Goal: Information Seeking & Learning: Check status

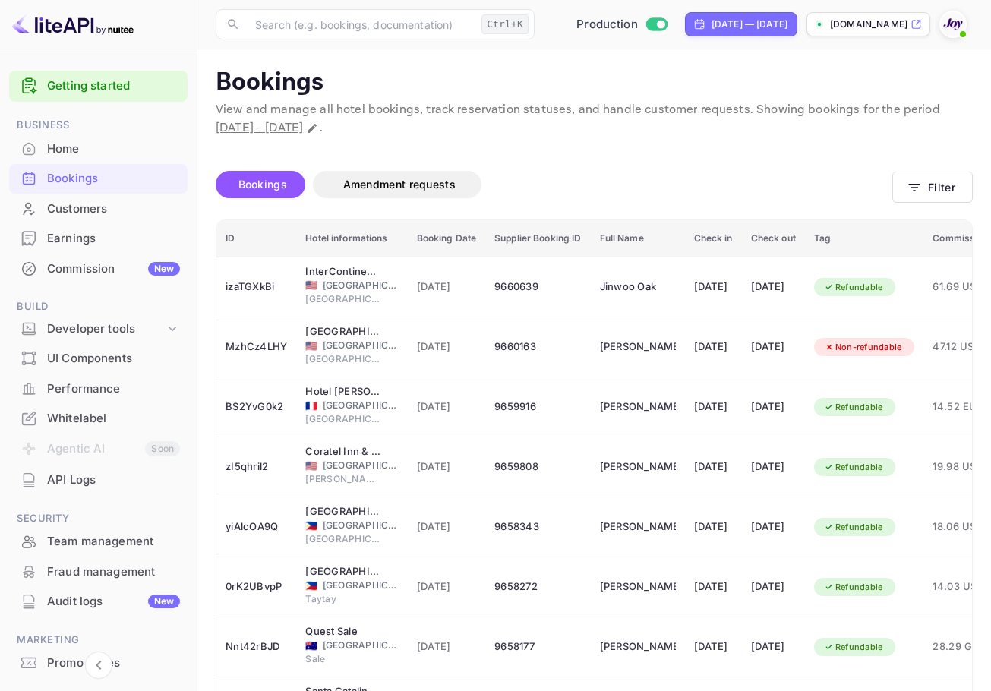
click at [960, 27] on span at bounding box center [962, 34] width 15 height 15
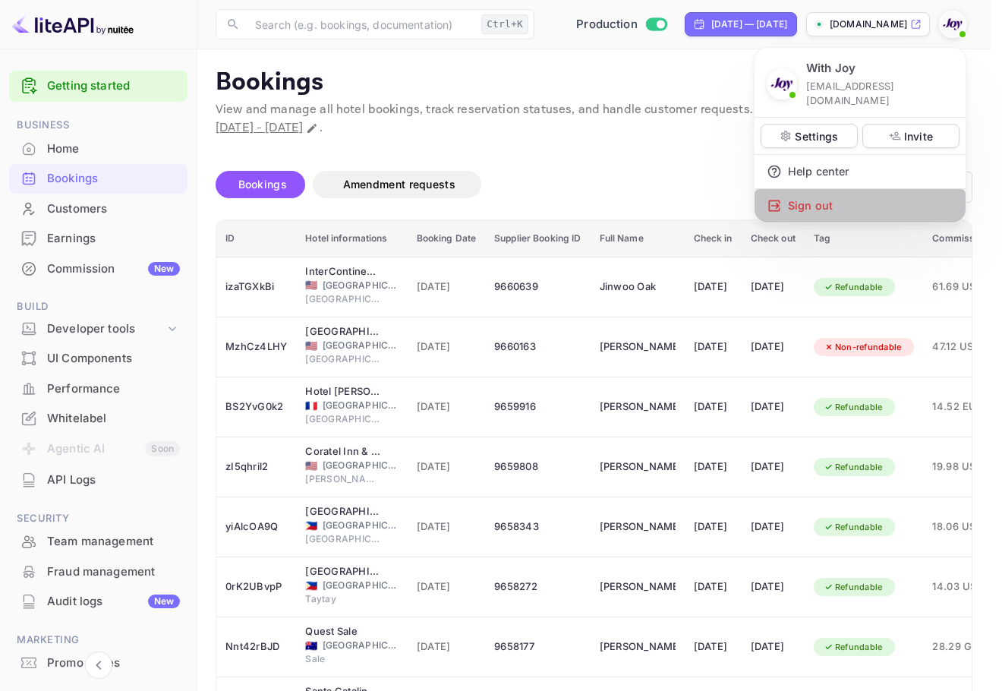
click at [888, 189] on div "Sign out" at bounding box center [860, 205] width 211 height 33
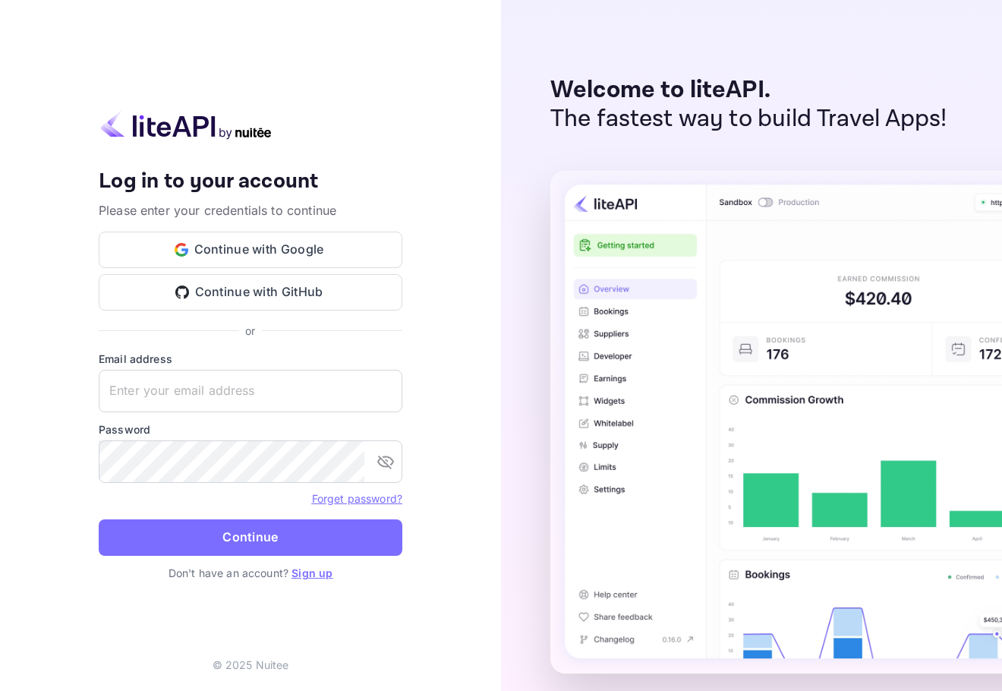
click at [293, 367] on div "Email address ​" at bounding box center [251, 382] width 304 height 62
click at [295, 383] on input "text" at bounding box center [251, 391] width 304 height 43
paste input "[EMAIL_ADDRESS][DOMAIN_NAME]"
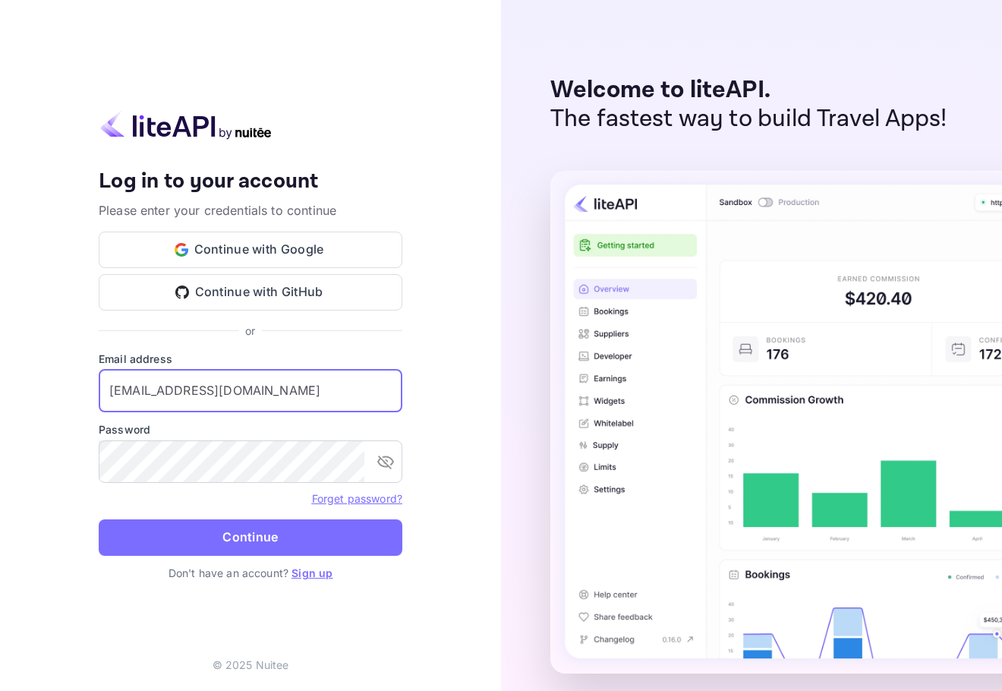
type input "[EMAIL_ADDRESS][DOMAIN_NAME]"
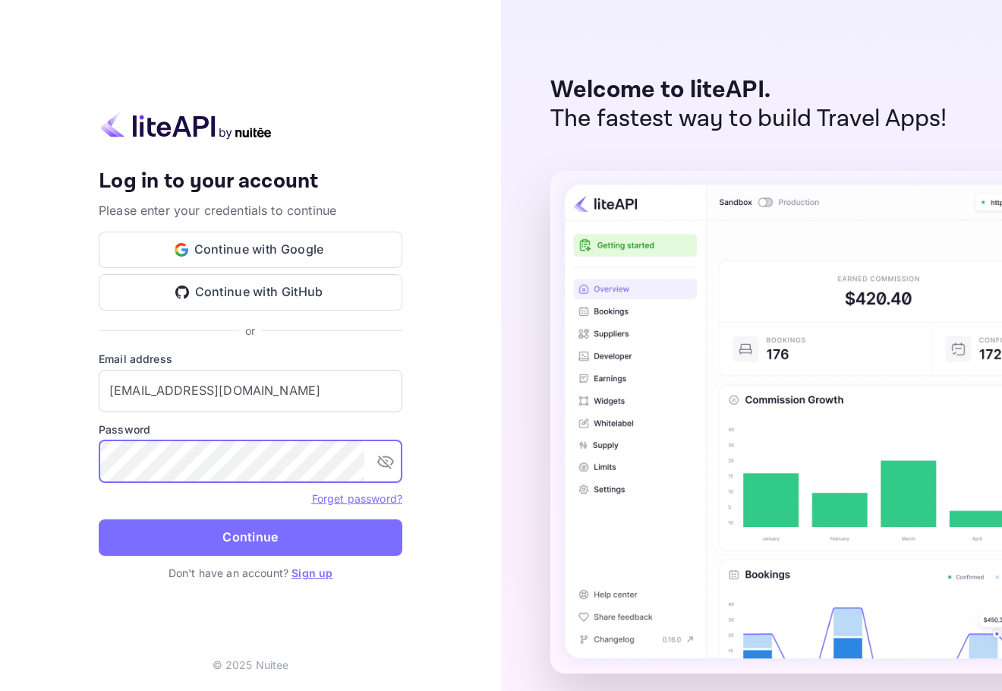
click at [275, 538] on button "Continue" at bounding box center [251, 537] width 304 height 36
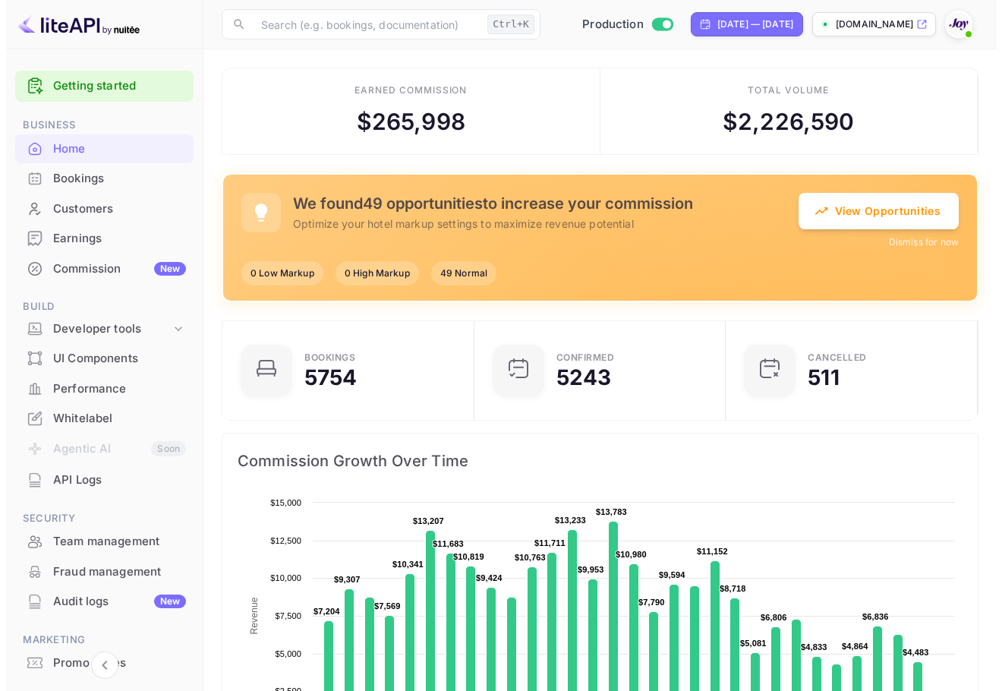
scroll to position [12, 12]
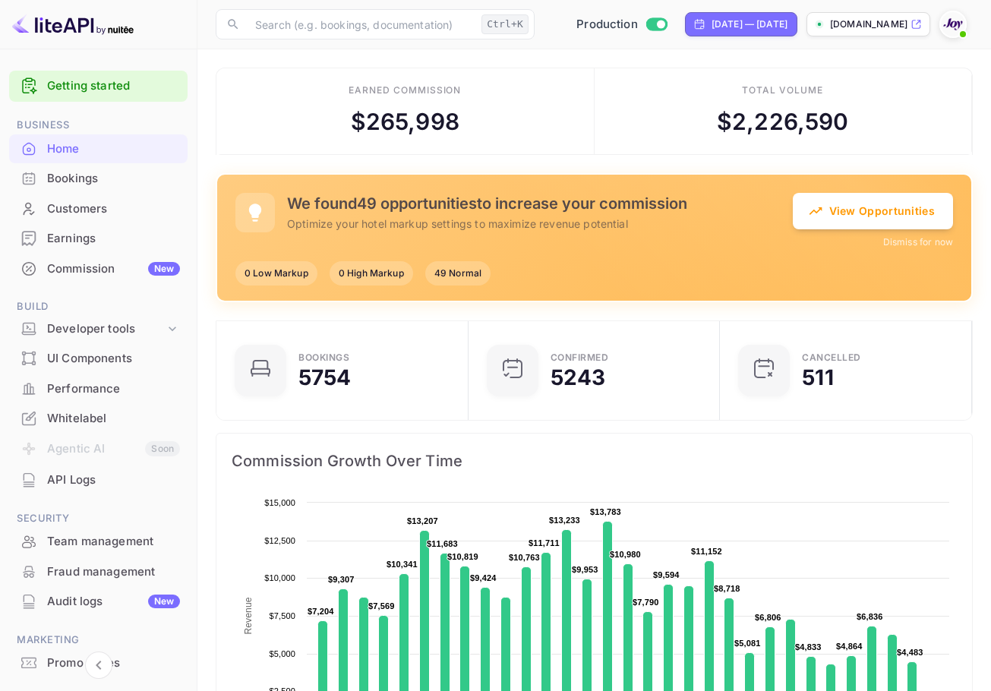
click at [54, 178] on div "Bookings" at bounding box center [113, 178] width 133 height 17
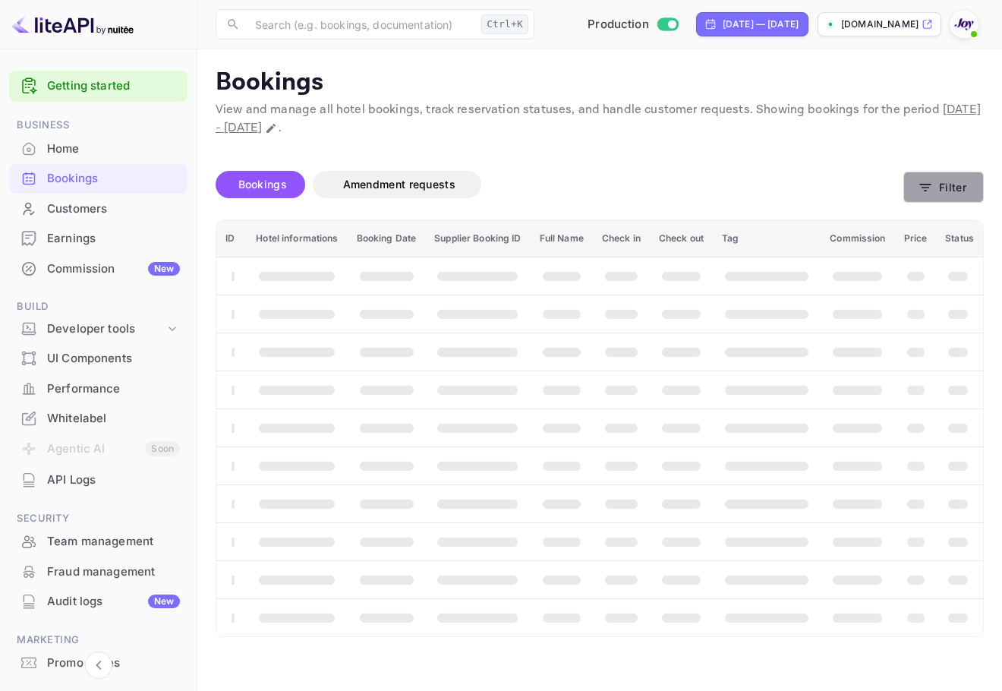
click at [942, 185] on button "Filter" at bounding box center [944, 187] width 80 height 31
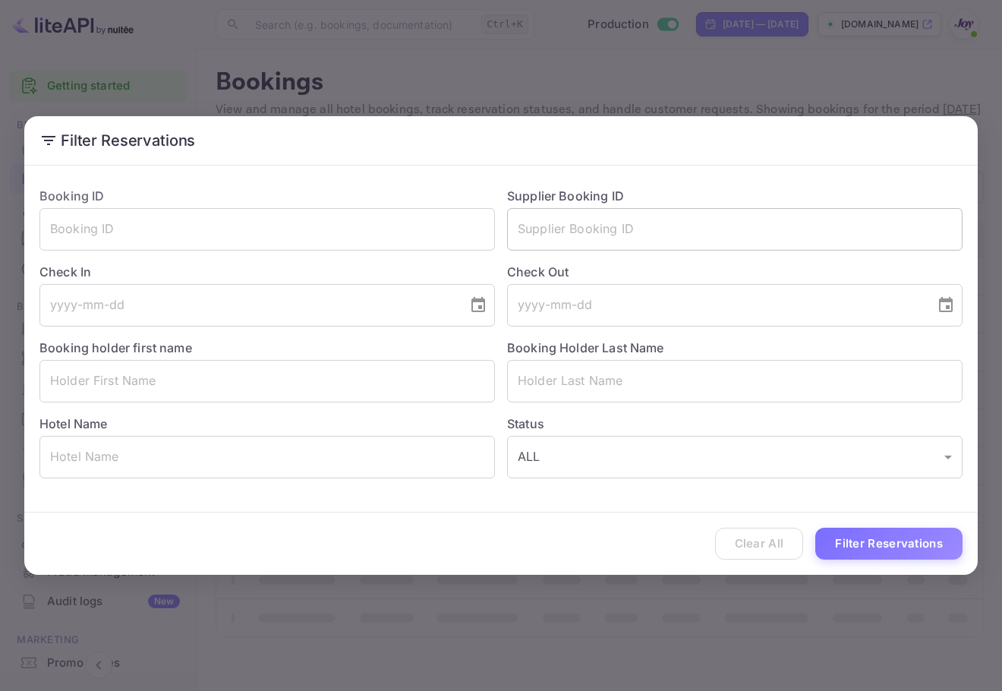
click at [667, 238] on input "text" at bounding box center [735, 229] width 456 height 43
paste input "6851366"
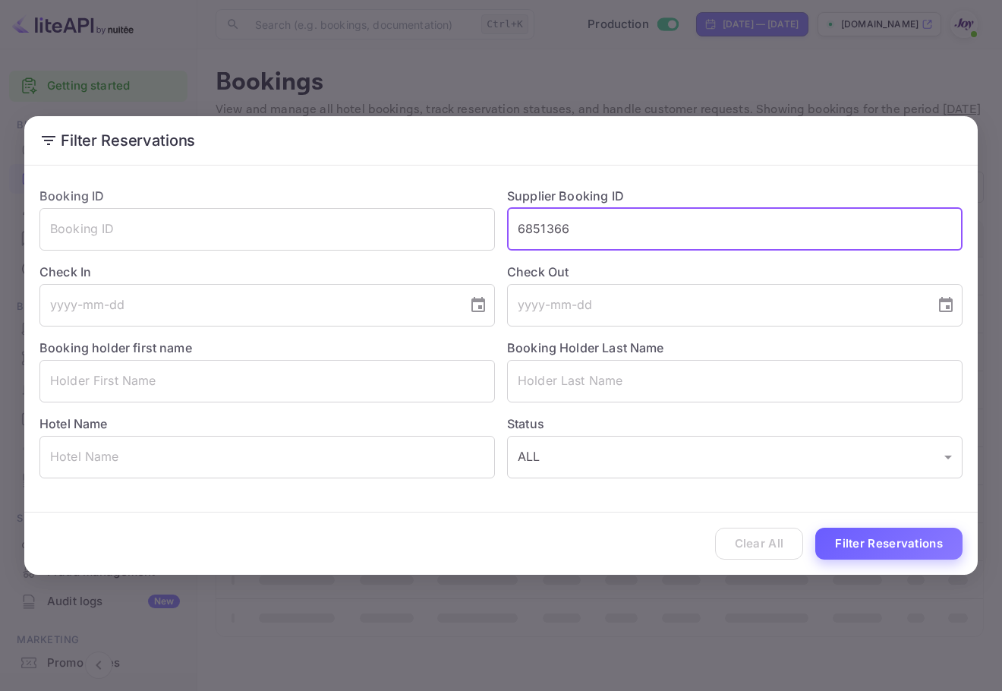
type input "6851366"
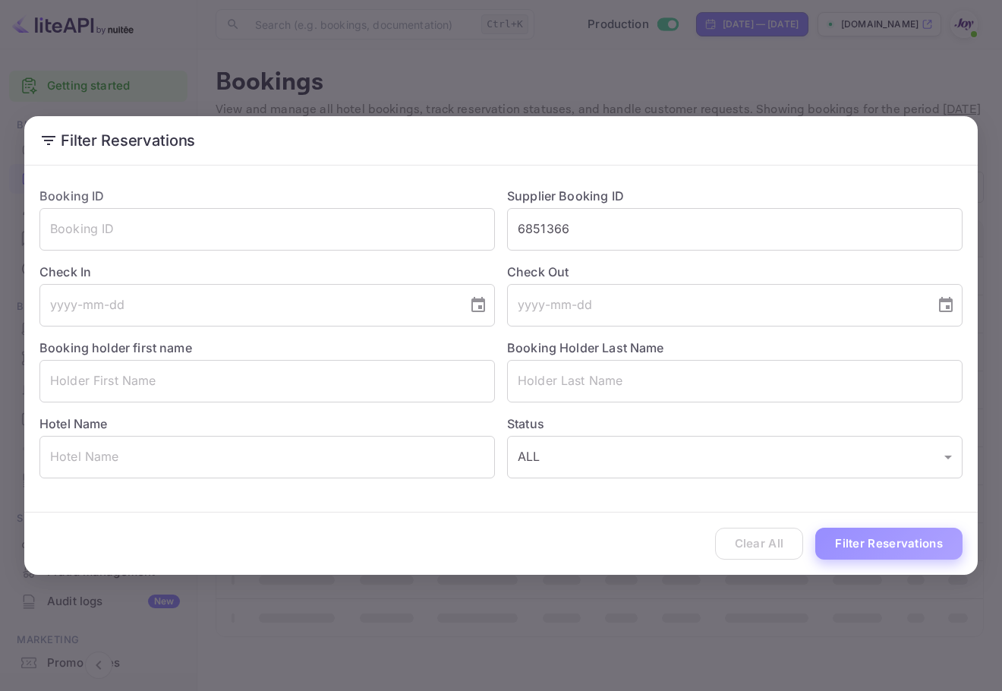
click at [858, 550] on button "Filter Reservations" at bounding box center [888, 544] width 147 height 33
click at [782, 84] on div "Filter Reservations Booking ID ​ Supplier Booking ID 6851366 ​ Check In ​ Check…" at bounding box center [501, 345] width 1002 height 691
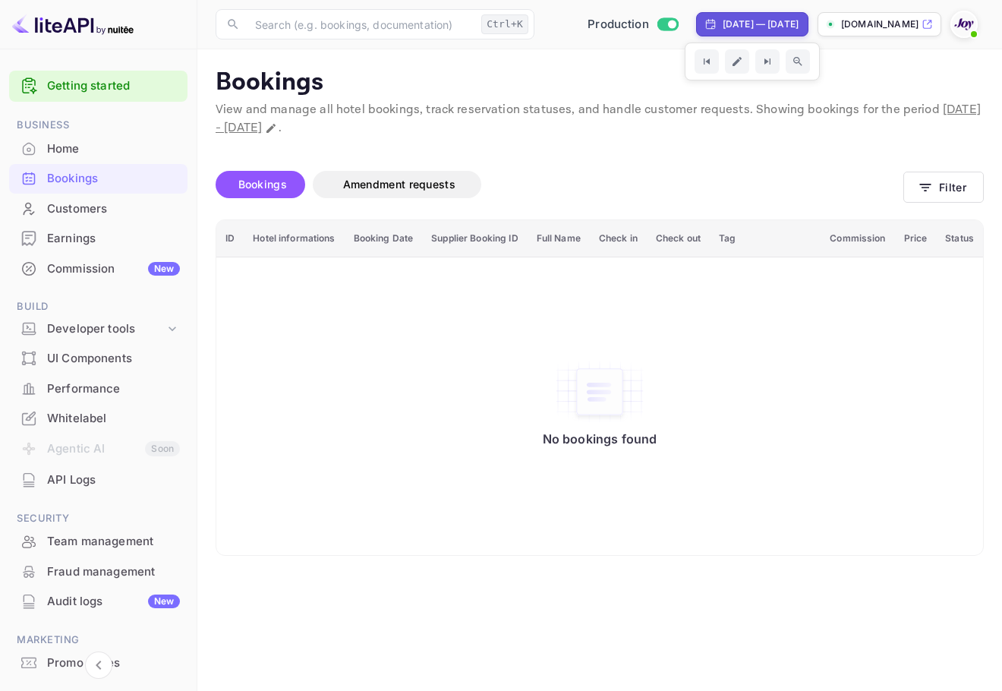
click at [754, 30] on div "[DATE] — [DATE]" at bounding box center [761, 24] width 76 height 14
select select "7"
select select "2025"
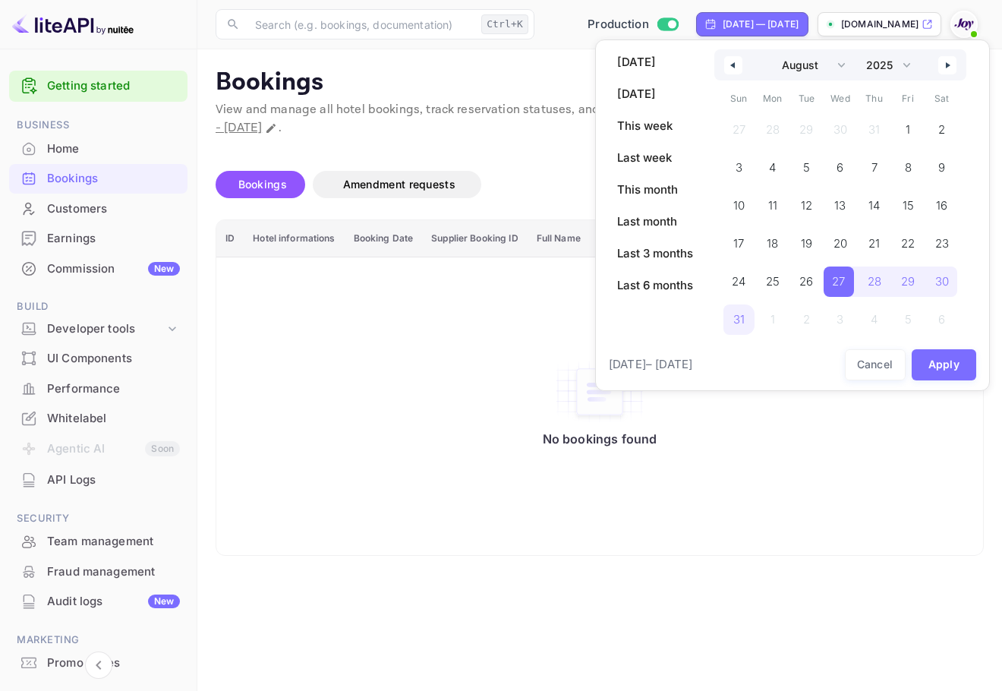
click at [748, 24] on div at bounding box center [501, 345] width 1002 height 691
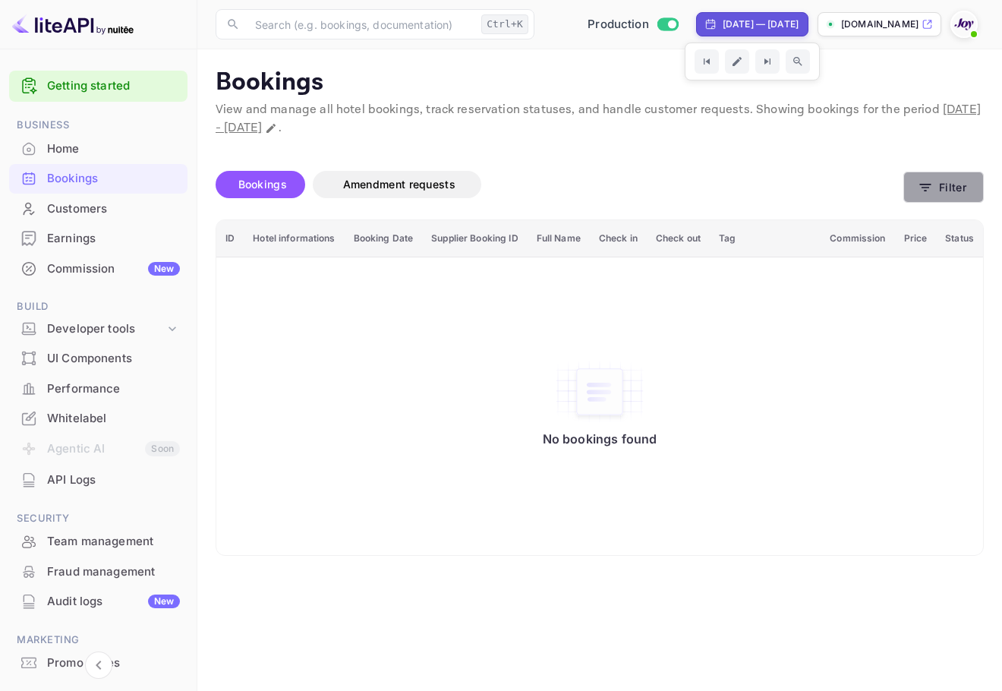
click at [925, 172] on button "Filter" at bounding box center [944, 187] width 80 height 31
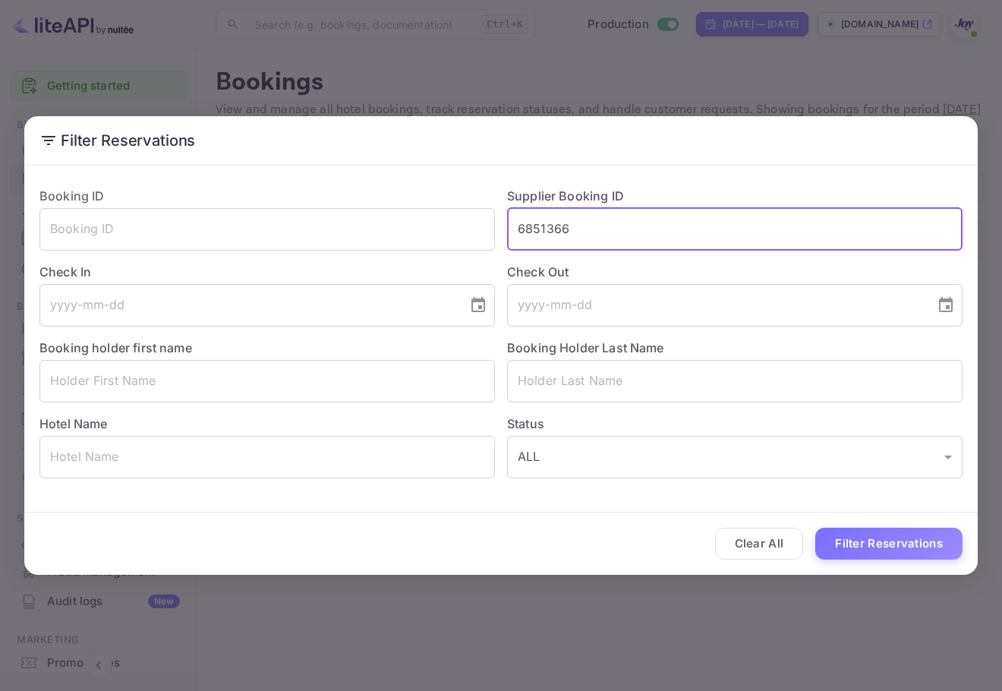
click at [572, 231] on input "6851366" at bounding box center [735, 229] width 456 height 43
click at [531, 236] on input "6851366" at bounding box center [735, 229] width 456 height 43
click at [519, 235] on input "6851366" at bounding box center [735, 229] width 456 height 43
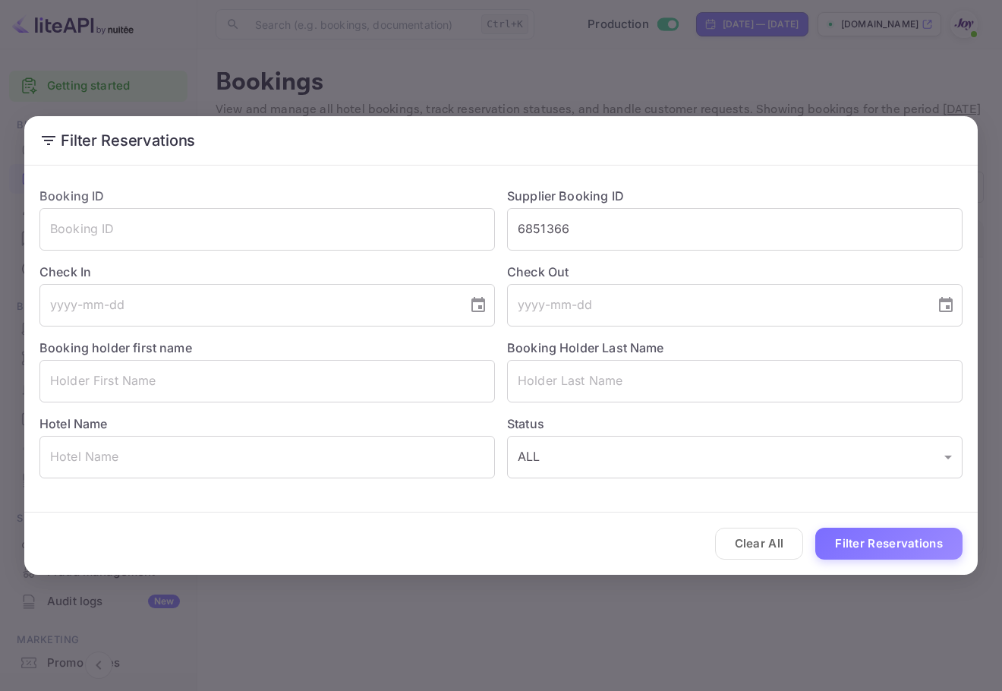
click at [782, 547] on button "Clear All" at bounding box center [759, 544] width 89 height 33
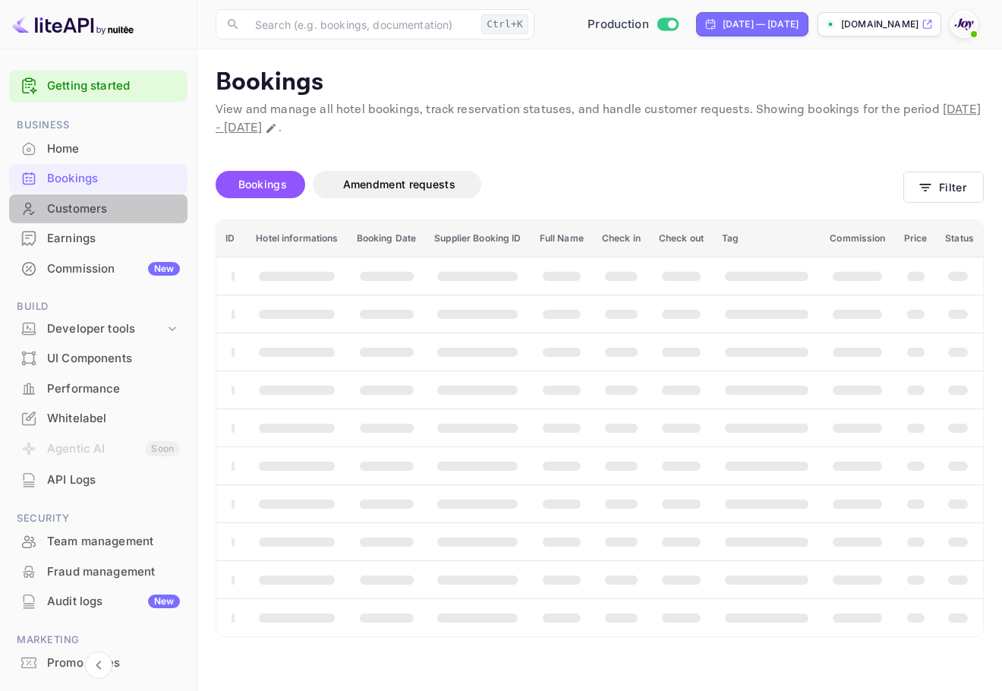
click at [103, 205] on div "Customers" at bounding box center [113, 208] width 133 height 17
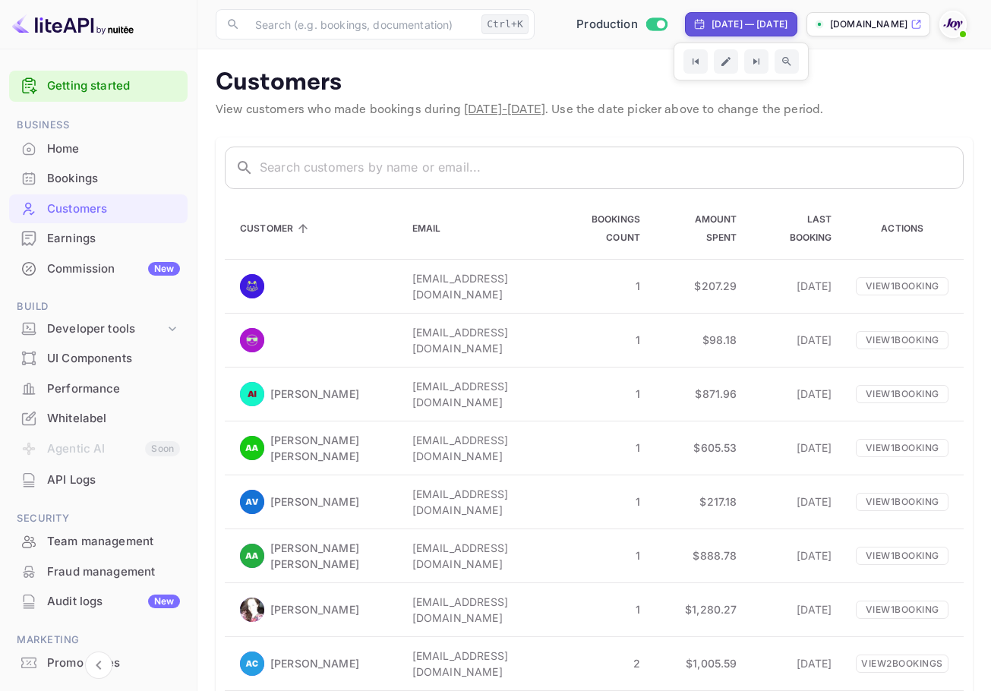
click at [711, 30] on div "[DATE] — [DATE]" at bounding box center [749, 24] width 76 height 14
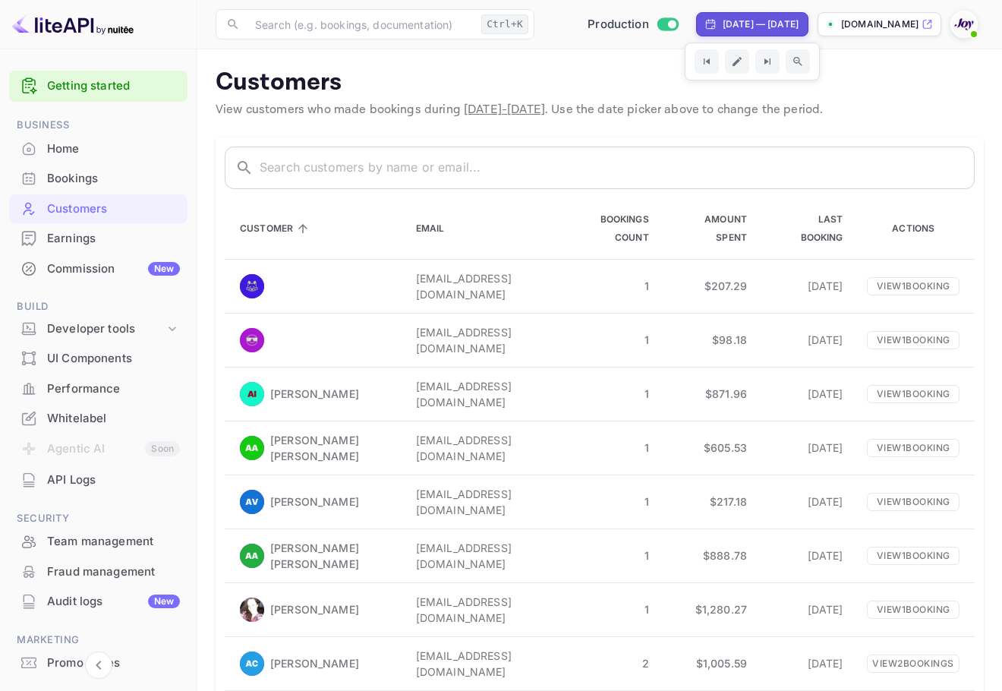
select select "7"
select select "2025"
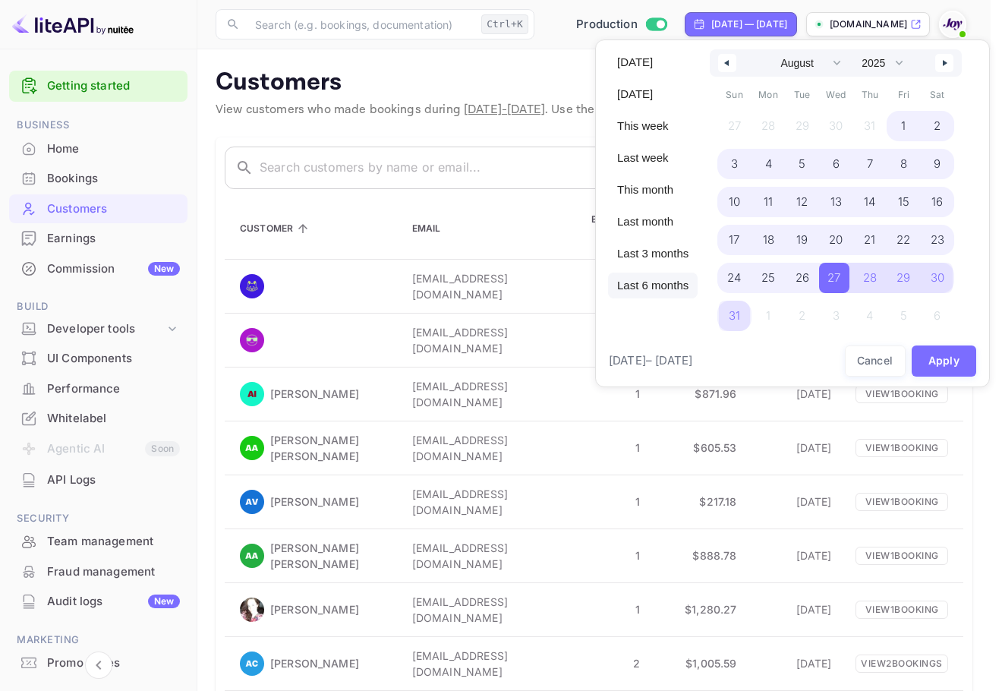
click at [651, 287] on span "Last 6 months" at bounding box center [653, 286] width 90 height 26
select select "2"
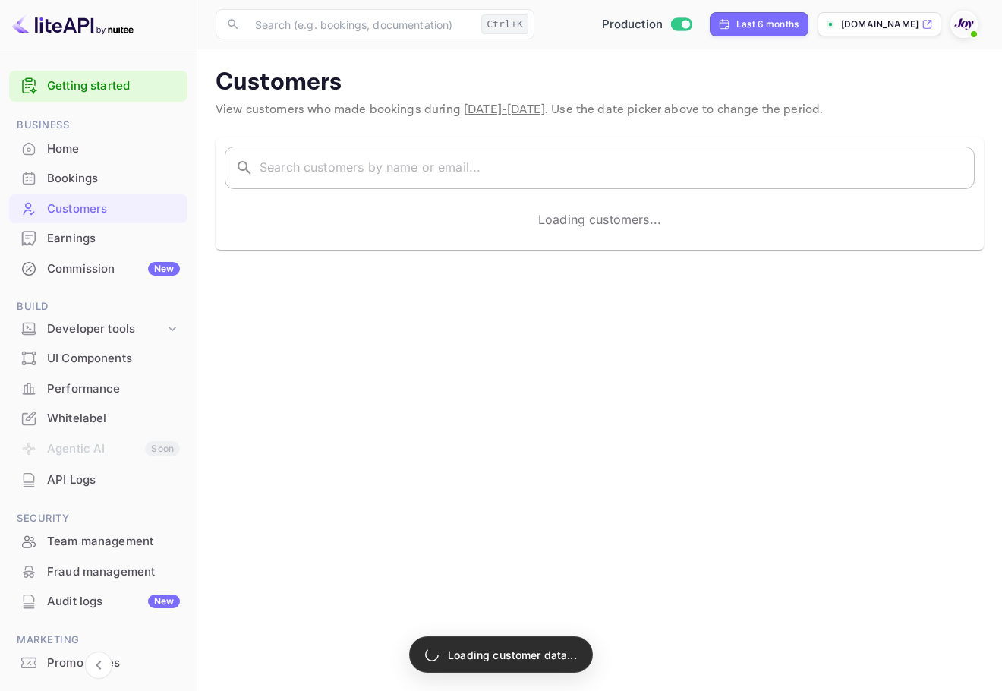
click at [440, 175] on input "text" at bounding box center [617, 168] width 715 height 43
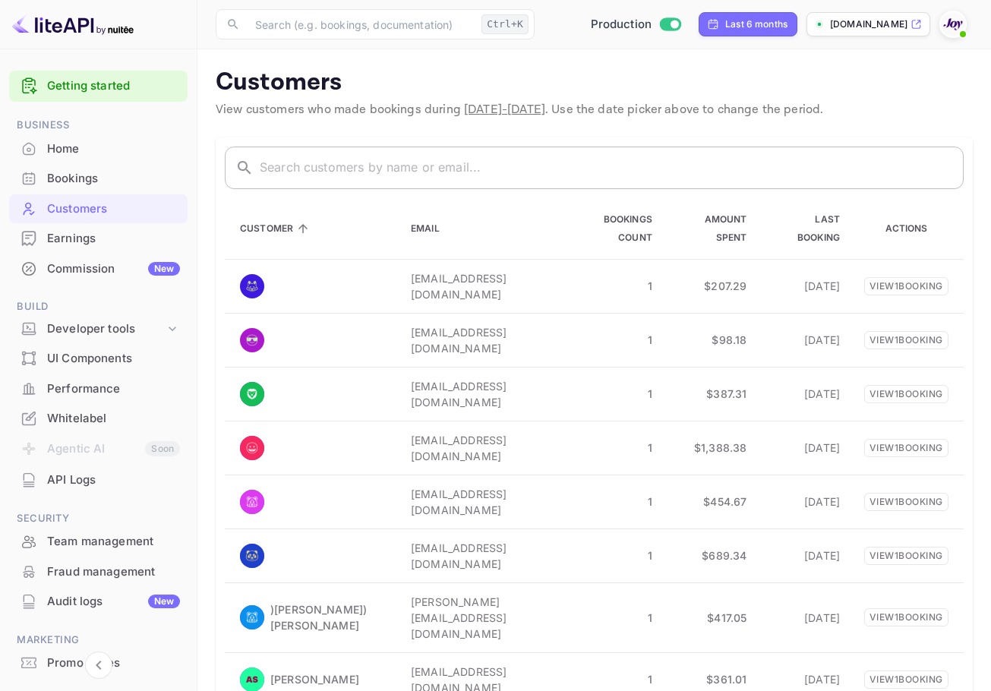
click at [818, 164] on input "text" at bounding box center [612, 168] width 704 height 43
paste input "[PERSON_NAME]"
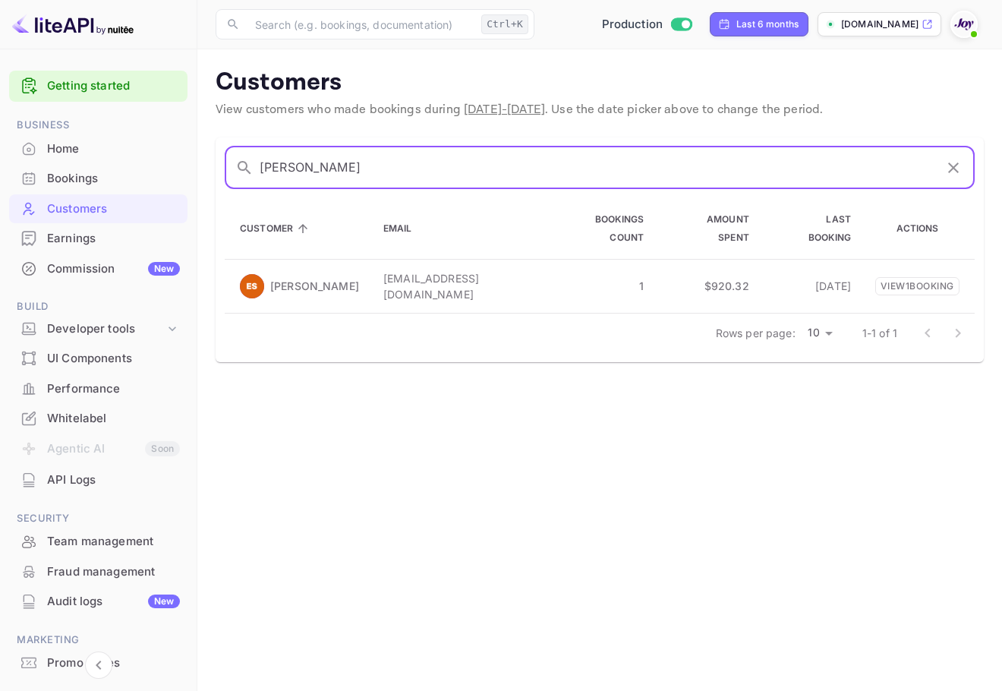
type input "[PERSON_NAME]"
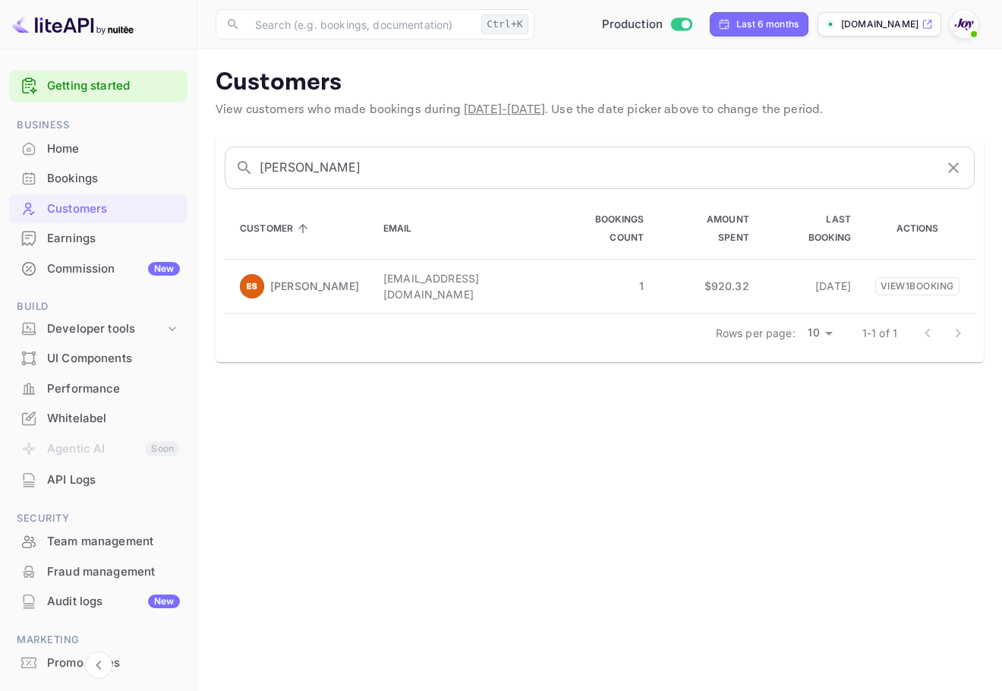
click at [364, 325] on div "Rows per page: 10 10 1-1 of 1" at bounding box center [600, 333] width 750 height 39
click at [371, 304] on td "[EMAIL_ADDRESS][DOMAIN_NAME]" at bounding box center [457, 286] width 172 height 54
click at [962, 285] on td "View 1 booking" at bounding box center [919, 286] width 112 height 54
click at [951, 286] on p "View 1 booking" at bounding box center [917, 285] width 84 height 18
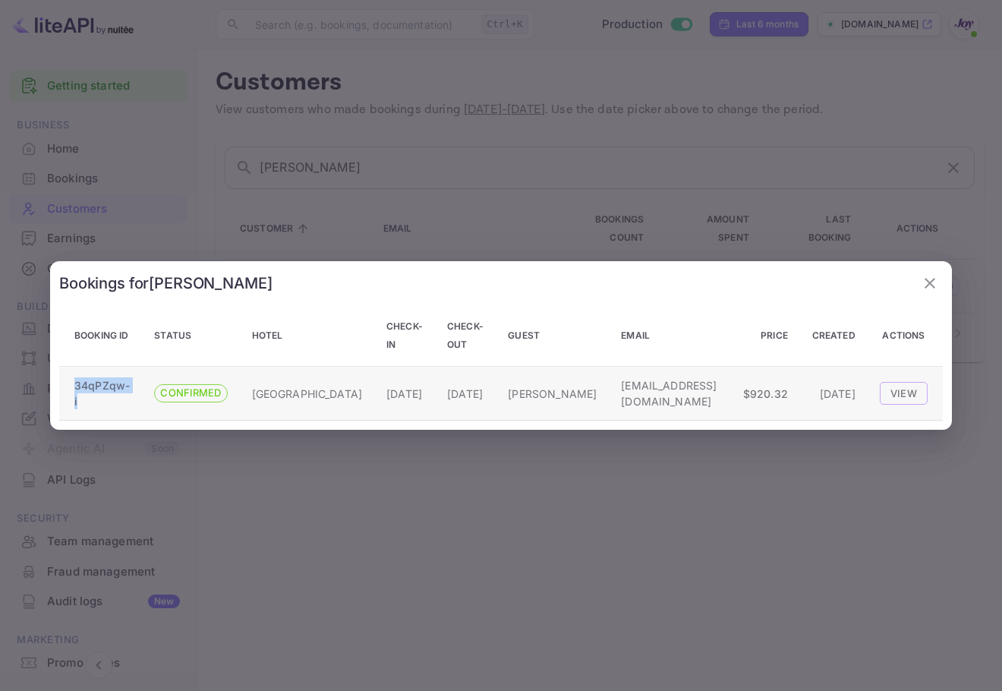
drag, startPoint x: 76, startPoint y: 402, endPoint x: 72, endPoint y: 390, distance: 12.0
click at [72, 390] on td "34qPZqw-i" at bounding box center [100, 394] width 83 height 54
copy p "34qPZqw-i"
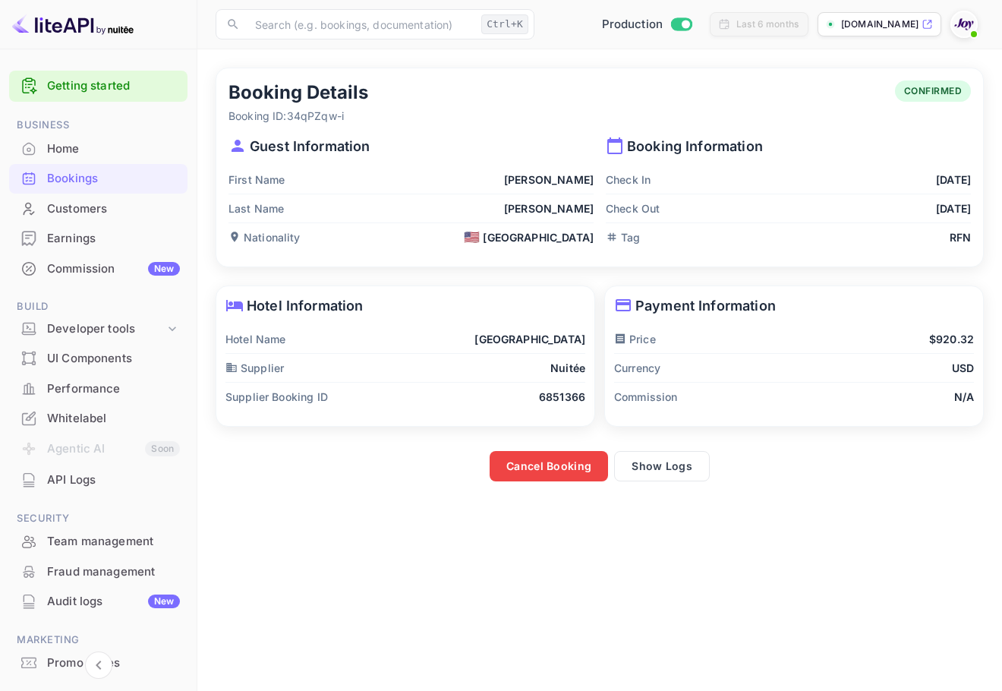
click at [159, 222] on div "Customers" at bounding box center [98, 209] width 178 height 30
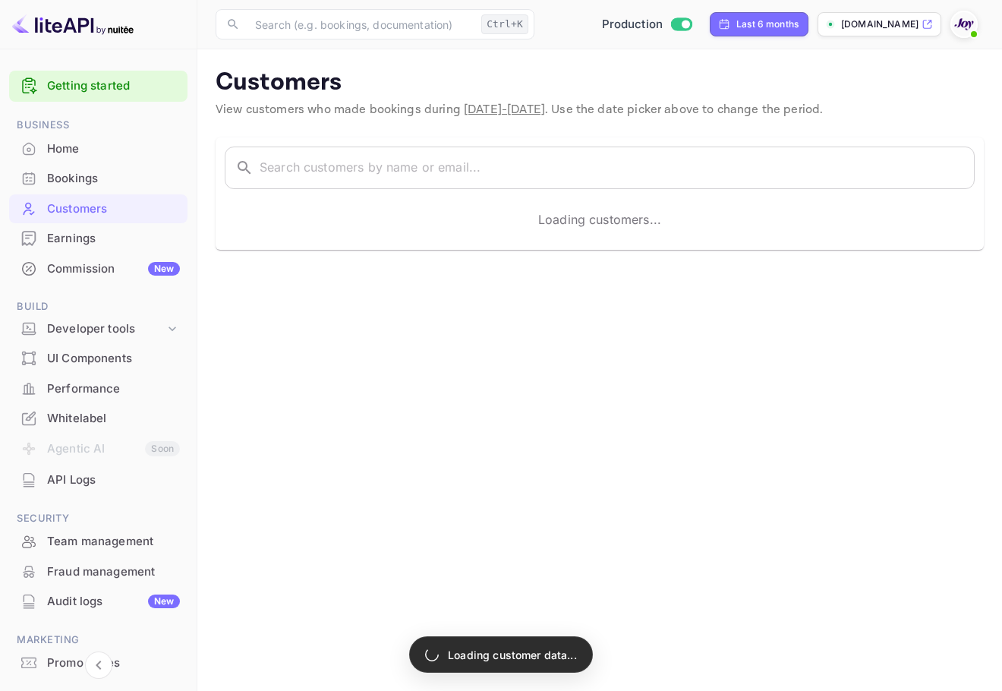
click at [143, 179] on div "Bookings" at bounding box center [113, 178] width 133 height 17
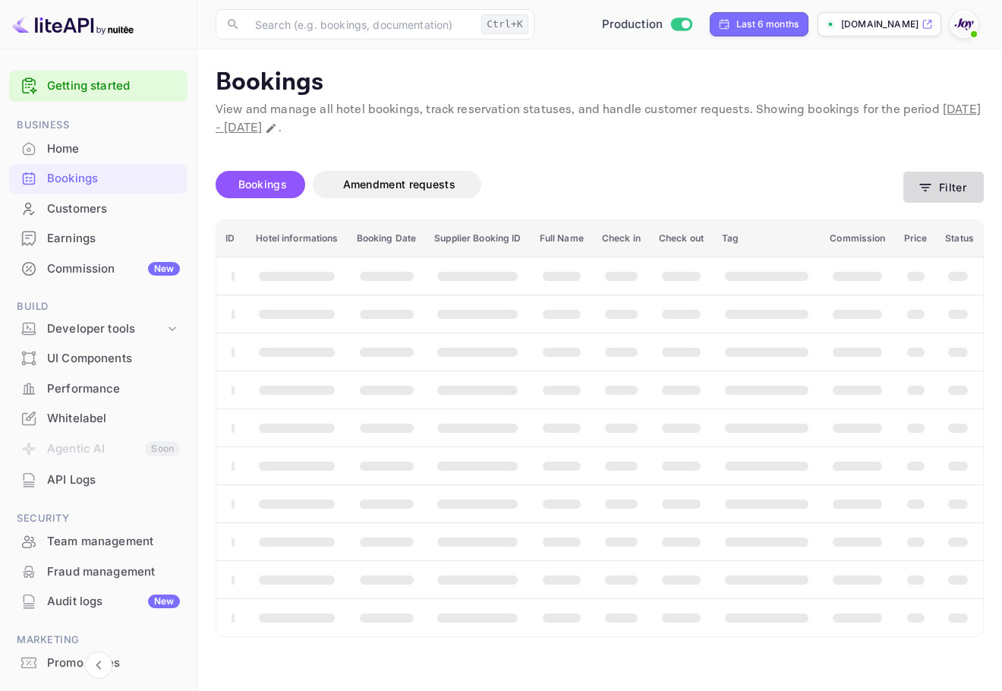
click at [927, 183] on icon "button" at bounding box center [925, 187] width 15 height 15
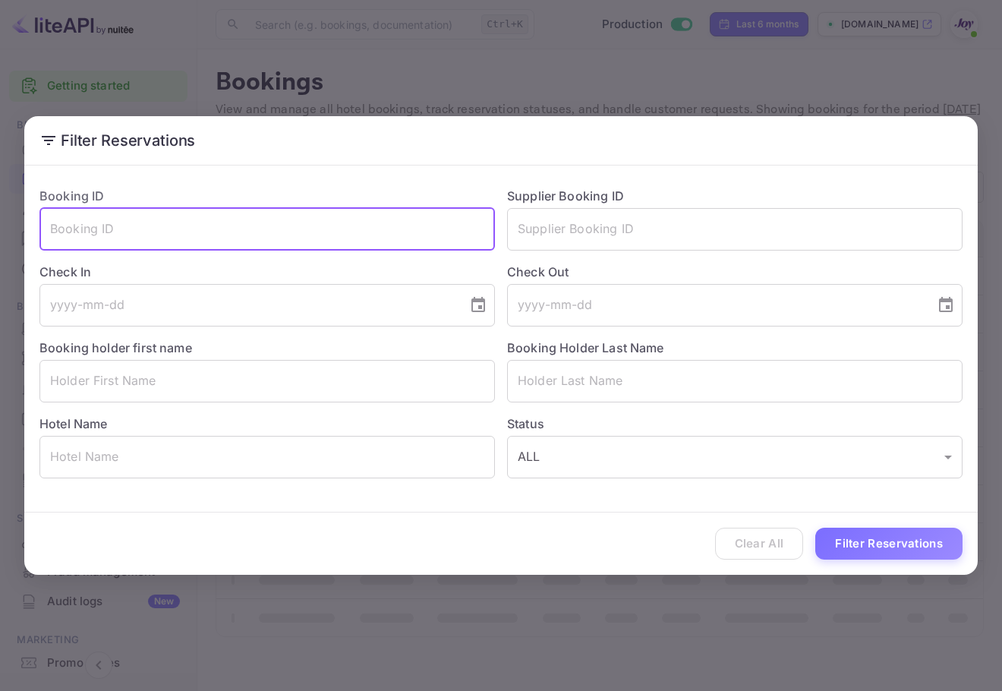
click at [469, 236] on input "text" at bounding box center [267, 229] width 456 height 43
paste input "34qPZqw-i"
type input "34qPZqw-i"
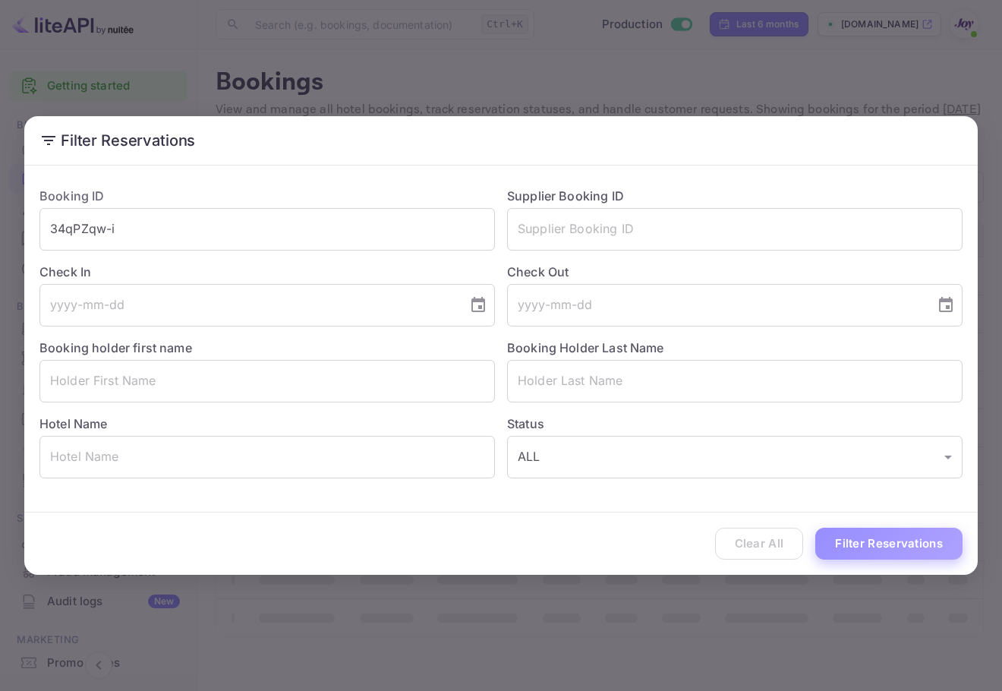
click at [910, 547] on button "Filter Reservations" at bounding box center [888, 544] width 147 height 33
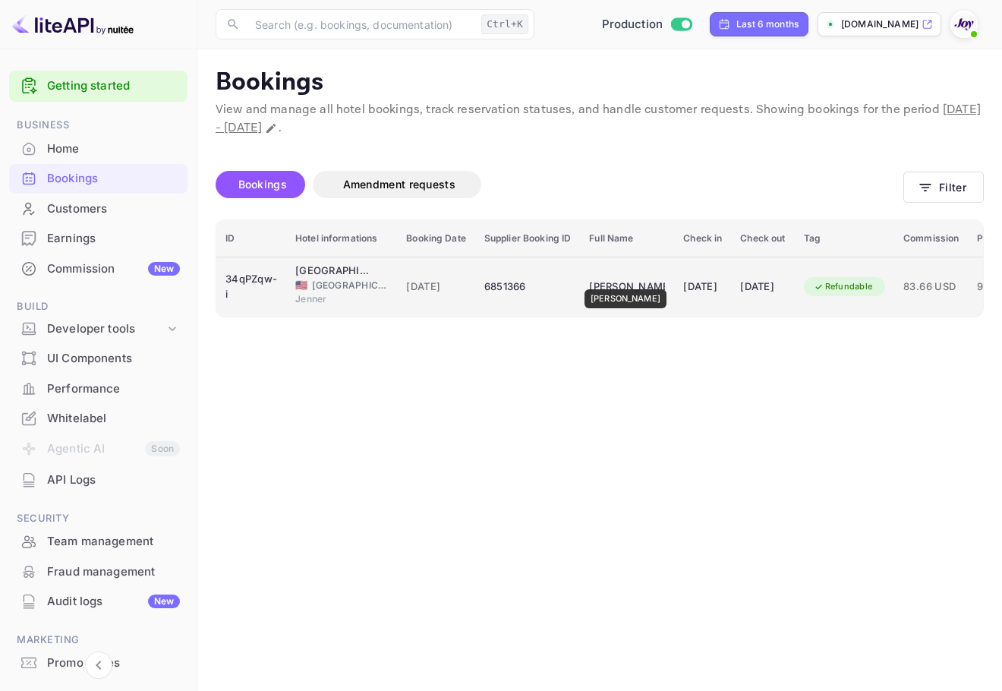
click at [638, 276] on div "[PERSON_NAME]" at bounding box center [627, 287] width 76 height 24
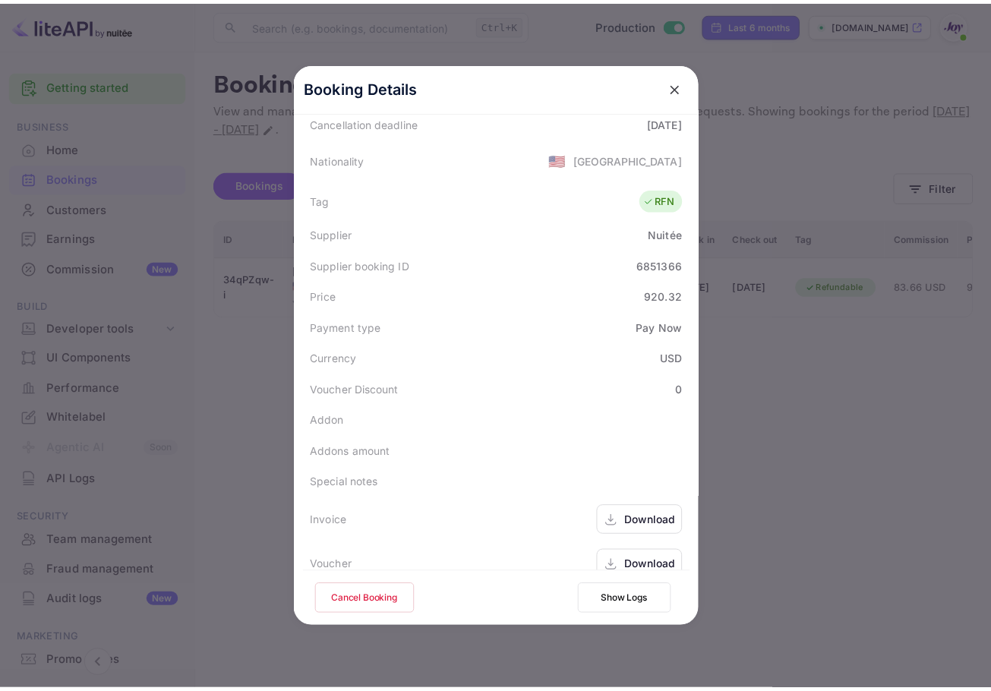
scroll to position [368, 0]
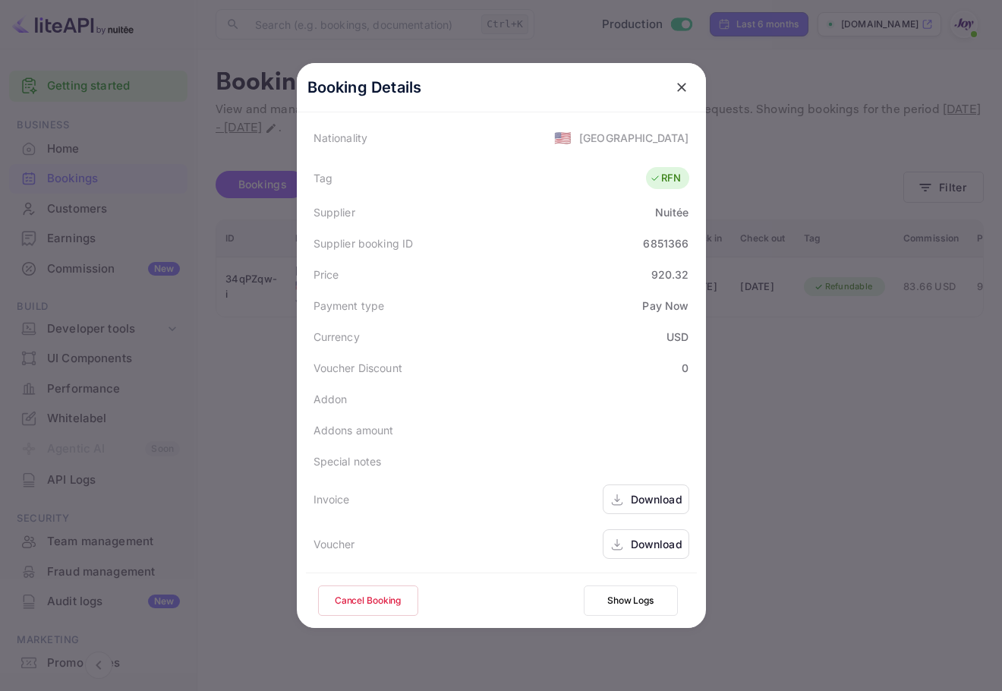
click at [655, 554] on div "Download" at bounding box center [646, 544] width 87 height 30
click at [674, 91] on icon "close" at bounding box center [681, 87] width 15 height 15
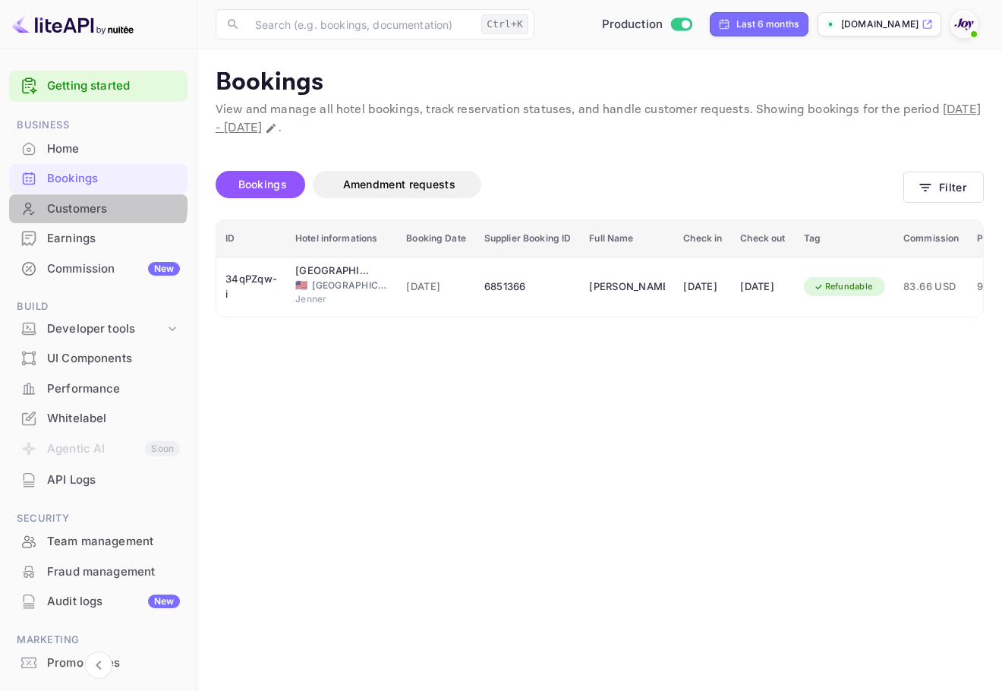
click at [55, 197] on div "Customers" at bounding box center [98, 209] width 178 height 30
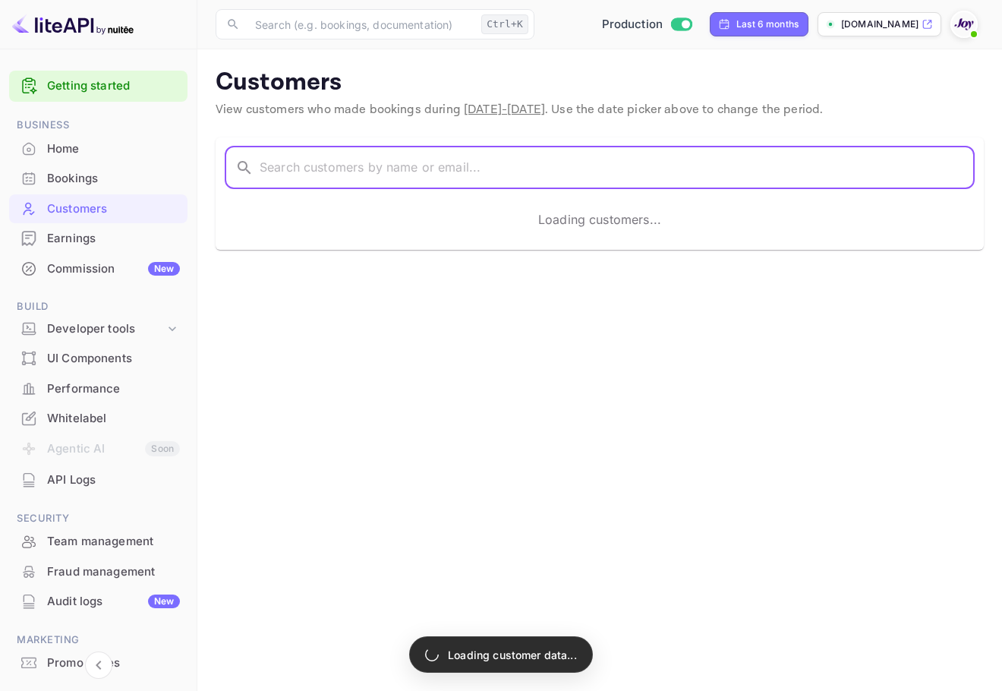
click at [270, 163] on input "text" at bounding box center [617, 168] width 715 height 43
paste input "[PERSON_NAME]"
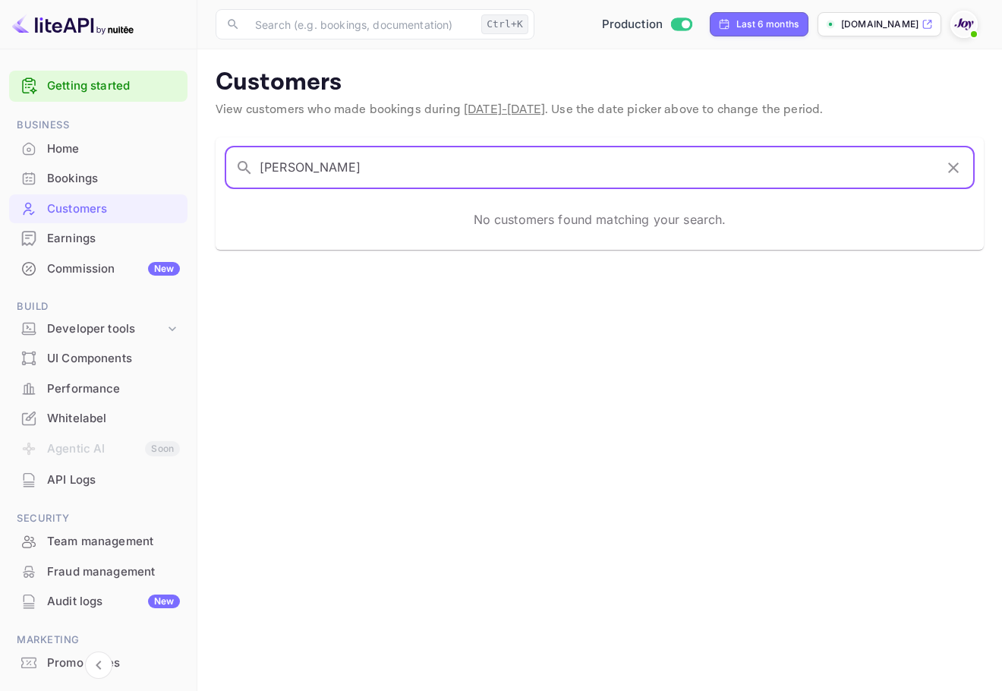
click at [562, 168] on input "[PERSON_NAME]" at bounding box center [597, 168] width 675 height 43
drag, startPoint x: 376, startPoint y: 152, endPoint x: 0, endPoint y: 90, distance: 381.0
click at [42, 134] on div "Getting started Business Home Bookings Customers Earnings Commission New Build …" at bounding box center [501, 345] width 1002 height 691
paste input "[PERSON_NAME]"
drag, startPoint x: 409, startPoint y: 166, endPoint x: 52, endPoint y: 152, distance: 357.9
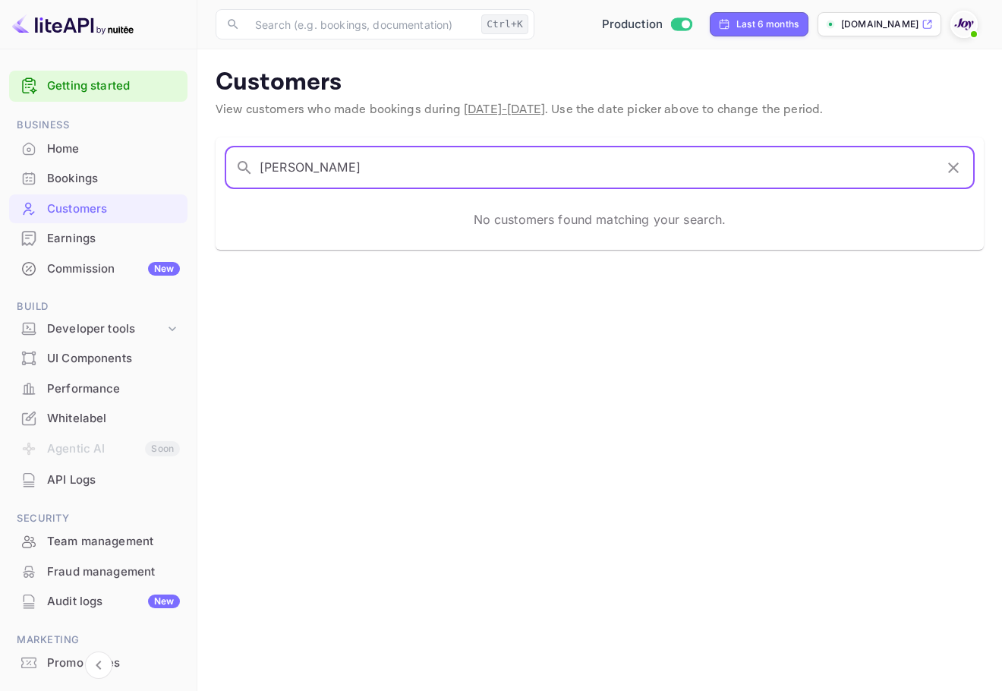
click at [52, 152] on div "Getting started Business Home Bookings Customers Earnings Commission New Build …" at bounding box center [501, 345] width 1002 height 691
paste input "[PERSON_NAME]"
type input "[PERSON_NAME]"
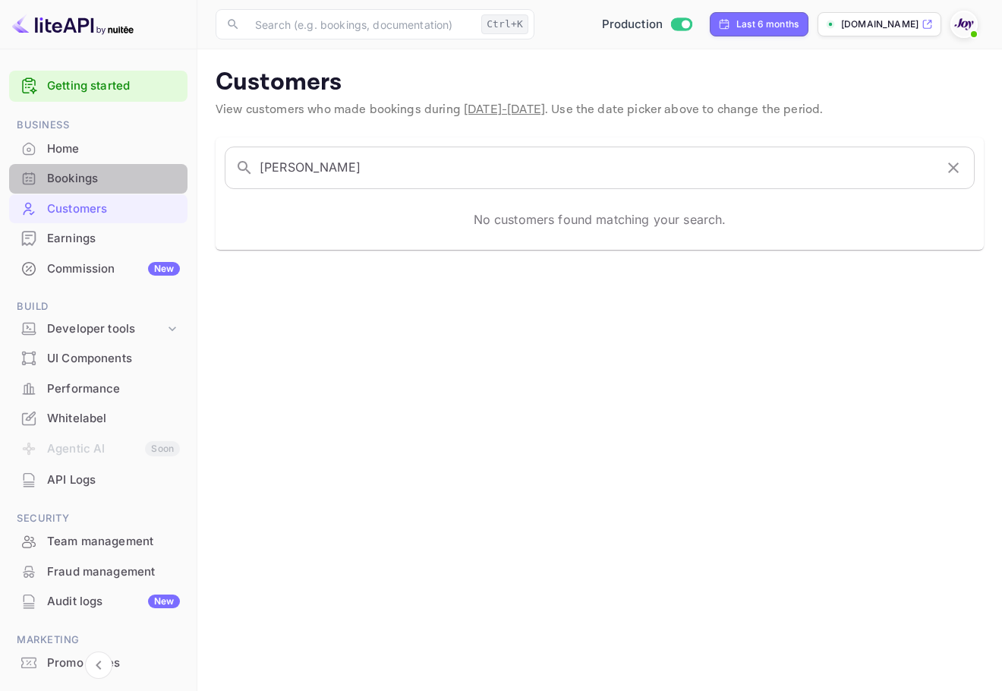
click at [104, 190] on div "Bookings" at bounding box center [98, 179] width 178 height 30
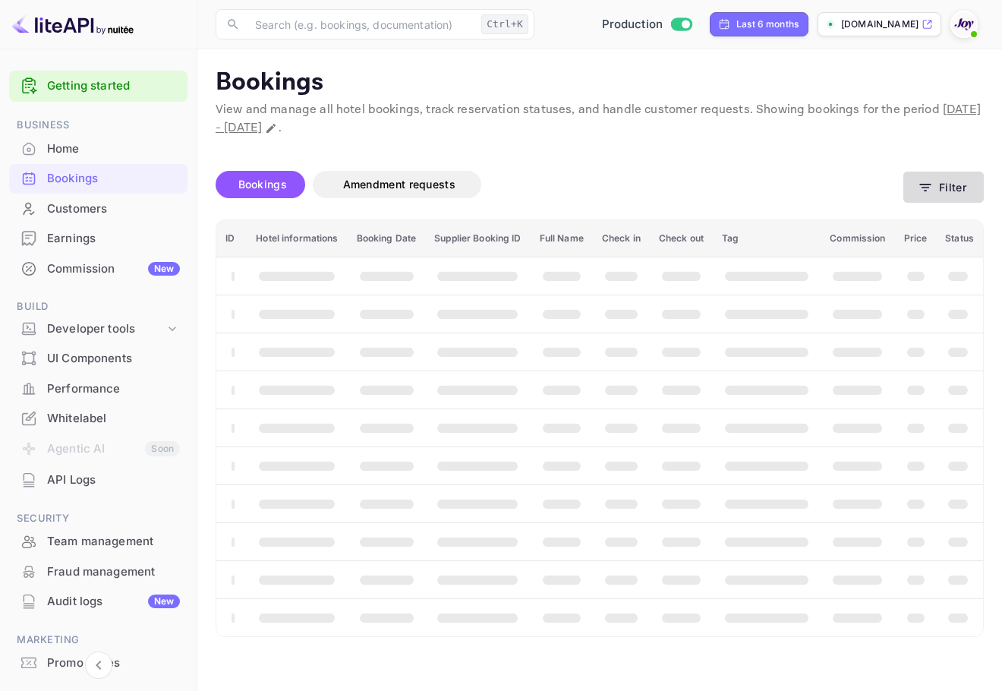
click at [927, 180] on icon "button" at bounding box center [925, 187] width 15 height 15
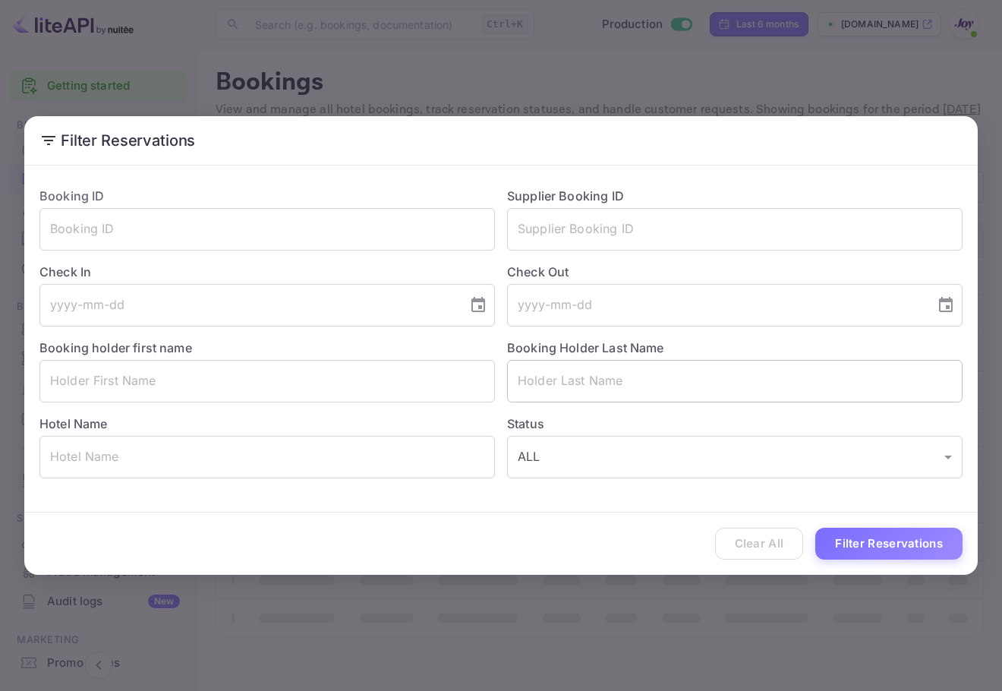
click at [581, 396] on input "text" at bounding box center [735, 381] width 456 height 43
paste input "[PERSON_NAME]"
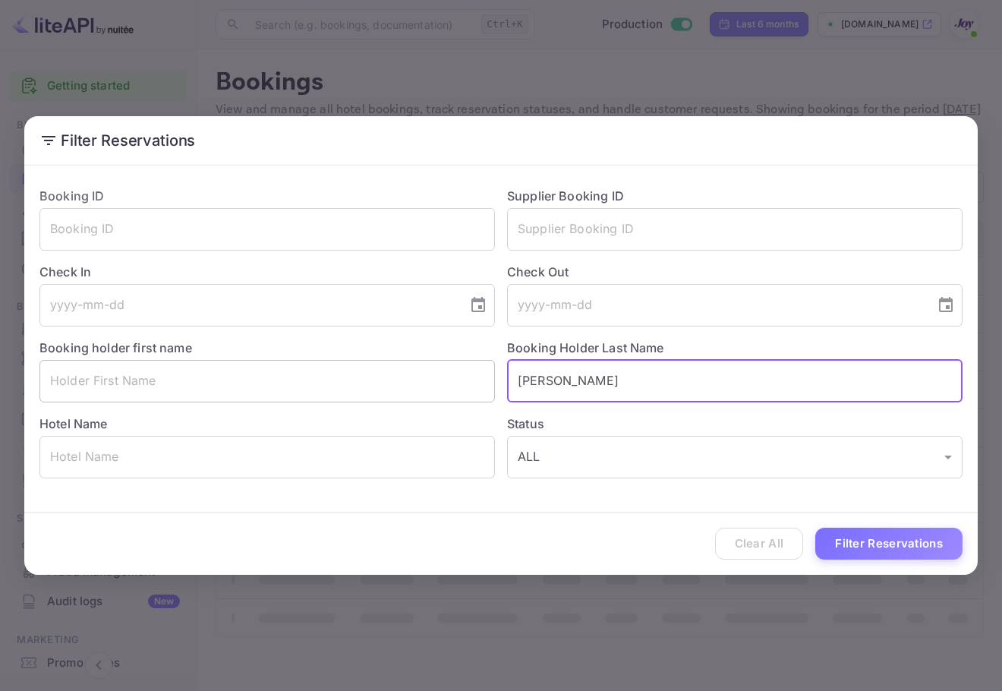
drag, startPoint x: 558, startPoint y: 382, endPoint x: 459, endPoint y: 371, distance: 99.4
click at [454, 371] on div "Booking ID ​ Supplier Booking ID ​ Check In ​ Check Out ​ Booking holder first …" at bounding box center [494, 327] width 935 height 304
type input "[PERSON_NAME]"
click at [853, 544] on button "Filter Reservations" at bounding box center [888, 544] width 147 height 33
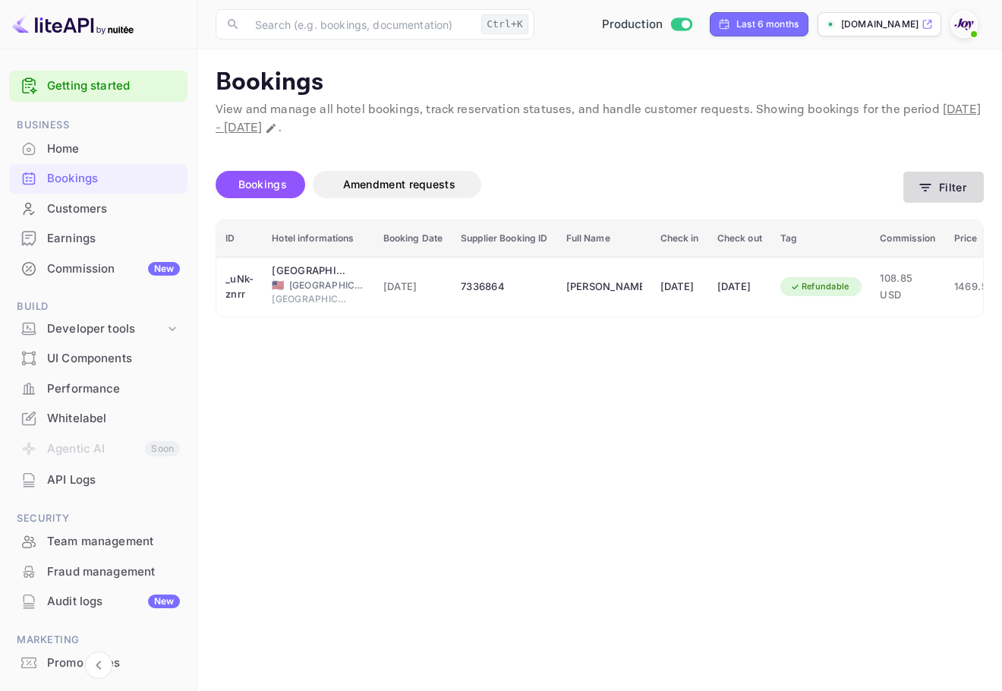
click at [945, 185] on button "Filter" at bounding box center [944, 187] width 80 height 31
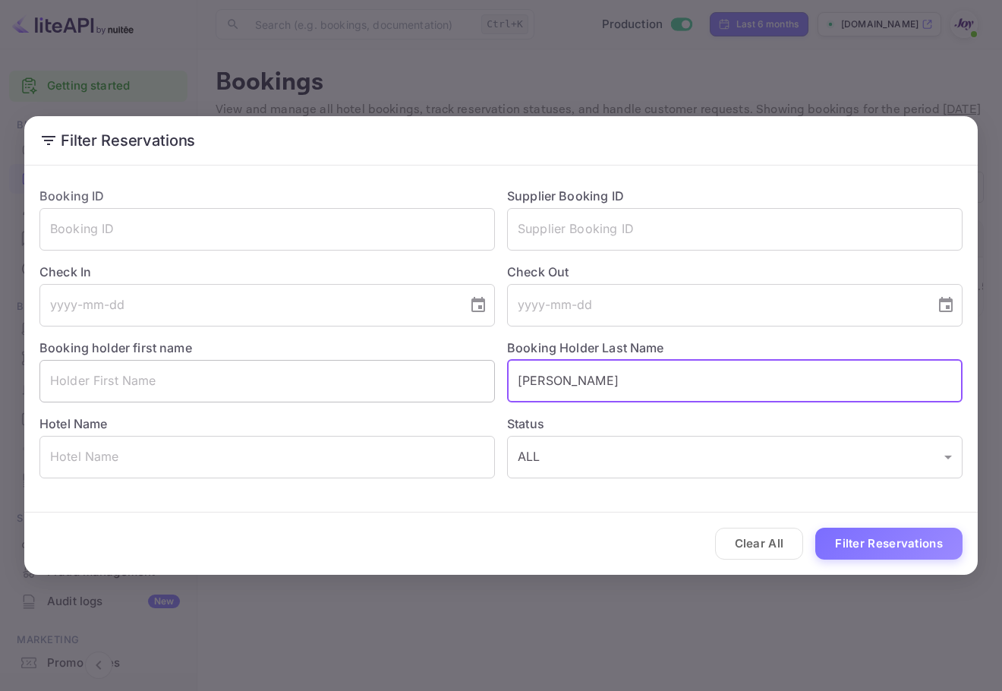
drag, startPoint x: 623, startPoint y: 367, endPoint x: 459, endPoint y: 365, distance: 164.0
click at [459, 365] on div "Booking ID ​ Supplier Booking ID ​ Check In ​ Check Out ​ Booking holder first …" at bounding box center [494, 327] width 935 height 304
paste input "Kelsea Bank"
drag, startPoint x: 560, startPoint y: 380, endPoint x: 402, endPoint y: 379, distance: 157.2
click at [402, 379] on div "Booking ID ​ Supplier Booking ID ​ Check In ​ Check Out ​ Booking holder first …" at bounding box center [494, 327] width 935 height 304
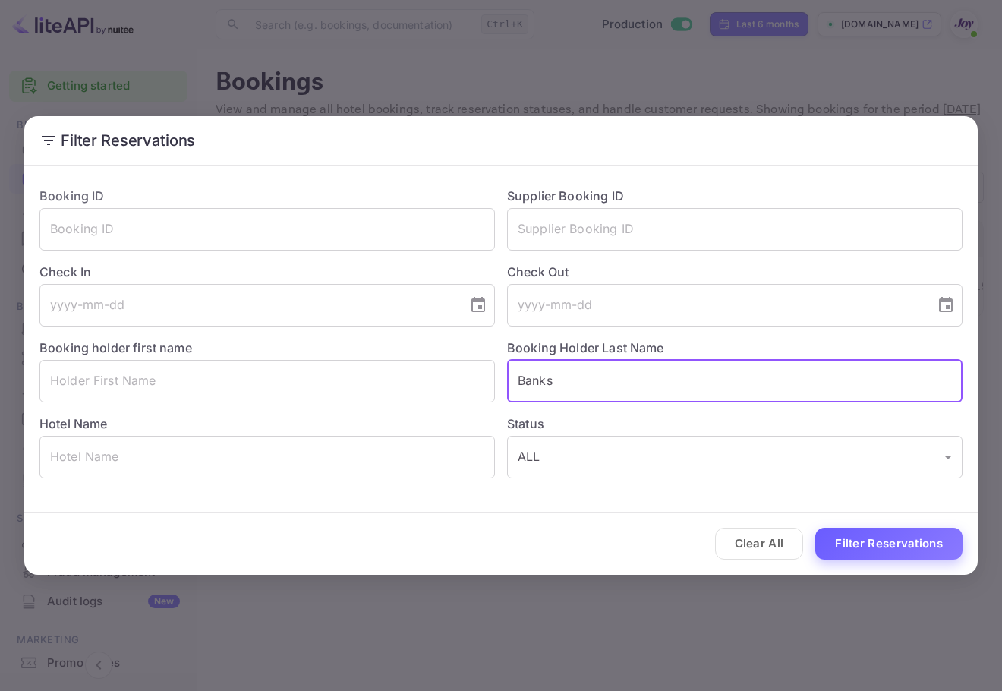
type input "Banks"
click at [887, 539] on button "Filter Reservations" at bounding box center [888, 544] width 147 height 33
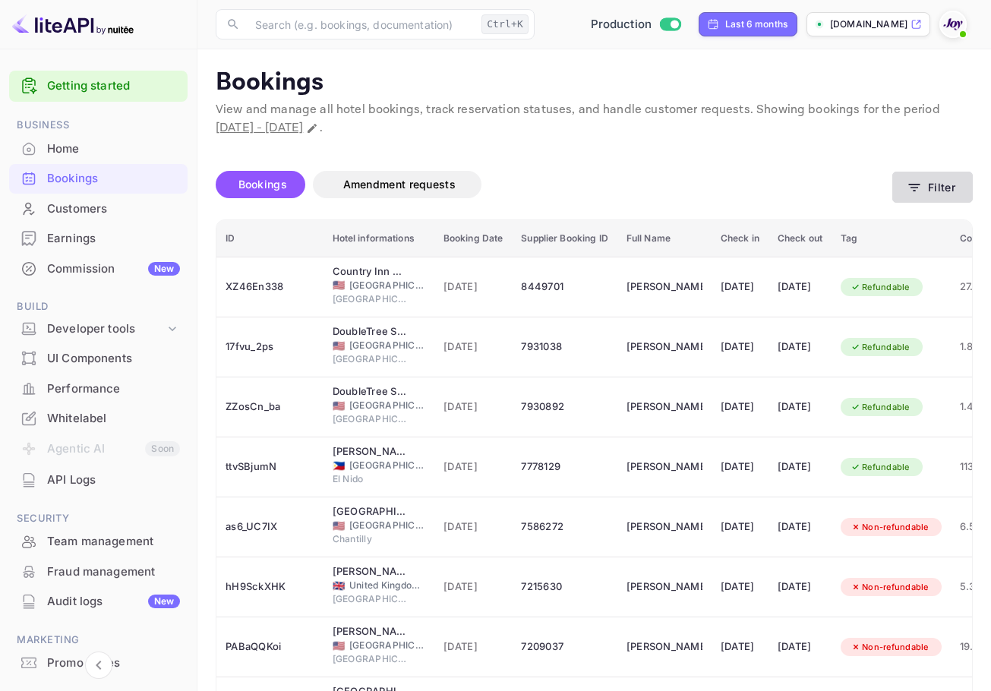
click at [932, 198] on button "Filter" at bounding box center [932, 187] width 80 height 31
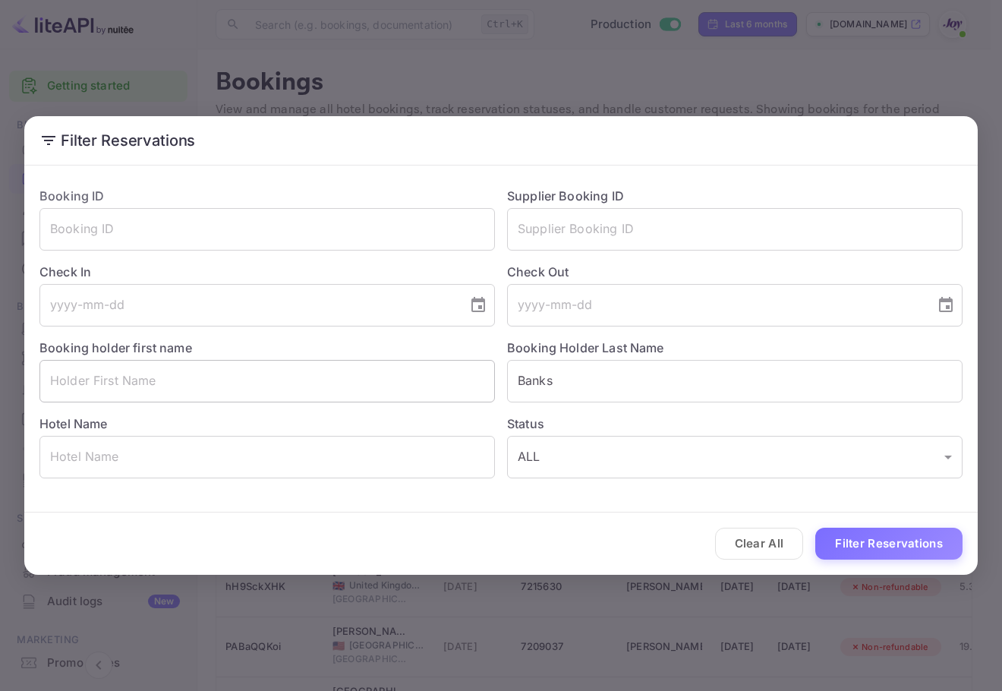
click at [140, 389] on input "text" at bounding box center [267, 381] width 456 height 43
paste input "Kelsea"
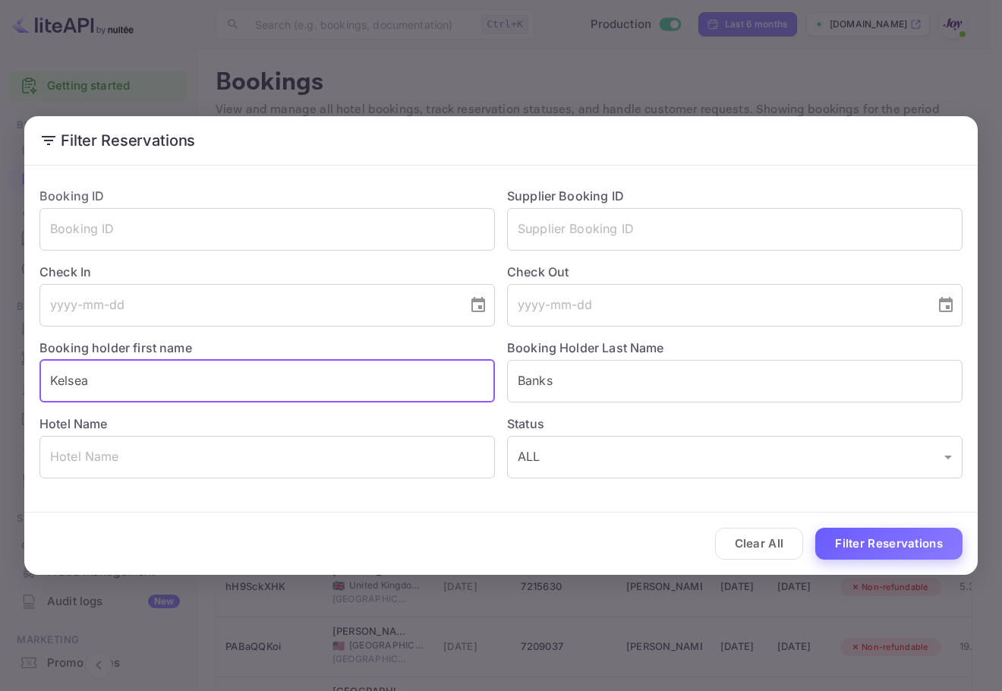
type input "Kelsea"
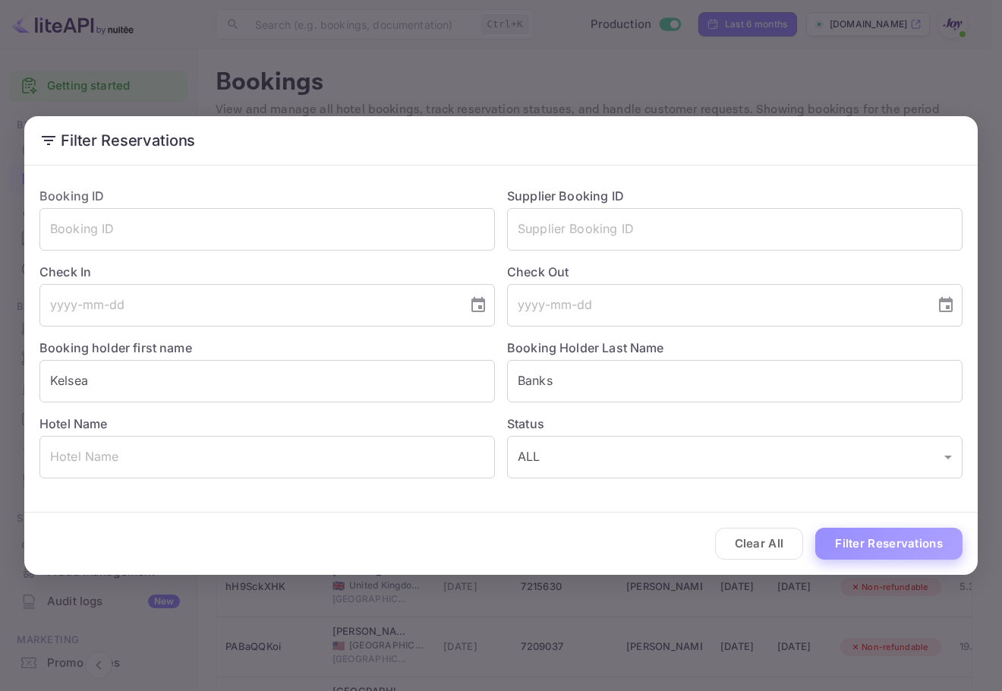
click at [914, 540] on button "Filter Reservations" at bounding box center [888, 544] width 147 height 33
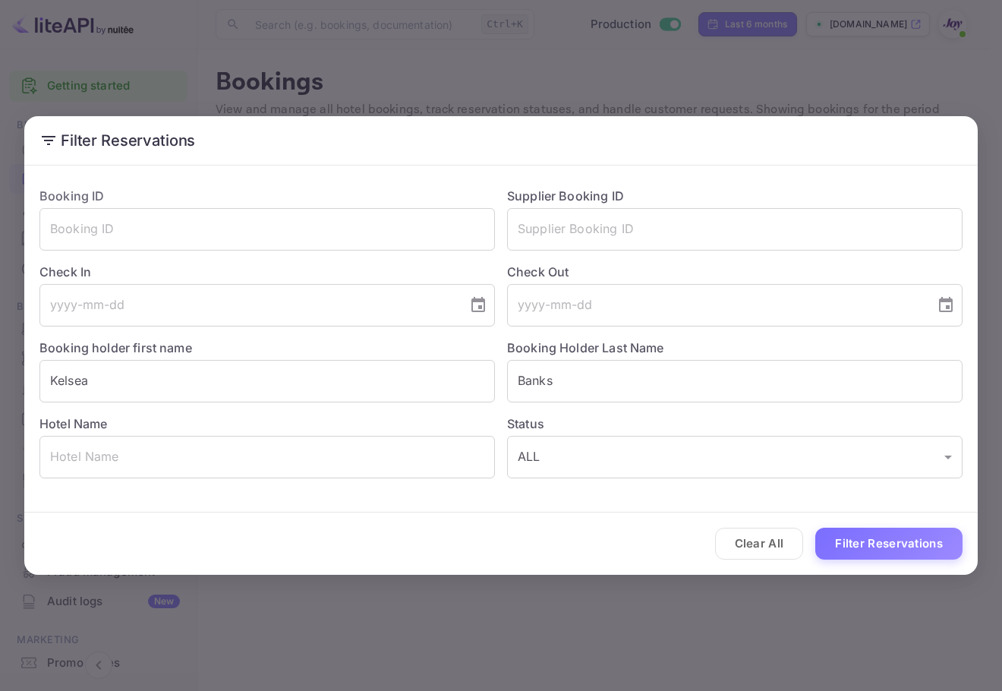
click at [297, 93] on div "Filter Reservations Booking ID ​ Supplier Booking ID ​ Check In ​ Check Out ​ B…" at bounding box center [501, 345] width 1002 height 691
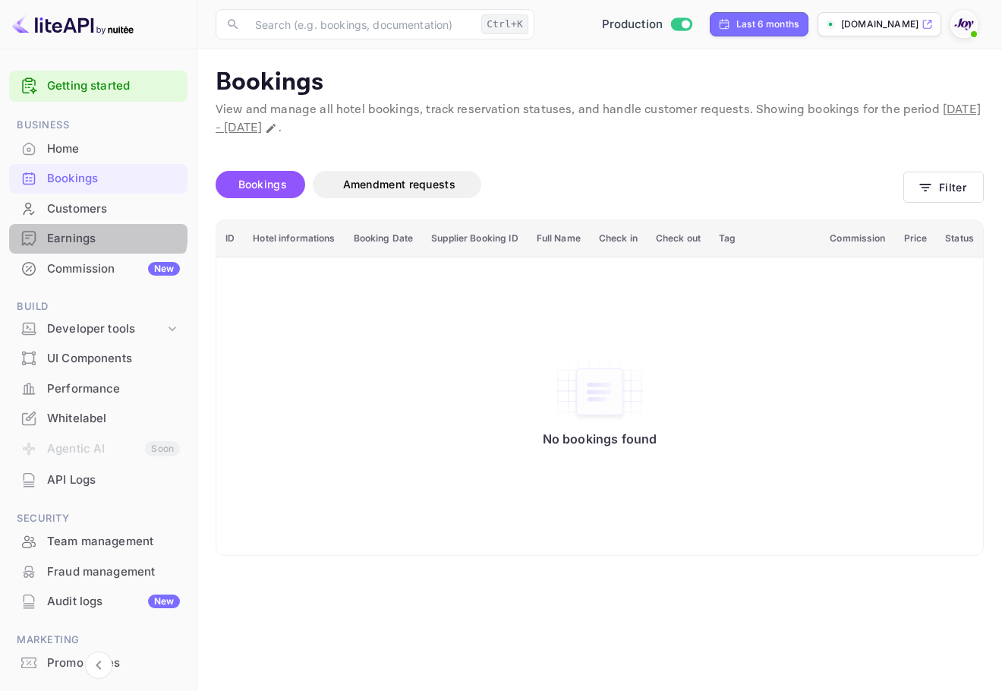
click at [96, 231] on div "Earnings" at bounding box center [113, 238] width 133 height 17
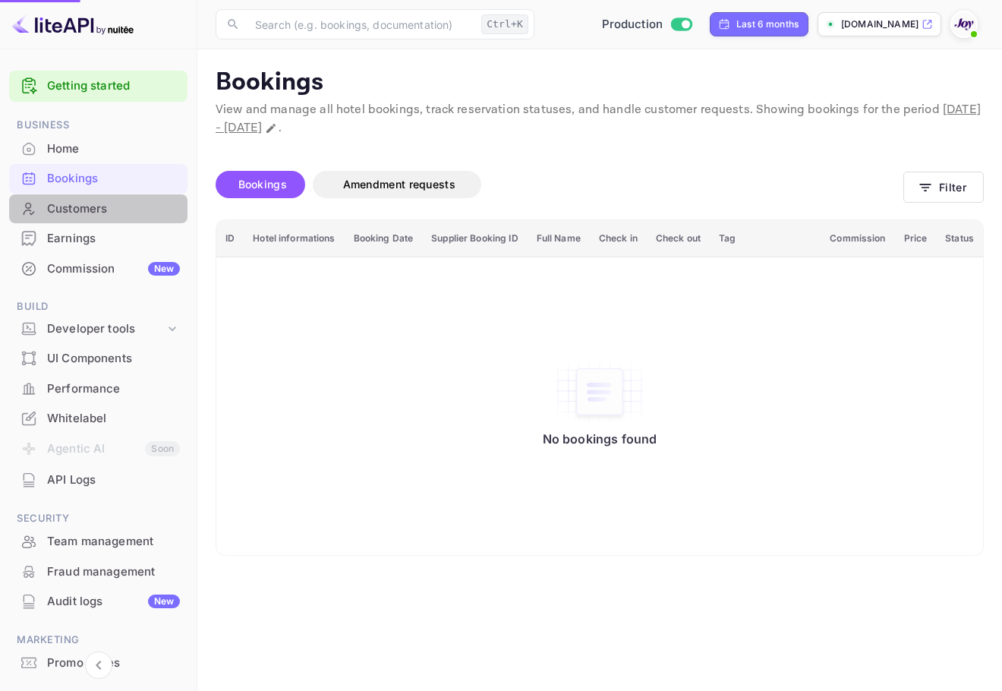
click at [106, 204] on div "Customers" at bounding box center [113, 208] width 133 height 17
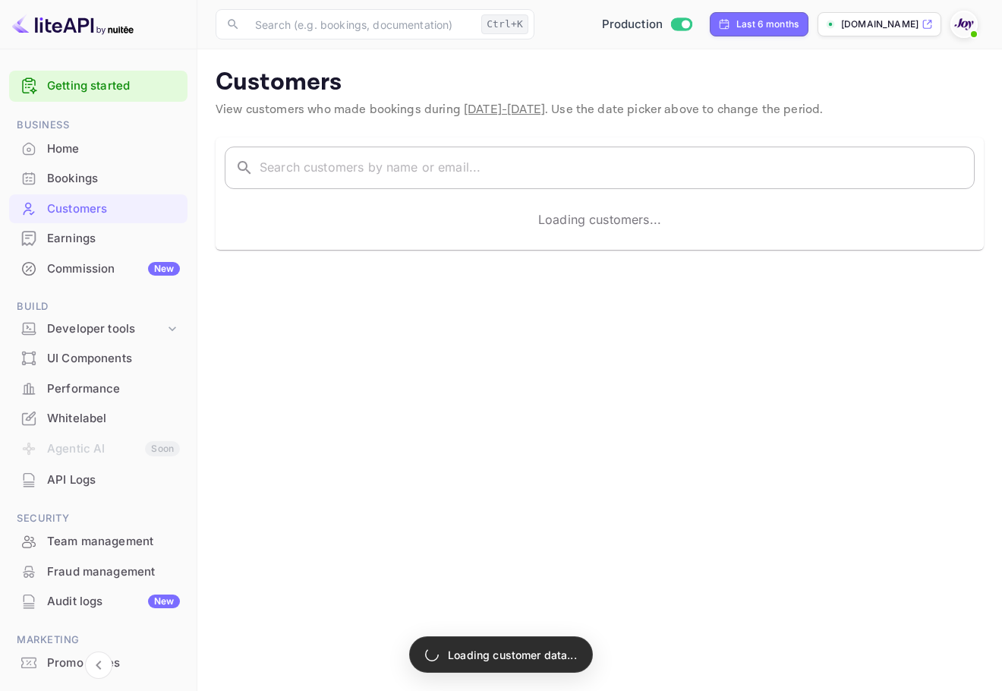
click at [270, 178] on input "text" at bounding box center [617, 168] width 715 height 43
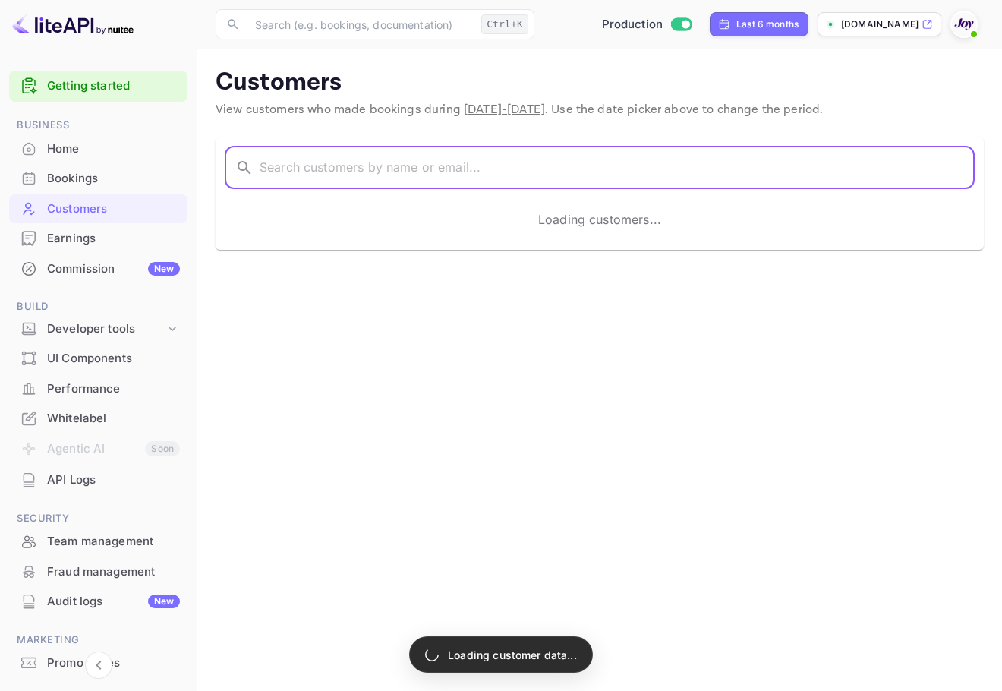
paste input "[PERSON_NAME]"
type input "[PERSON_NAME]"
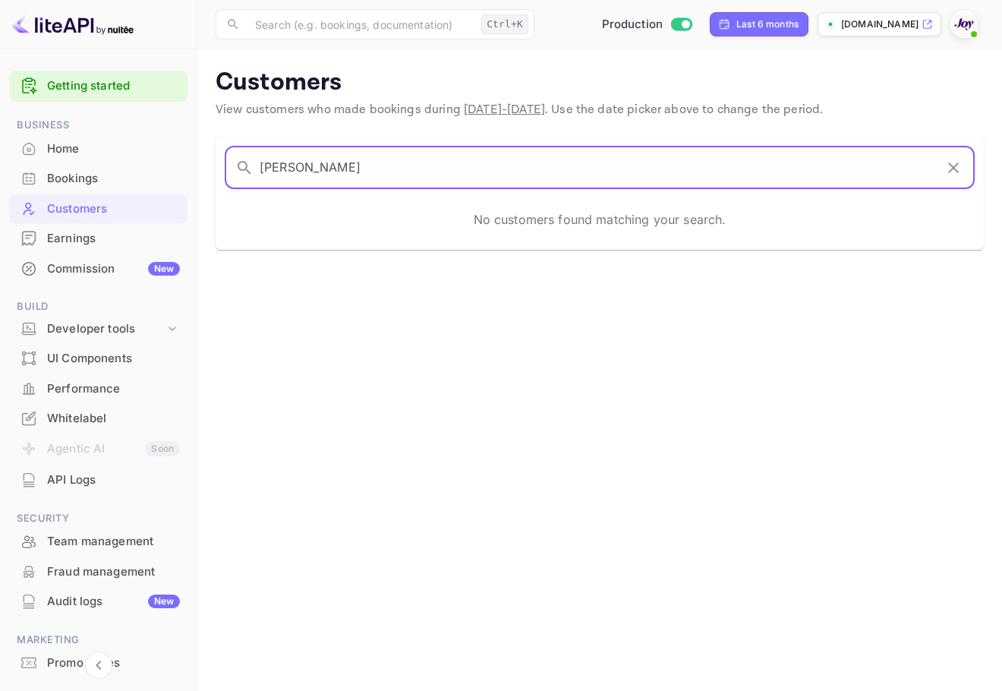
drag, startPoint x: 477, startPoint y: 169, endPoint x: 0, endPoint y: 126, distance: 478.8
click at [0, 126] on div "Getting started Business Home Bookings Customers Earnings Commission New Build …" at bounding box center [501, 345] width 1002 height 691
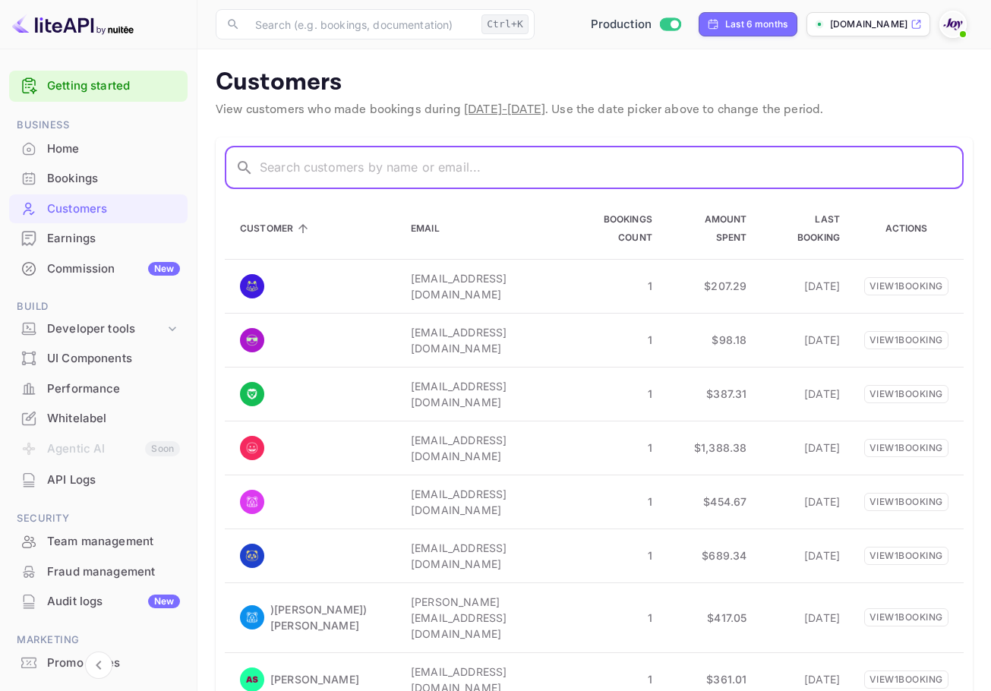
click at [351, 175] on input "text" at bounding box center [612, 168] width 704 height 43
paste input "[PERSON_NAME]"
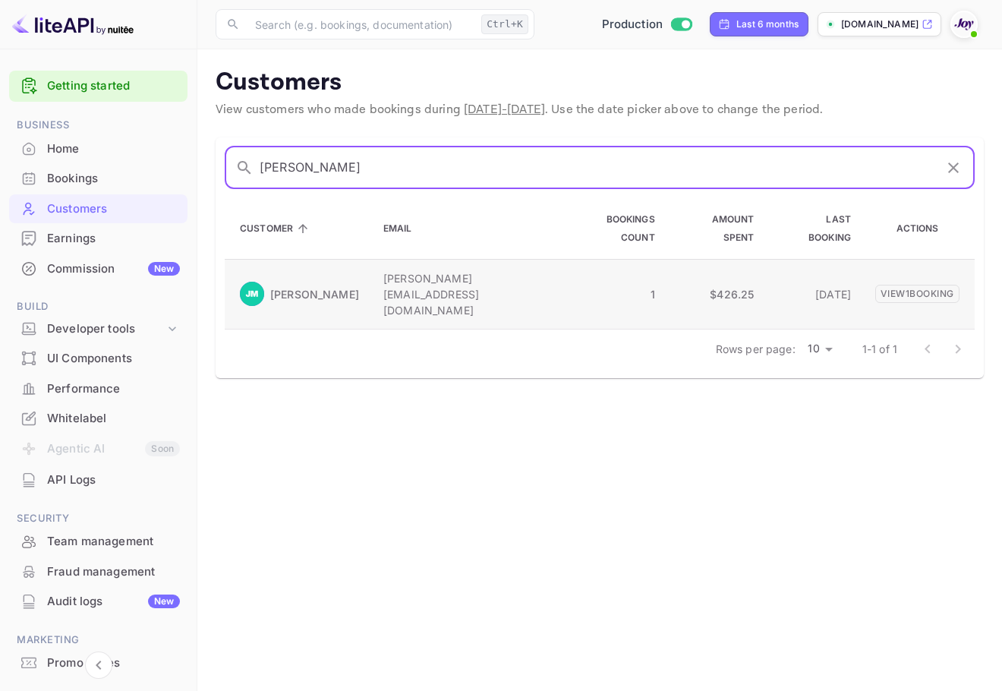
type input "[PERSON_NAME]"
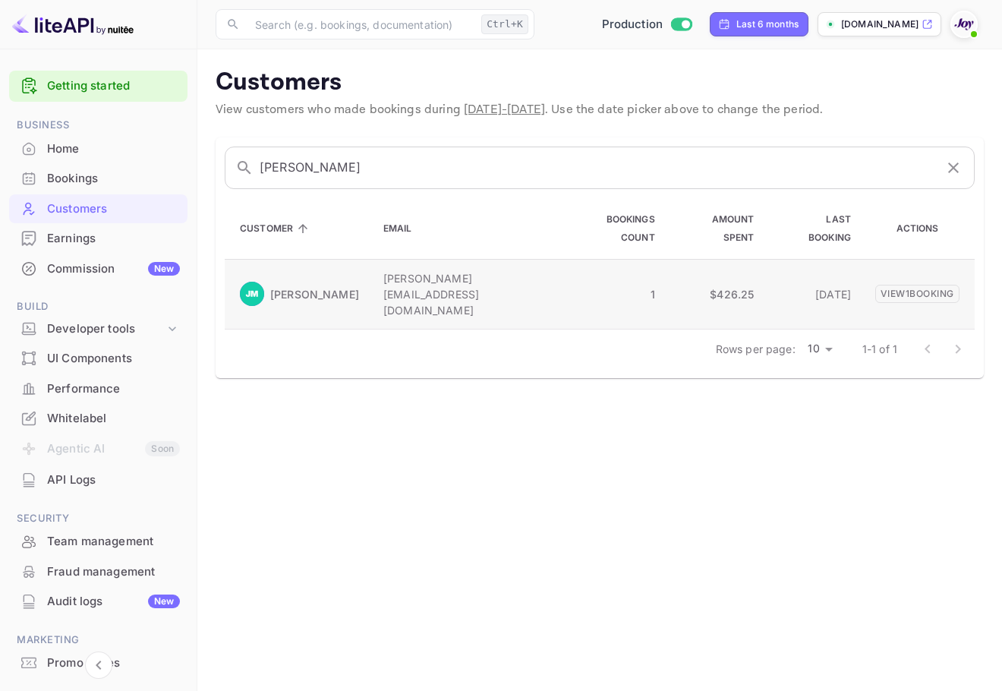
click at [468, 289] on p "[PERSON_NAME][EMAIL_ADDRESS][DOMAIN_NAME]" at bounding box center [465, 294] width 165 height 48
click at [913, 300] on p "View 1 booking" at bounding box center [917, 293] width 84 height 18
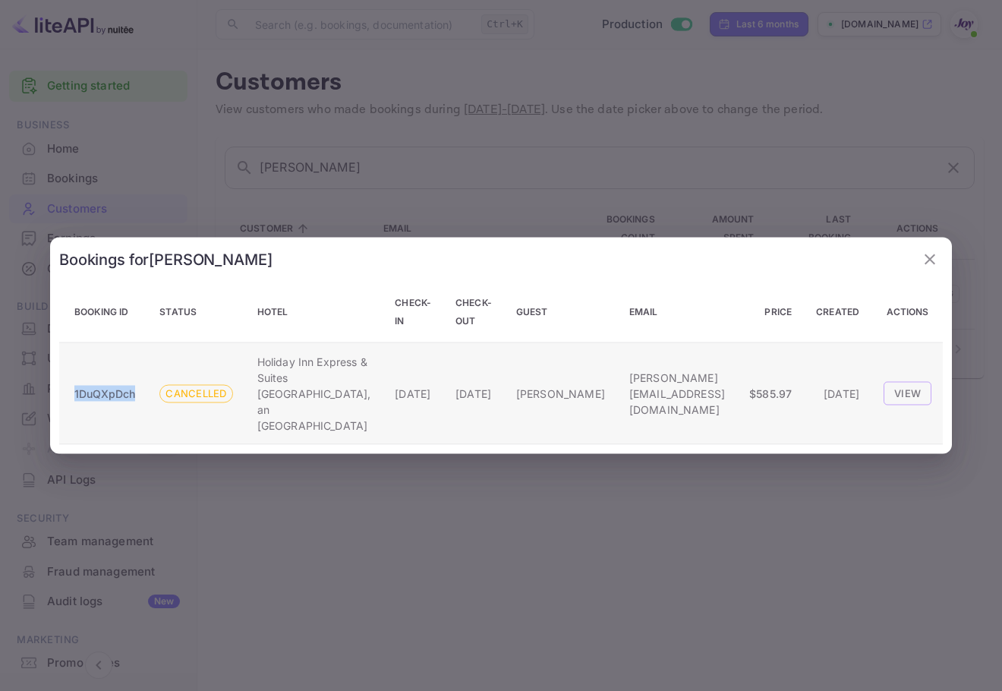
copy p "1DuQXpDch"
drag, startPoint x: 138, startPoint y: 395, endPoint x: 113, endPoint y: 399, distance: 25.5
click at [113, 399] on td "1DuQXpDch" at bounding box center [103, 393] width 88 height 102
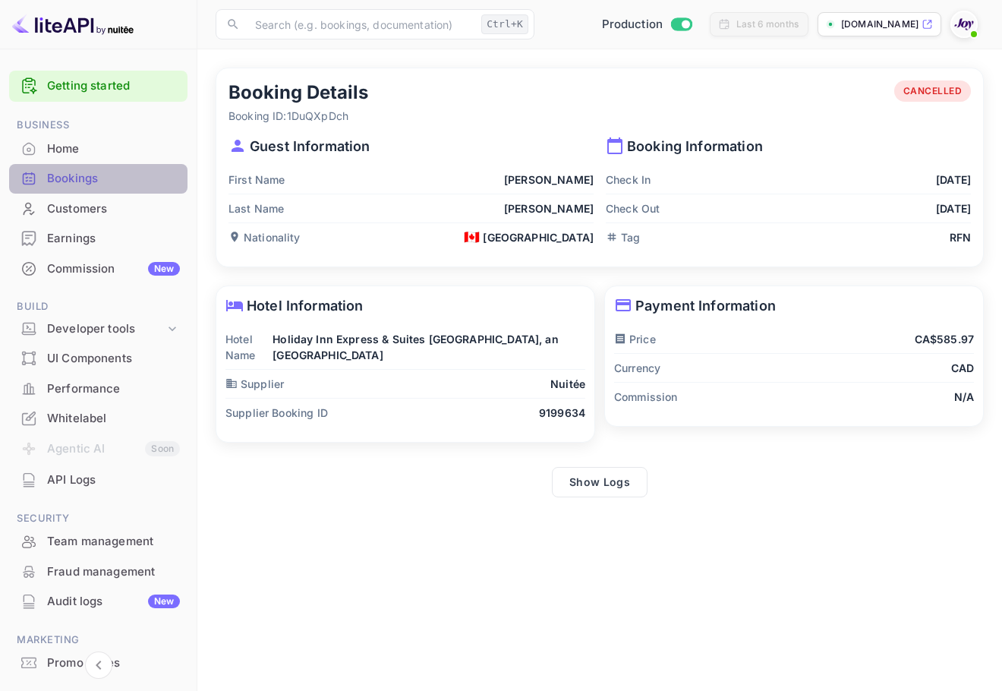
click at [115, 184] on div "Bookings" at bounding box center [113, 178] width 133 height 17
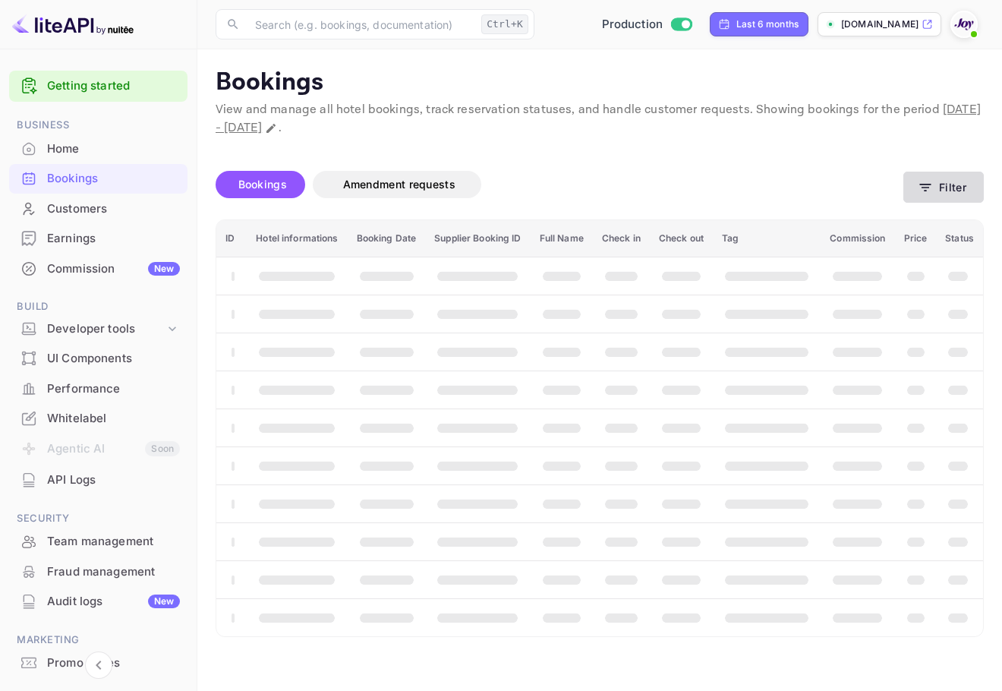
click at [942, 195] on button "Filter" at bounding box center [944, 187] width 80 height 31
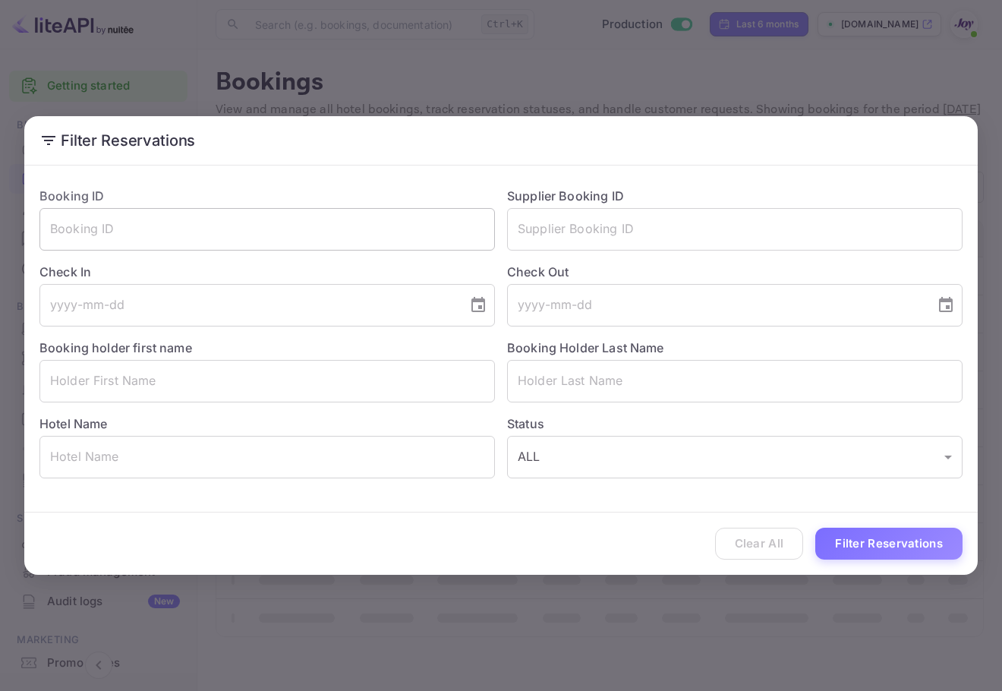
click at [199, 230] on input "text" at bounding box center [267, 229] width 456 height 43
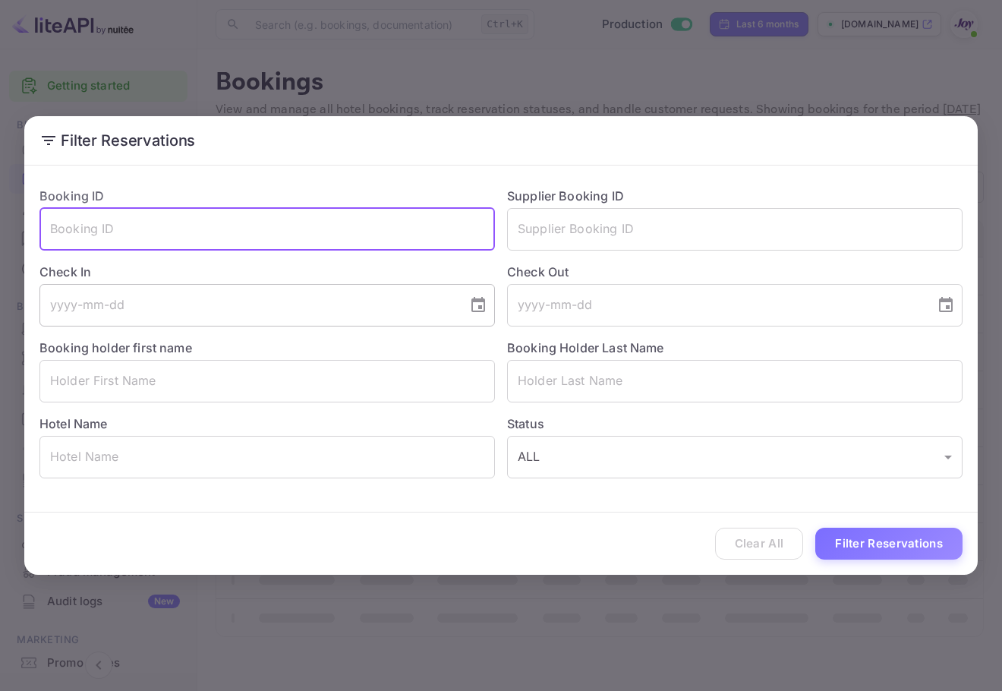
paste input "1DuQXpDch"
type input "1DuQXpDch"
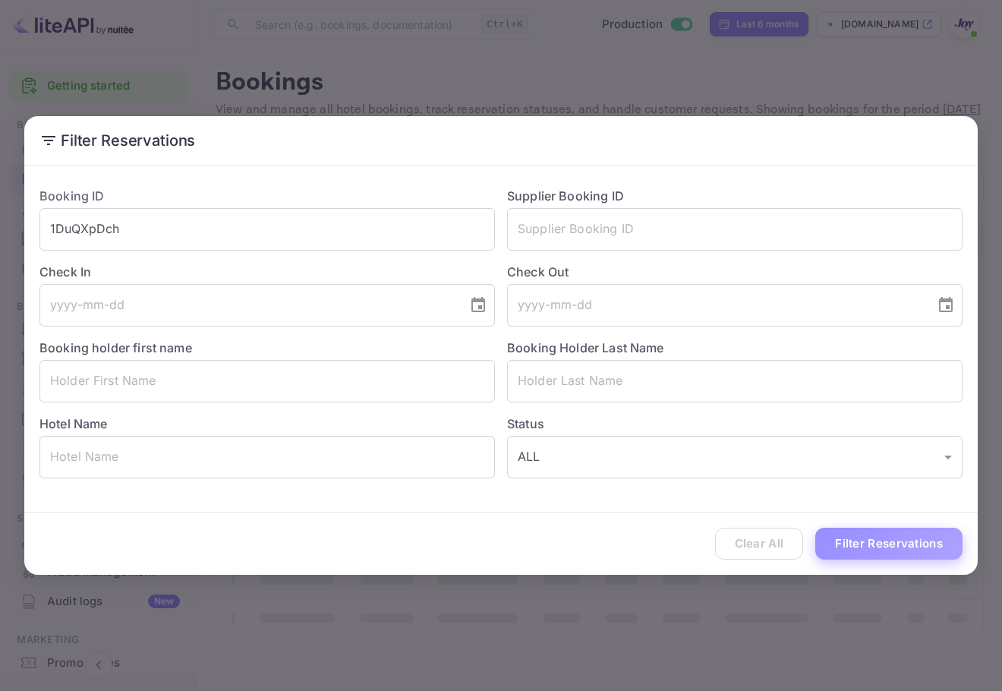
click at [883, 530] on button "Filter Reservations" at bounding box center [888, 544] width 147 height 33
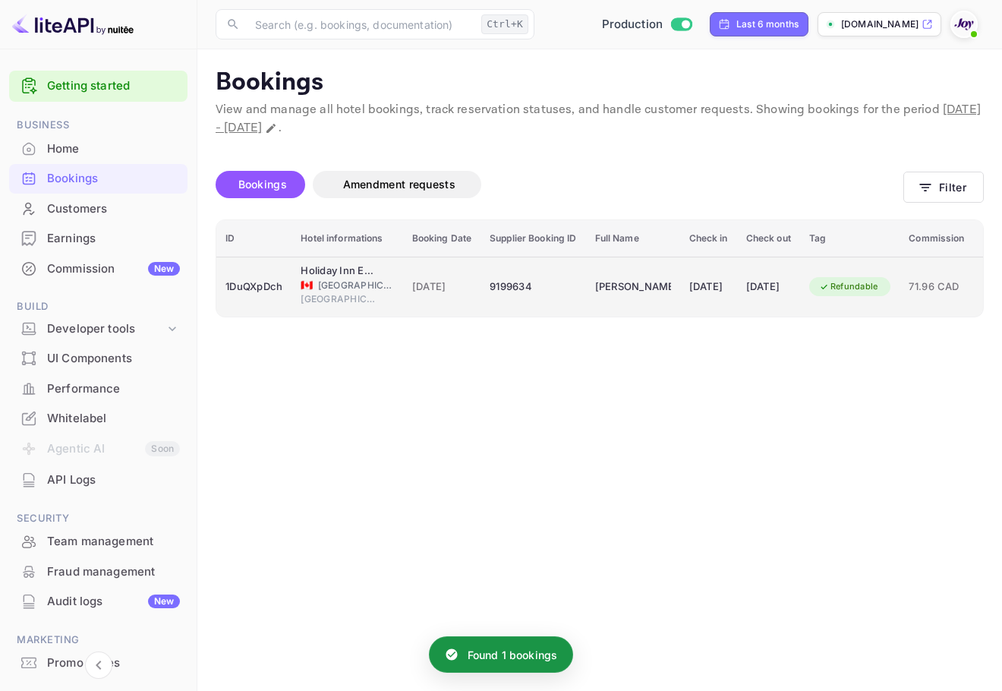
click at [880, 295] on div "Refundable" at bounding box center [848, 286] width 79 height 19
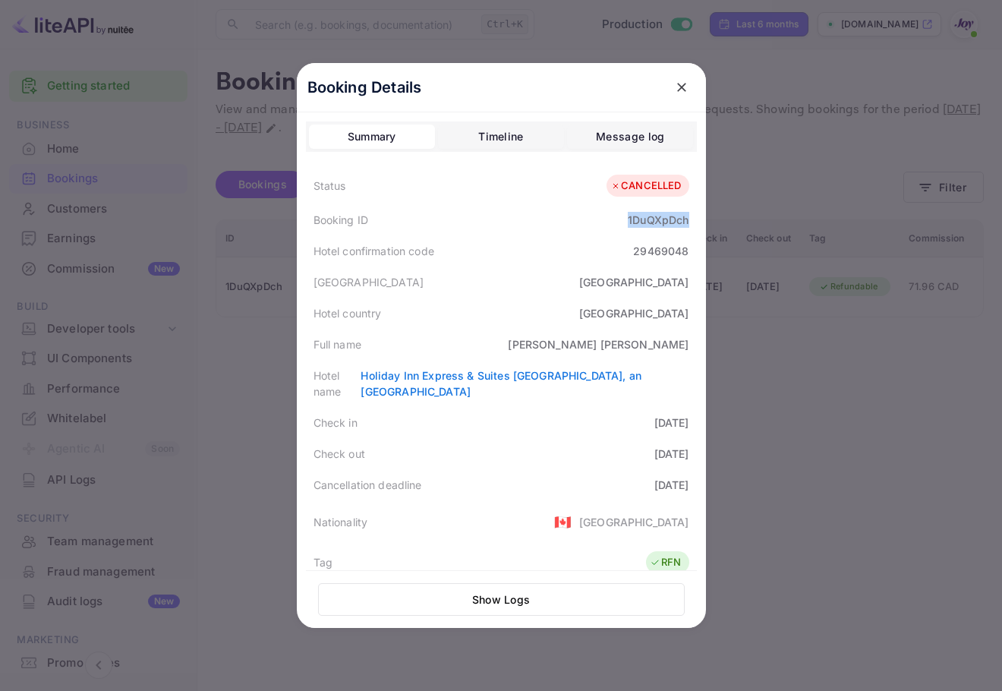
drag, startPoint x: 661, startPoint y: 218, endPoint x: 932, endPoint y: 330, distance: 293.4
click at [692, 220] on div "Booking Details Summary Timeline Message log Status CANCELLED Booking ID 1DuQXp…" at bounding box center [501, 345] width 409 height 565
copy div "1DuQXpDch"
click at [674, 87] on icon "close" at bounding box center [681, 87] width 15 height 15
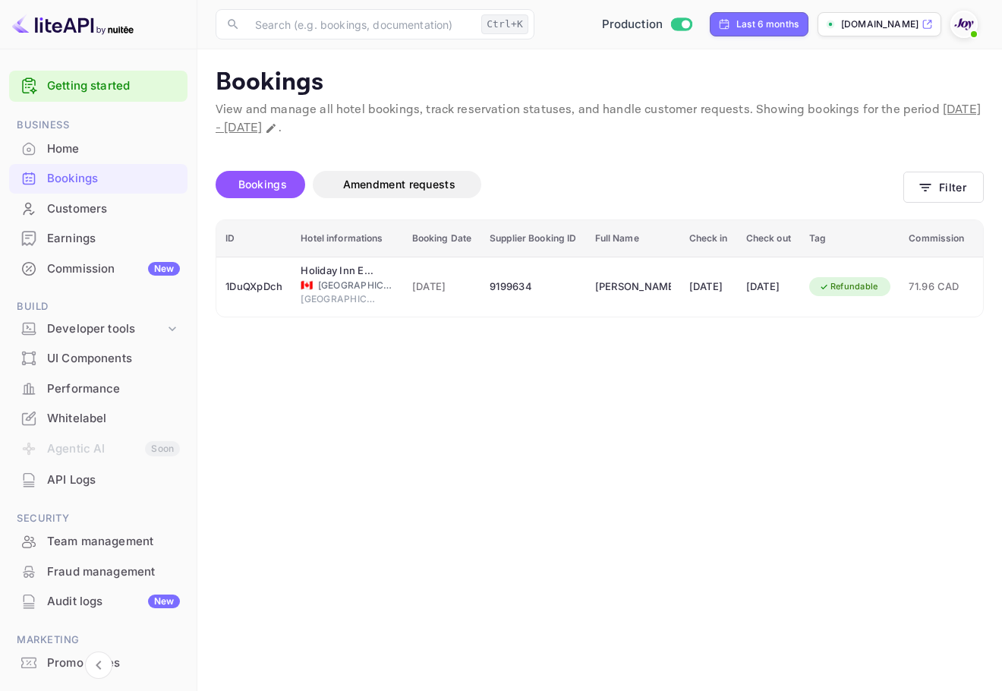
click at [59, 203] on div "Customers" at bounding box center [113, 208] width 133 height 17
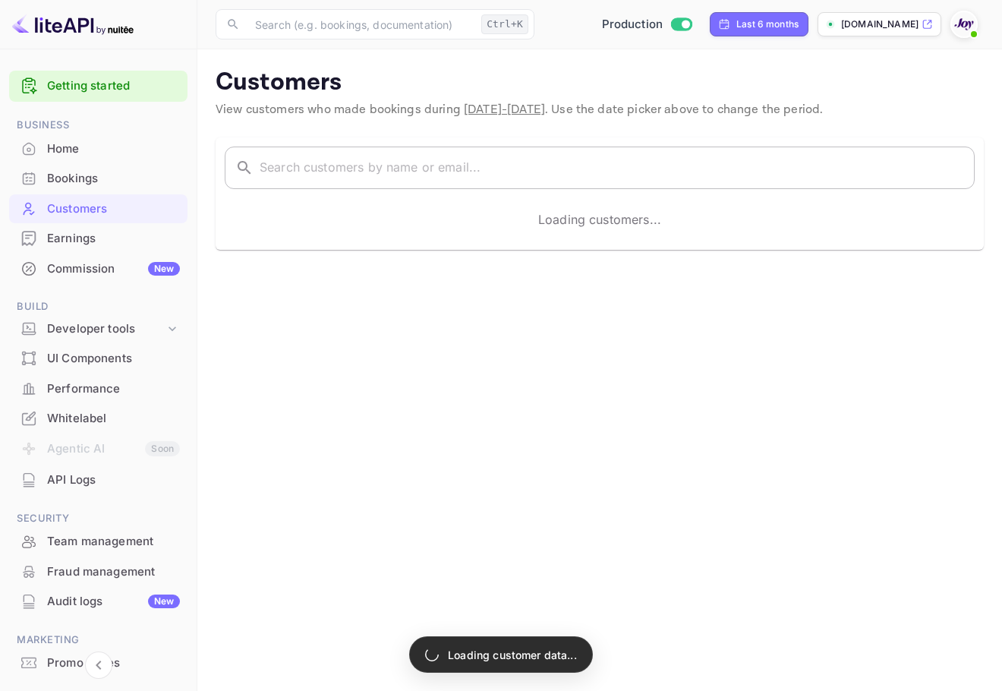
click at [421, 154] on input "text" at bounding box center [617, 168] width 715 height 43
paste input "[PERSON_NAME]"
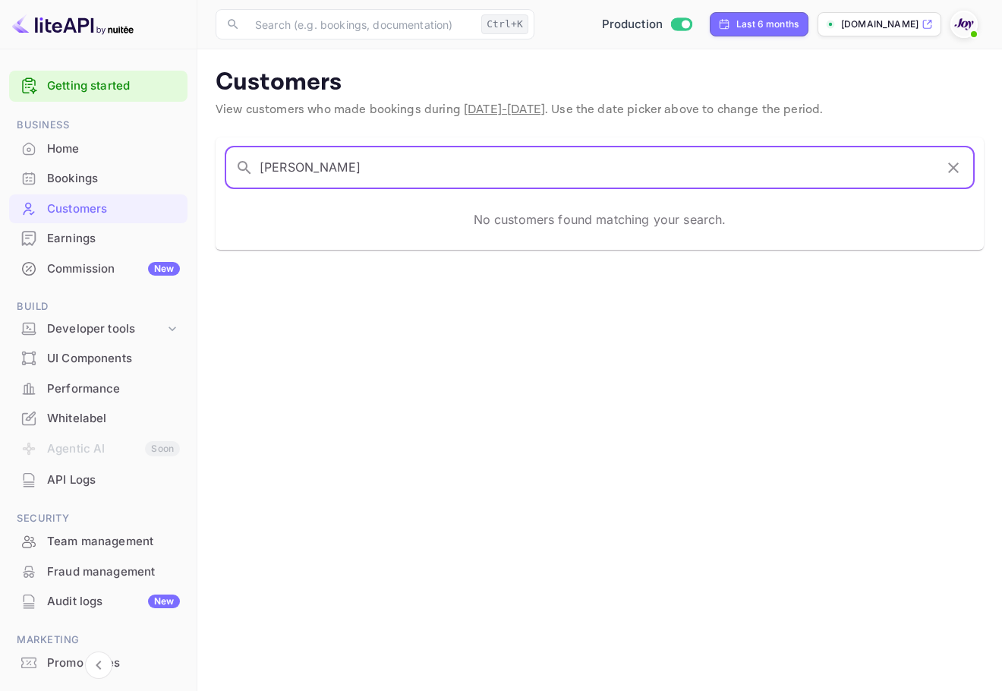
click at [311, 168] on input "[PERSON_NAME]" at bounding box center [597, 168] width 675 height 43
click at [311, 166] on input "[PERSON_NAME]" at bounding box center [597, 168] width 675 height 43
paste input "[PERSON_NAME]"
type input "[PERSON_NAME]"
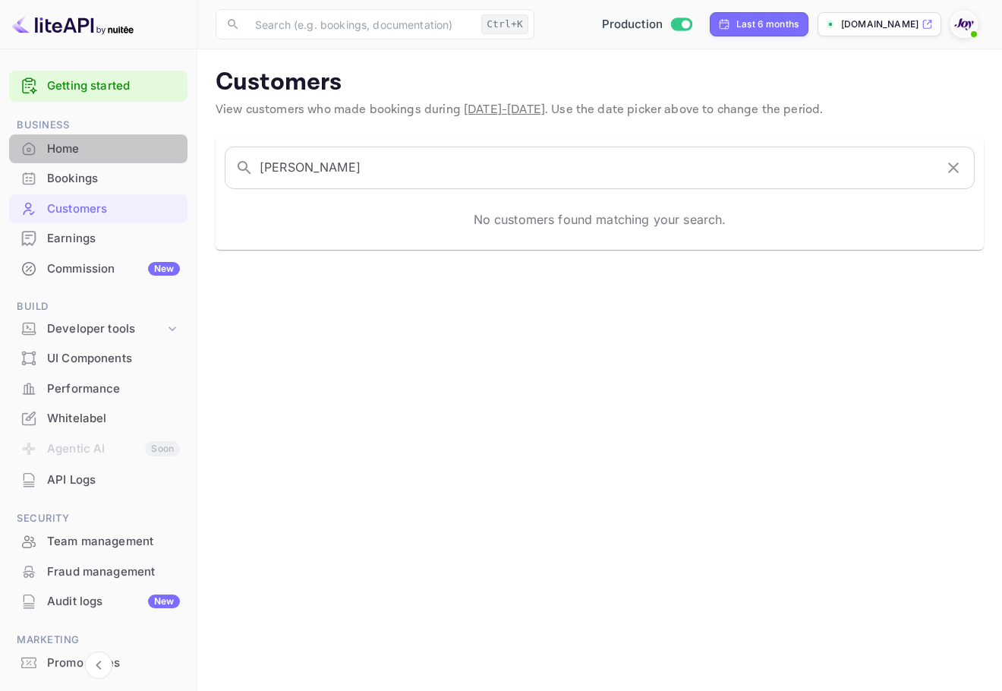
click at [132, 156] on div "Home" at bounding box center [113, 148] width 133 height 17
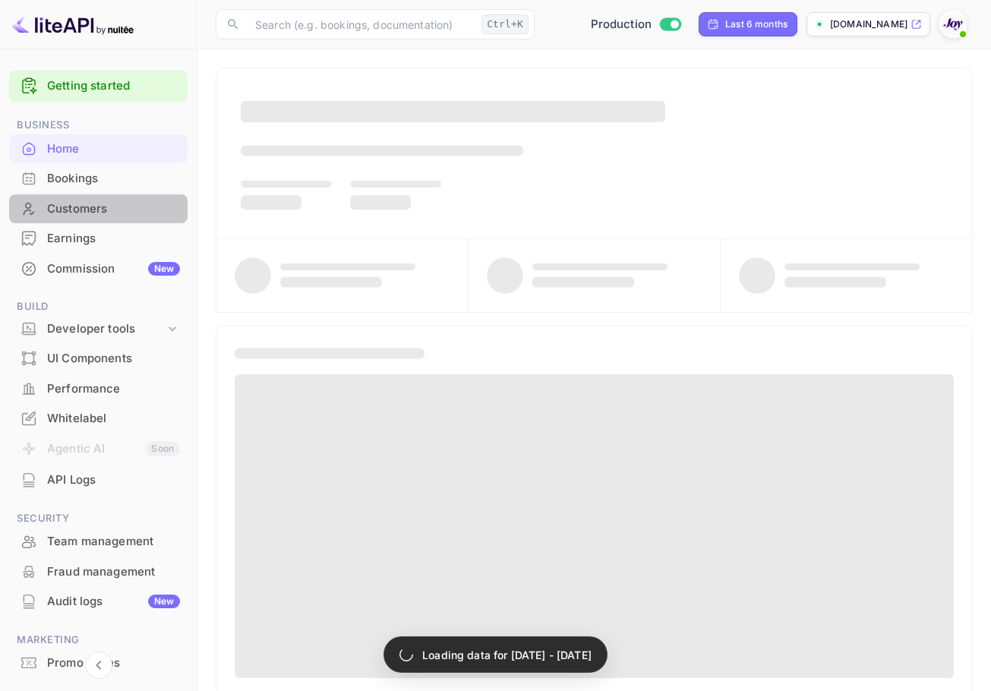
click at [125, 200] on div "Customers" at bounding box center [113, 208] width 133 height 17
click at [126, 185] on div "Bookings" at bounding box center [113, 178] width 133 height 17
click at [970, 30] on span at bounding box center [962, 34] width 15 height 15
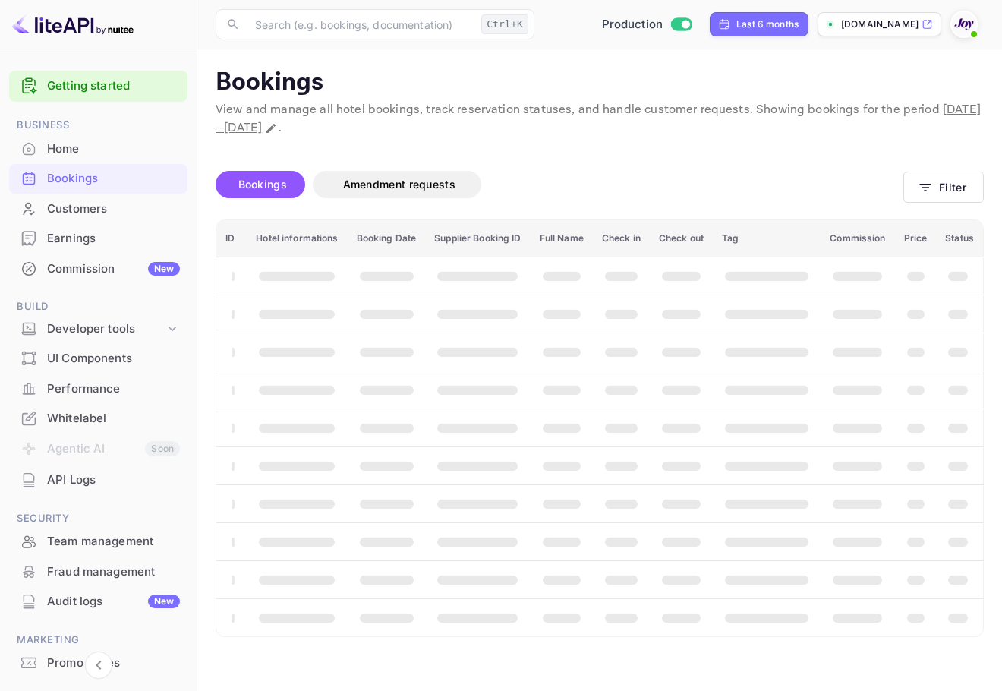
click at [958, 16] on img at bounding box center [964, 24] width 24 height 24
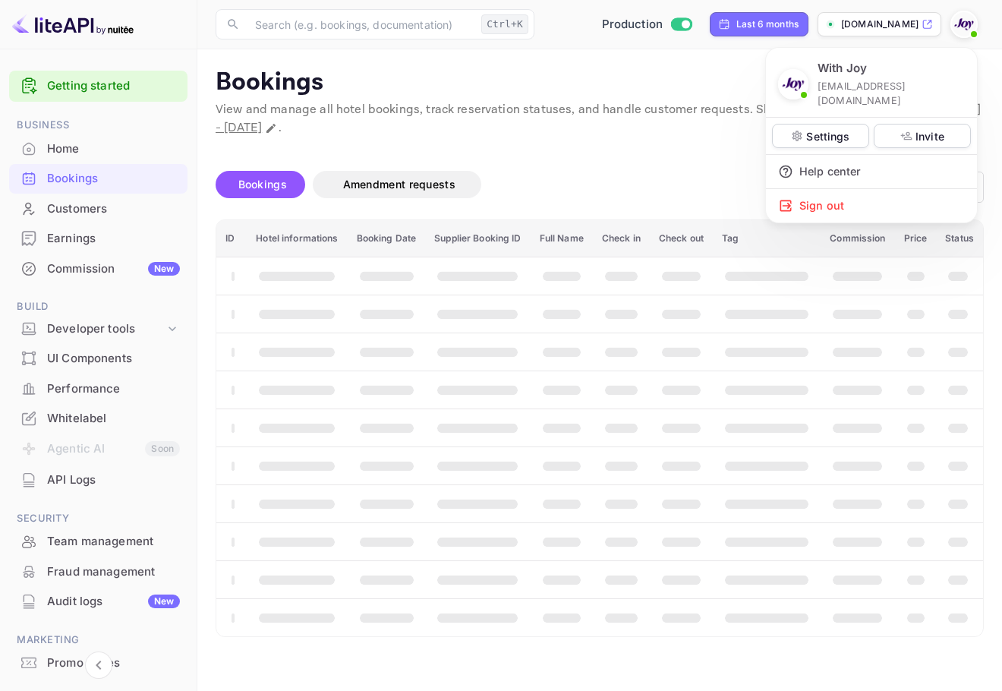
click at [639, 74] on div at bounding box center [501, 345] width 1002 height 691
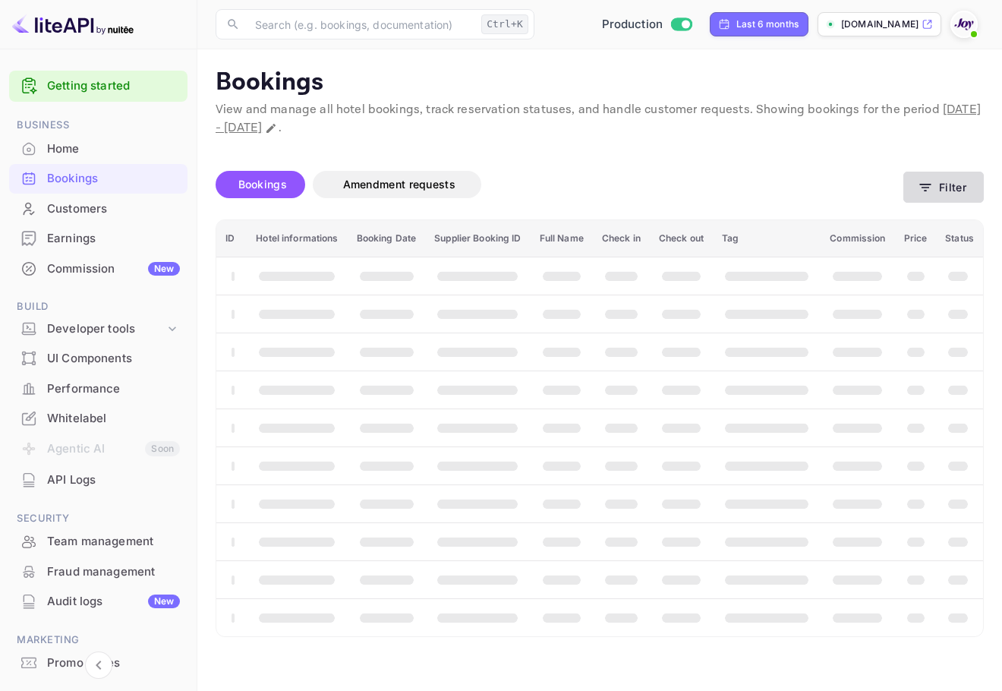
click at [906, 184] on button "Filter" at bounding box center [944, 187] width 80 height 31
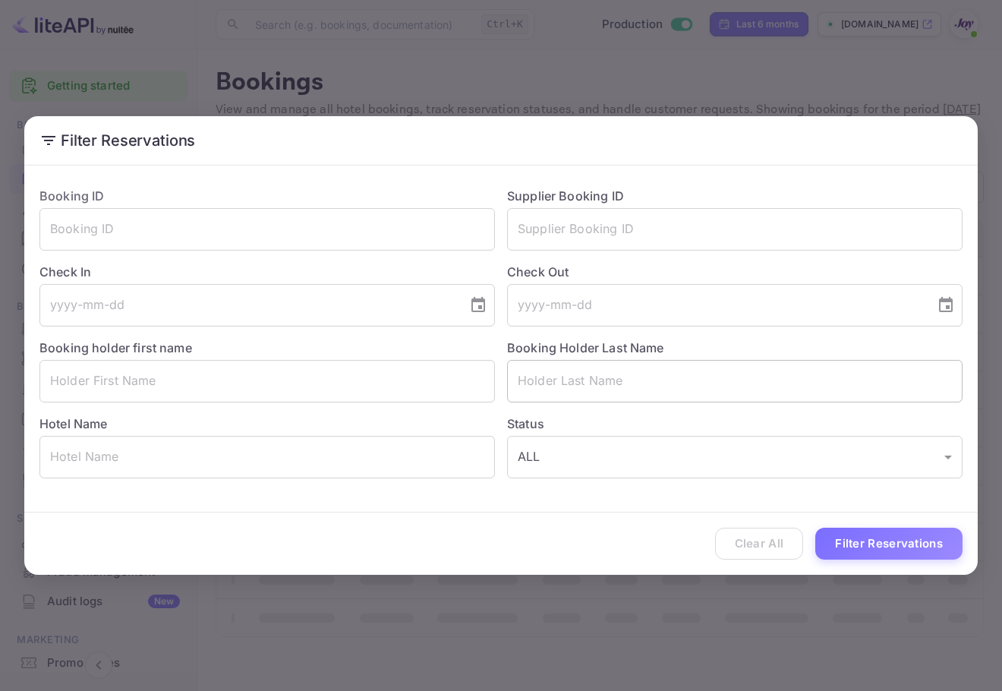
click at [530, 373] on input "text" at bounding box center [735, 381] width 456 height 43
paste input "70318781"
type input "70318781"
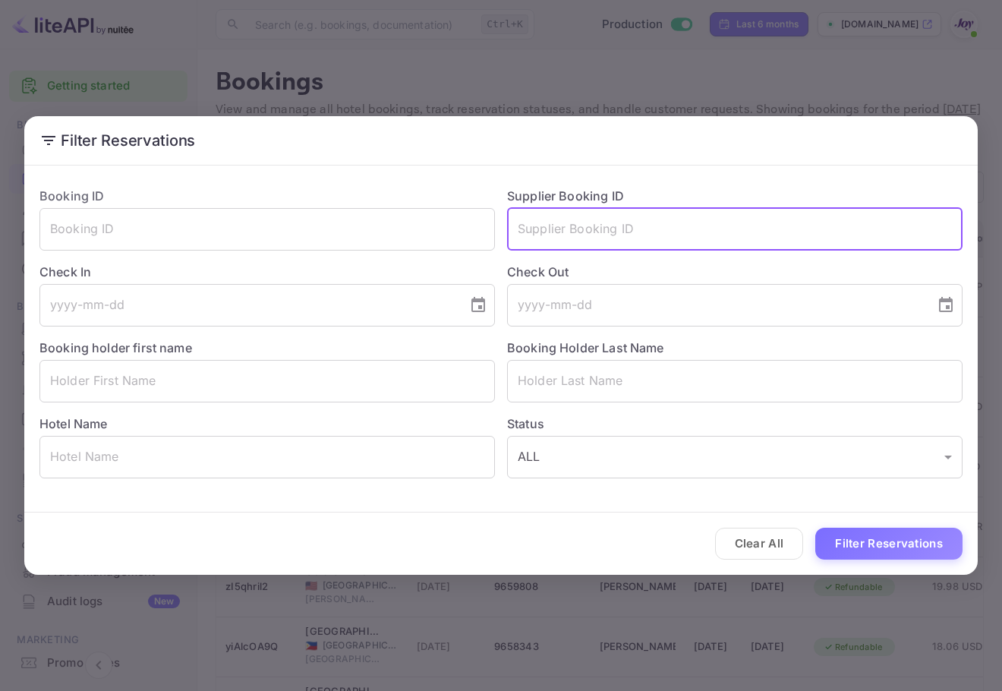
click at [586, 244] on input "text" at bounding box center [735, 229] width 456 height 43
paste input "70318781"
type input "70318781"
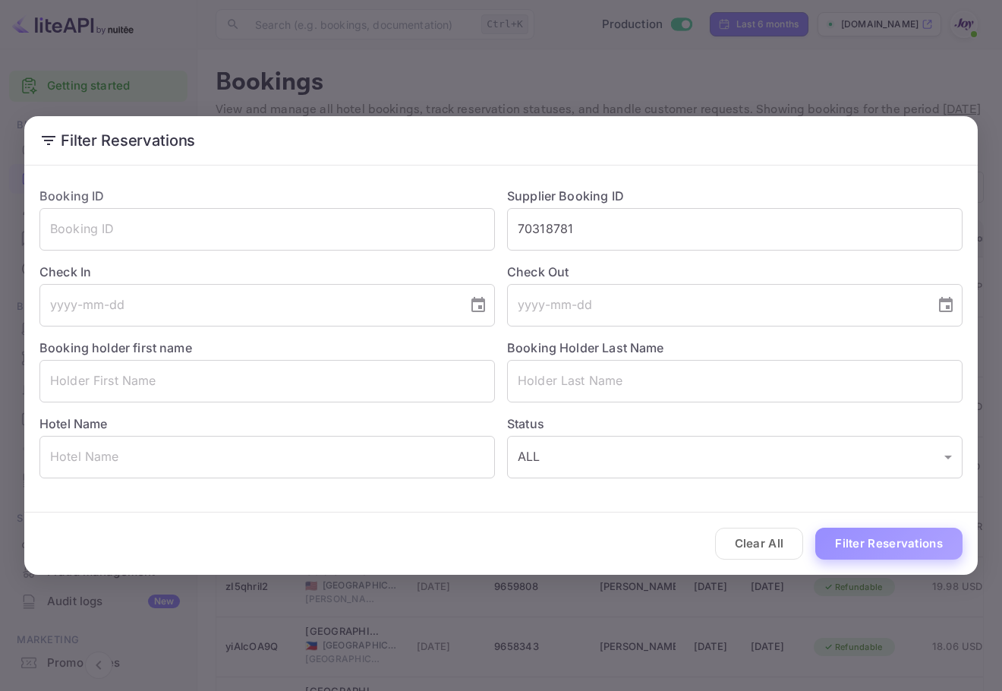
click at [915, 531] on button "Filter Reservations" at bounding box center [888, 544] width 147 height 33
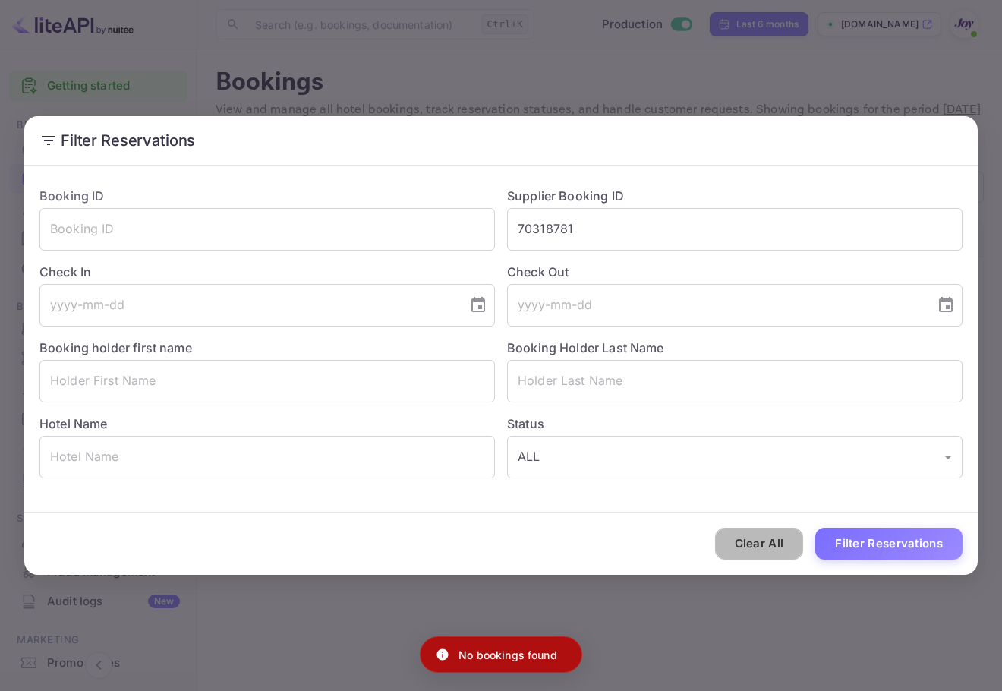
click at [765, 538] on button "Clear All" at bounding box center [759, 544] width 89 height 33
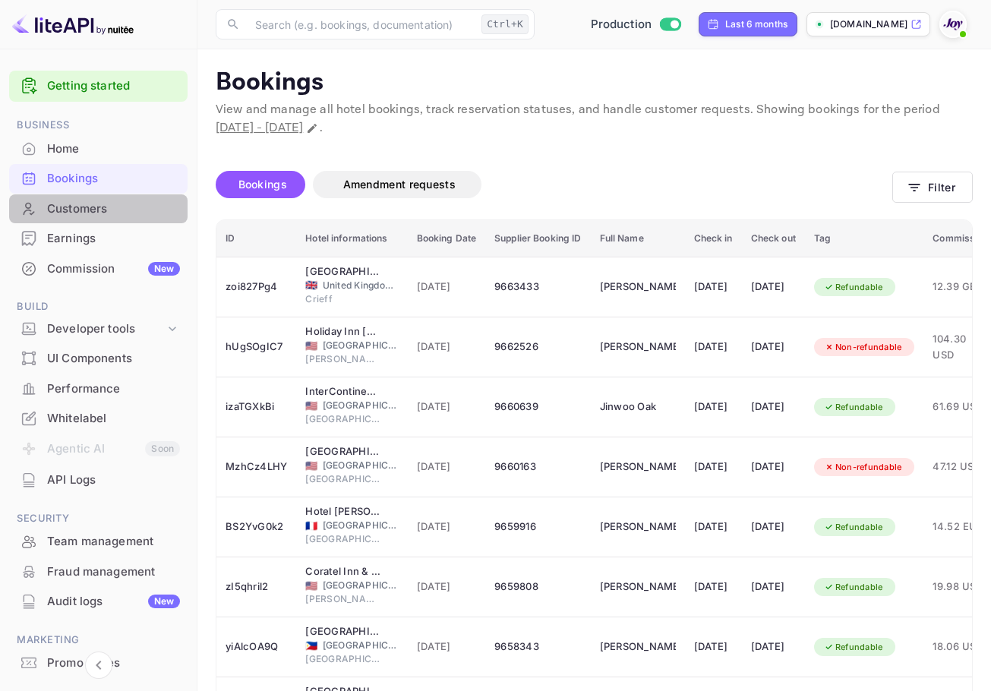
click at [118, 217] on div "Customers" at bounding box center [98, 209] width 178 height 30
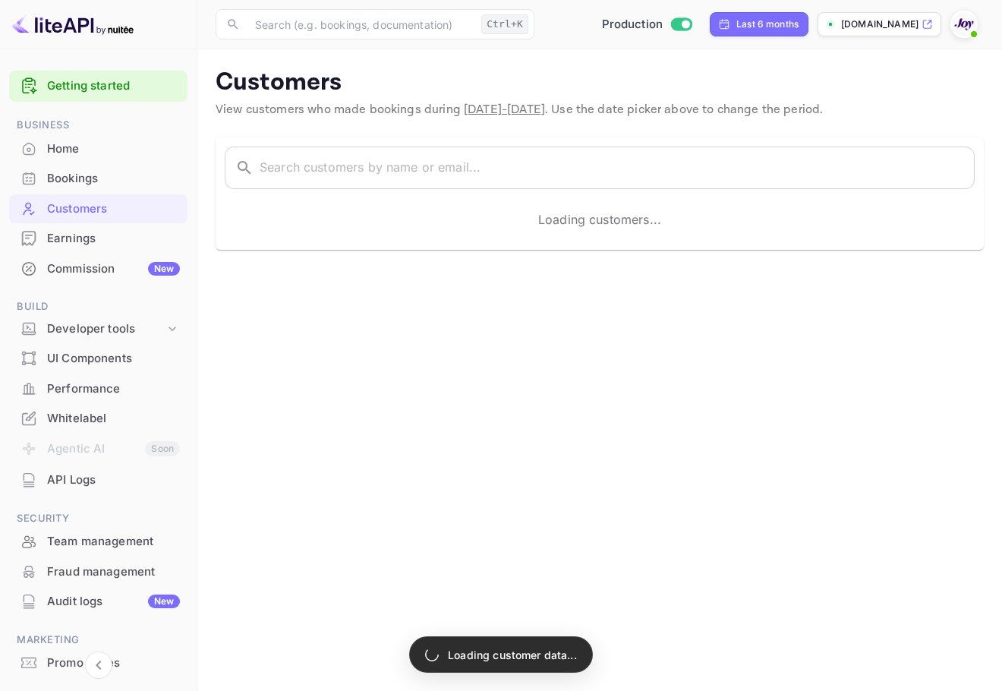
click at [118, 178] on div "Bookings" at bounding box center [113, 178] width 133 height 17
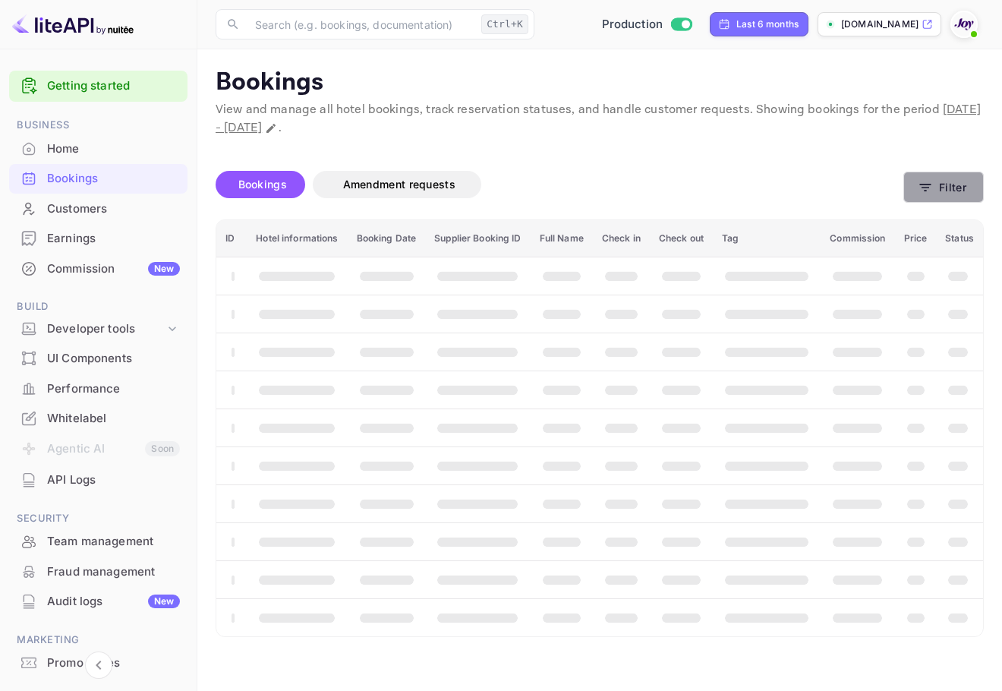
click at [930, 184] on icon "button" at bounding box center [925, 188] width 11 height 8
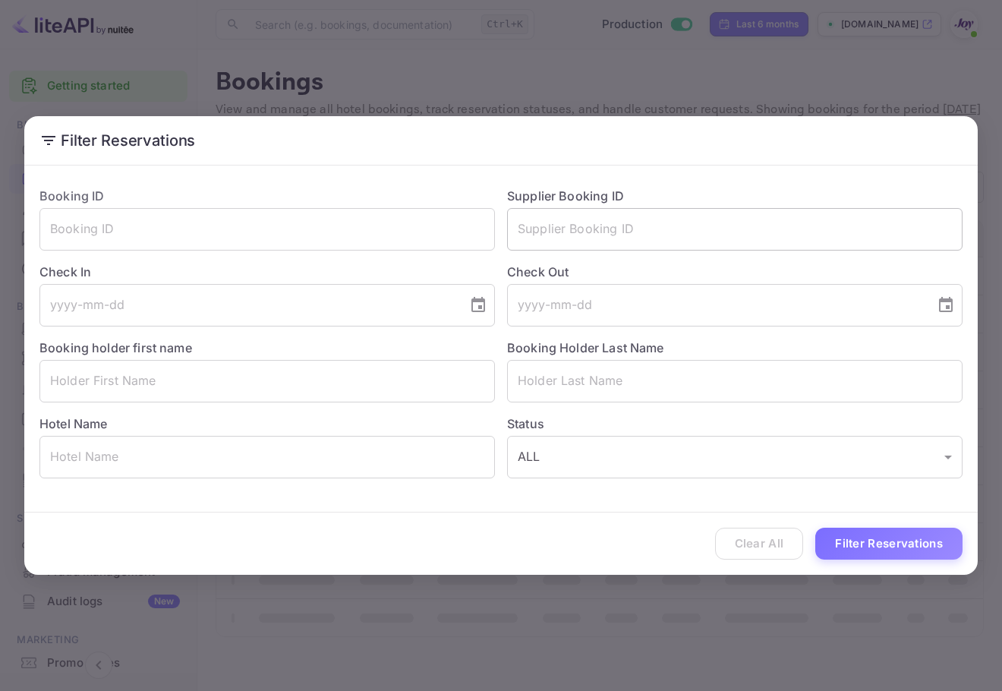
drag, startPoint x: 677, startPoint y: 203, endPoint x: 677, endPoint y: 216, distance: 13.7
click at [677, 213] on div "Supplier Booking ID ​" at bounding box center [729, 213] width 468 height 76
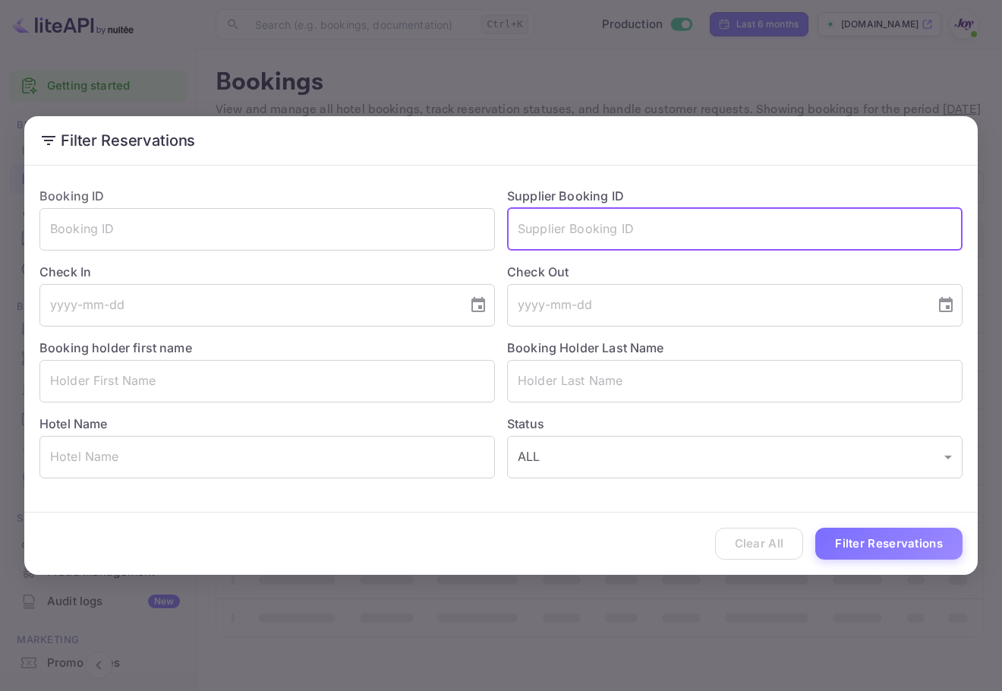
click at [677, 216] on input "text" at bounding box center [735, 229] width 456 height 43
paste input "70318781"
click at [519, 226] on input "70318781" at bounding box center [735, 229] width 456 height 43
type input "70318781"
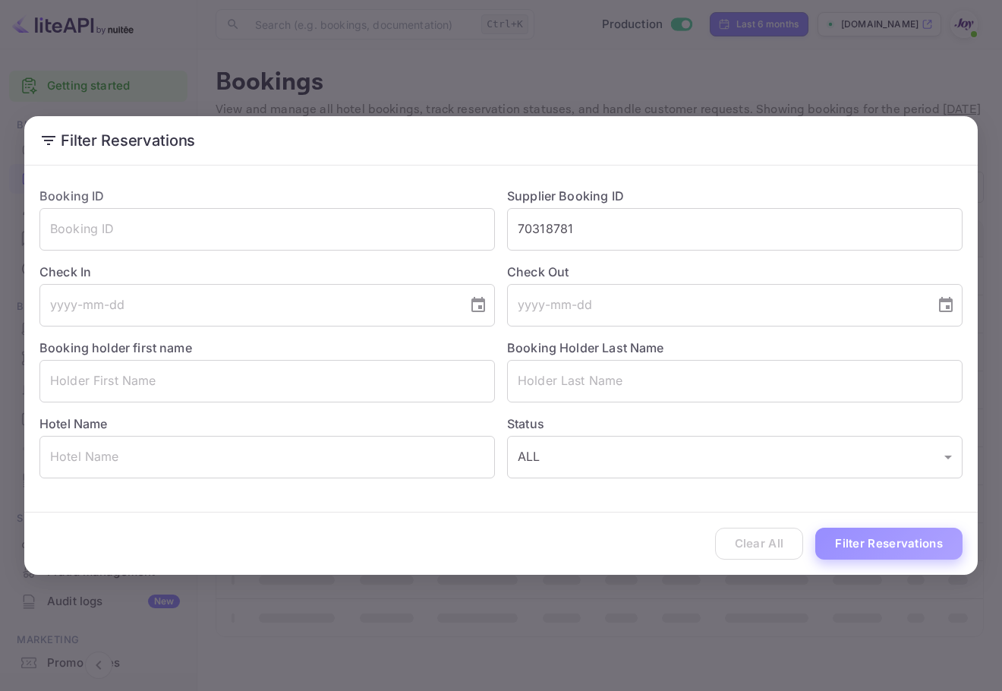
click at [888, 548] on button "Filter Reservations" at bounding box center [888, 544] width 147 height 33
click at [518, 382] on input "text" at bounding box center [735, 381] width 456 height 43
click at [543, 416] on label "Status" at bounding box center [735, 424] width 456 height 18
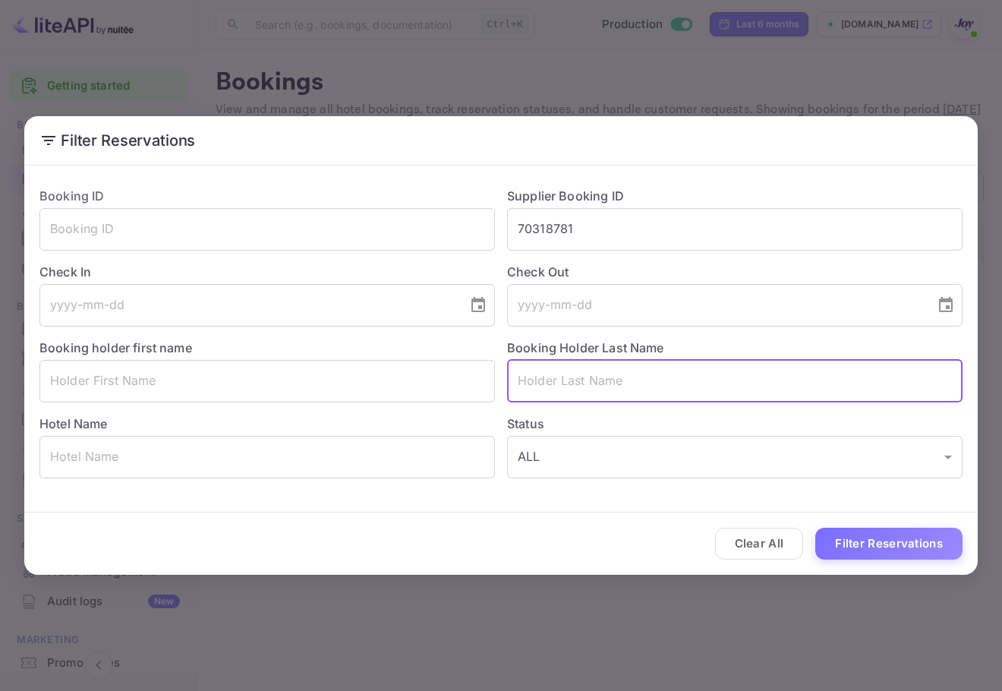
click at [541, 383] on input "text" at bounding box center [735, 381] width 456 height 43
paste input "[PERSON_NAME]"
drag, startPoint x: 559, startPoint y: 386, endPoint x: 496, endPoint y: 353, distance: 71.0
click at [484, 385] on div "Booking ID ​ Supplier Booking ID 70318781 ​ Check In ​ Check Out ​ Booking hold…" at bounding box center [494, 327] width 935 height 304
type input "[PERSON_NAME]"
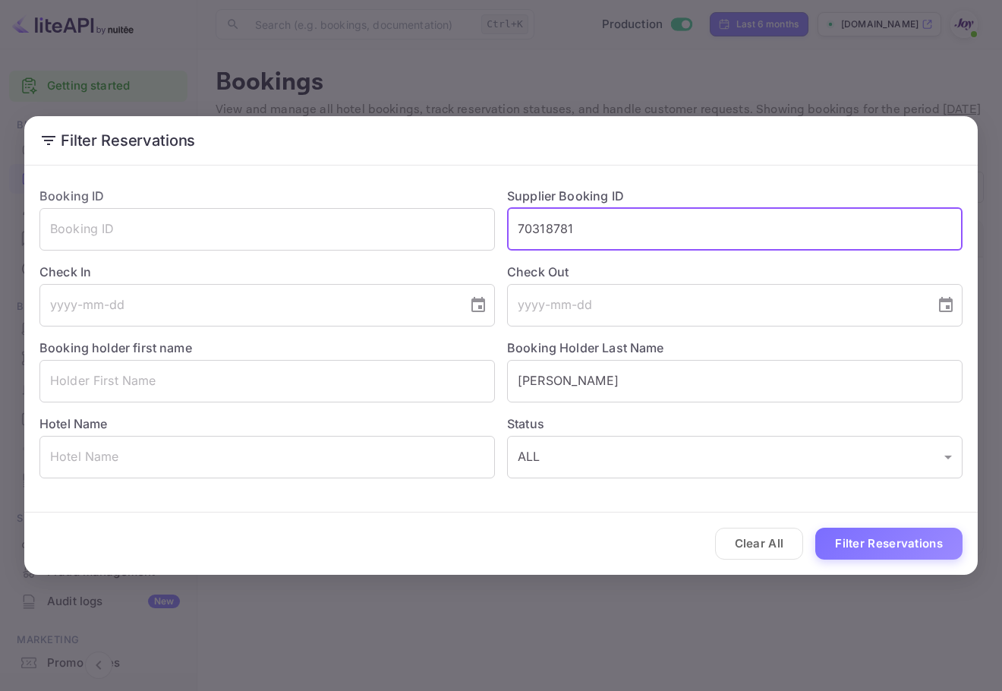
drag, startPoint x: 587, startPoint y: 230, endPoint x: 464, endPoint y: 194, distance: 128.1
click at [464, 194] on div "Booking ID ​ Supplier Booking ID 70318781 ​ Check In ​ Check Out ​ Booking hold…" at bounding box center [494, 327] width 935 height 304
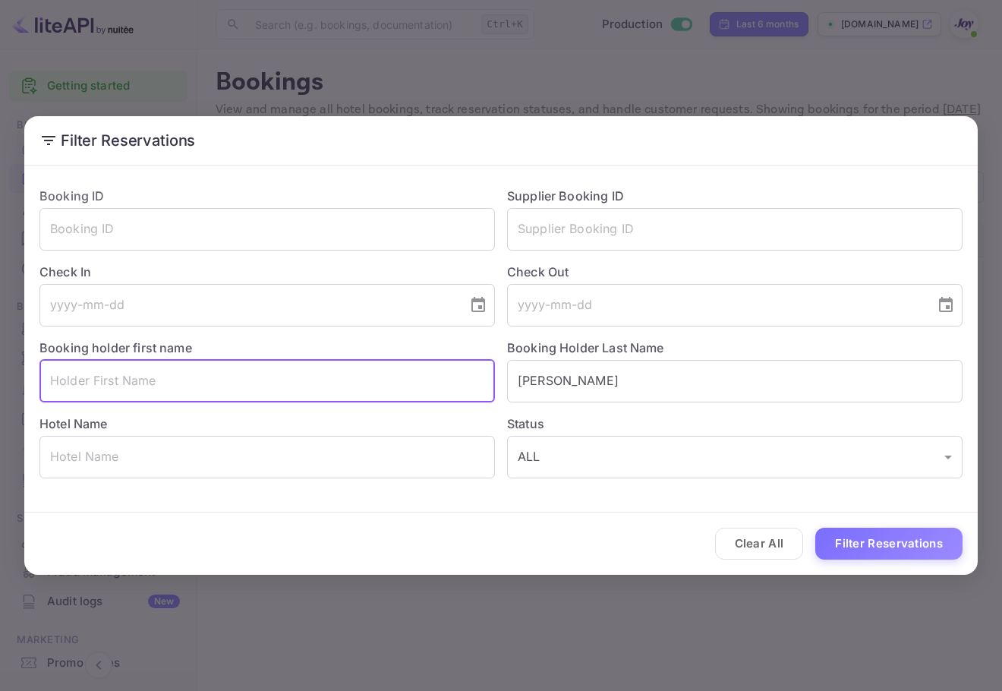
click at [287, 390] on input "text" at bounding box center [267, 381] width 456 height 43
paste input "[PERSON_NAME]"
drag, startPoint x: 89, startPoint y: 367, endPoint x: 178, endPoint y: 447, distance: 119.9
click at [151, 385] on input "[PERSON_NAME]" at bounding box center [267, 381] width 456 height 43
type input "[PERSON_NAME]"
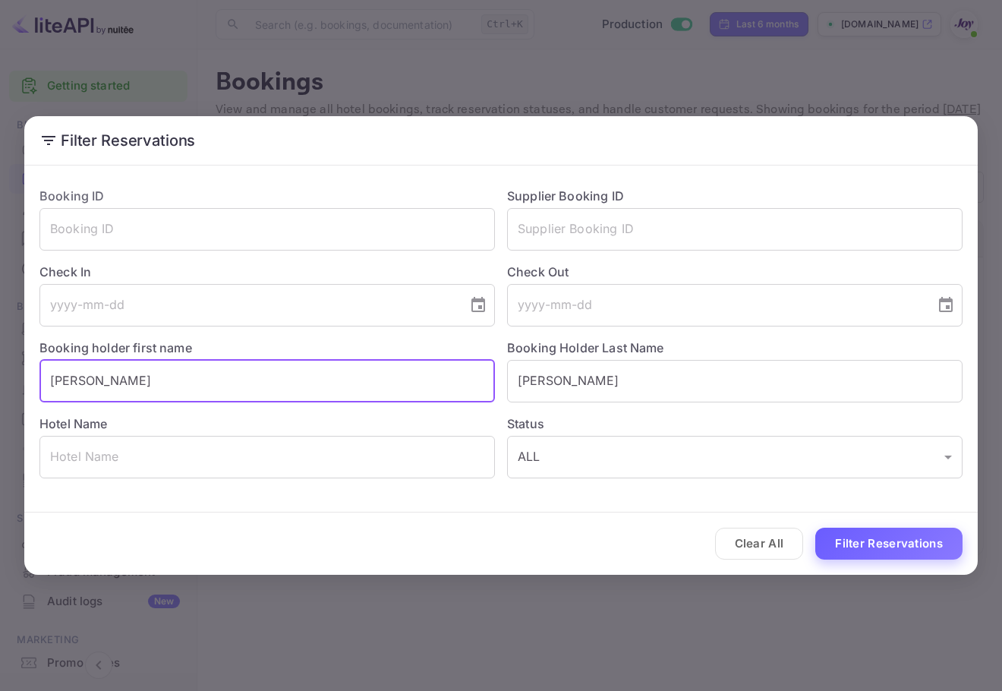
click at [858, 543] on button "Filter Reservations" at bounding box center [888, 544] width 147 height 33
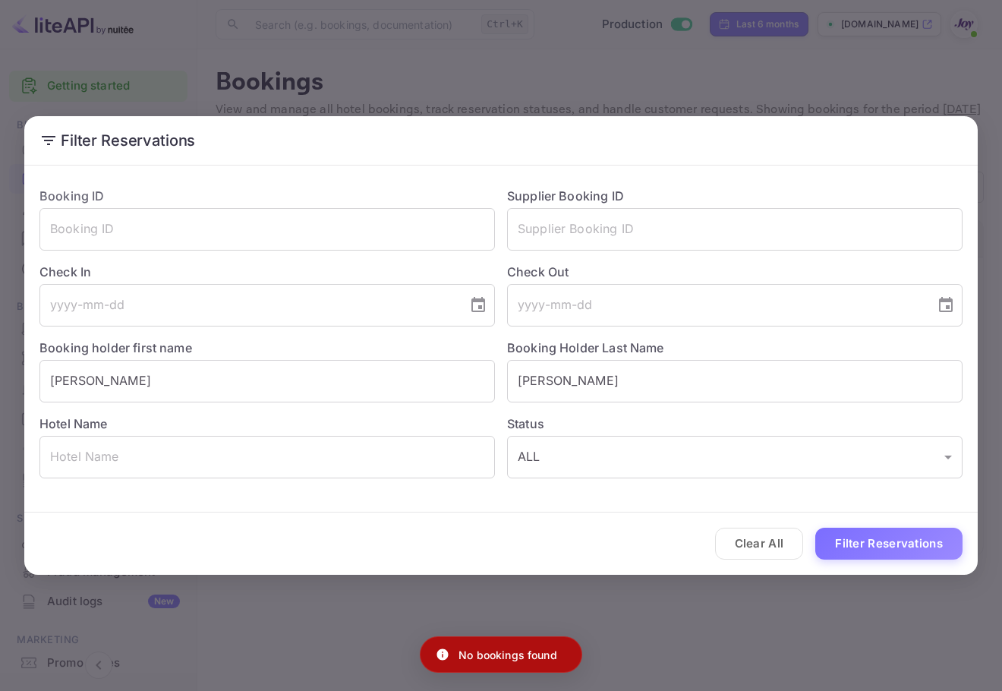
click at [121, 110] on div "Filter Reservations Booking ID ​ Supplier Booking ID ​ Check In ​ Check Out ​ B…" at bounding box center [501, 345] width 1002 height 691
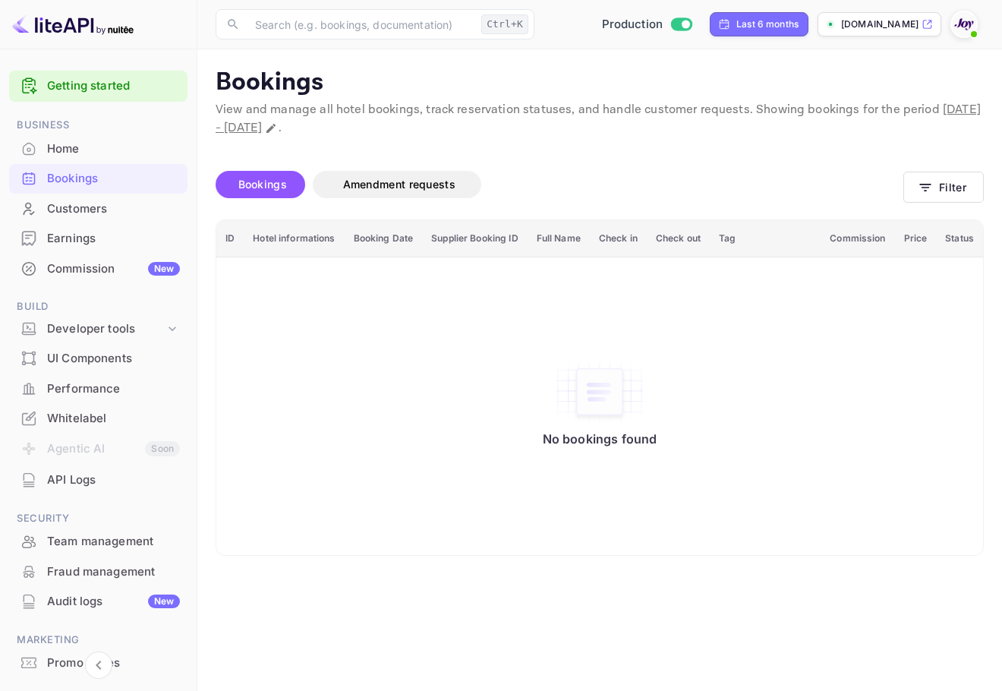
click at [27, 211] on icon at bounding box center [28, 208] width 15 height 15
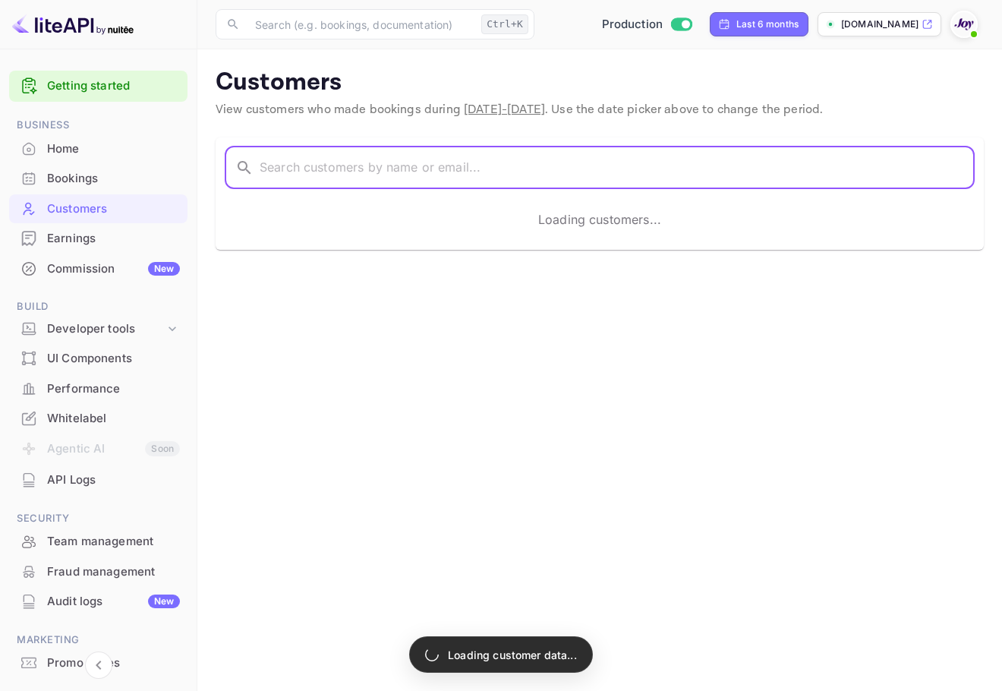
click at [371, 181] on input "text" at bounding box center [617, 168] width 715 height 43
paste input "[PERSON_NAME]"
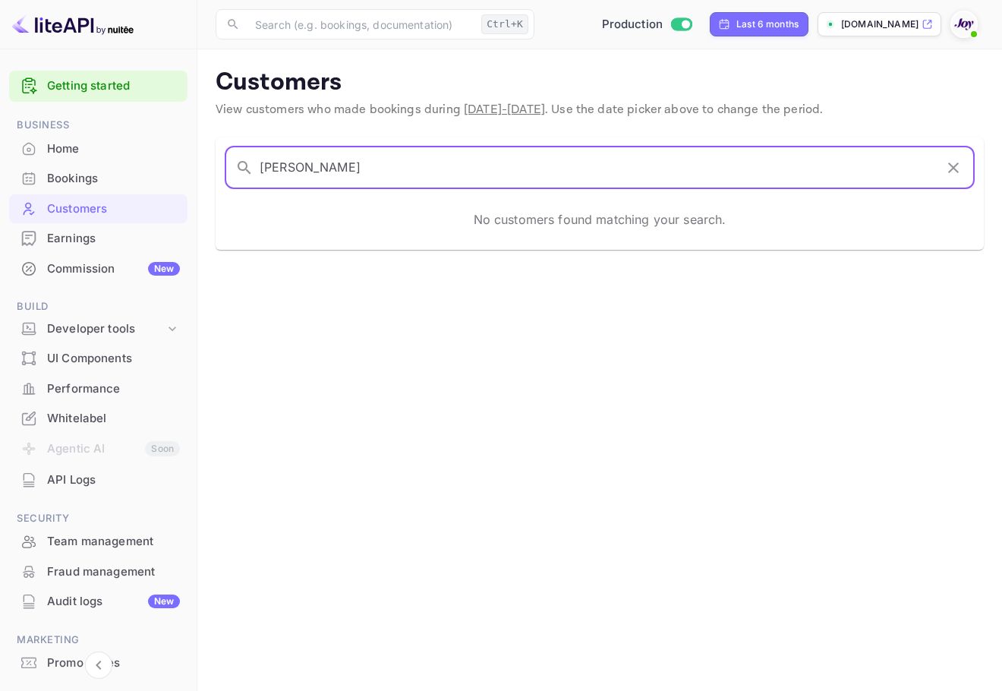
click at [285, 163] on input "[PERSON_NAME]" at bounding box center [597, 168] width 675 height 43
paste input "[PERSON_NAME]"
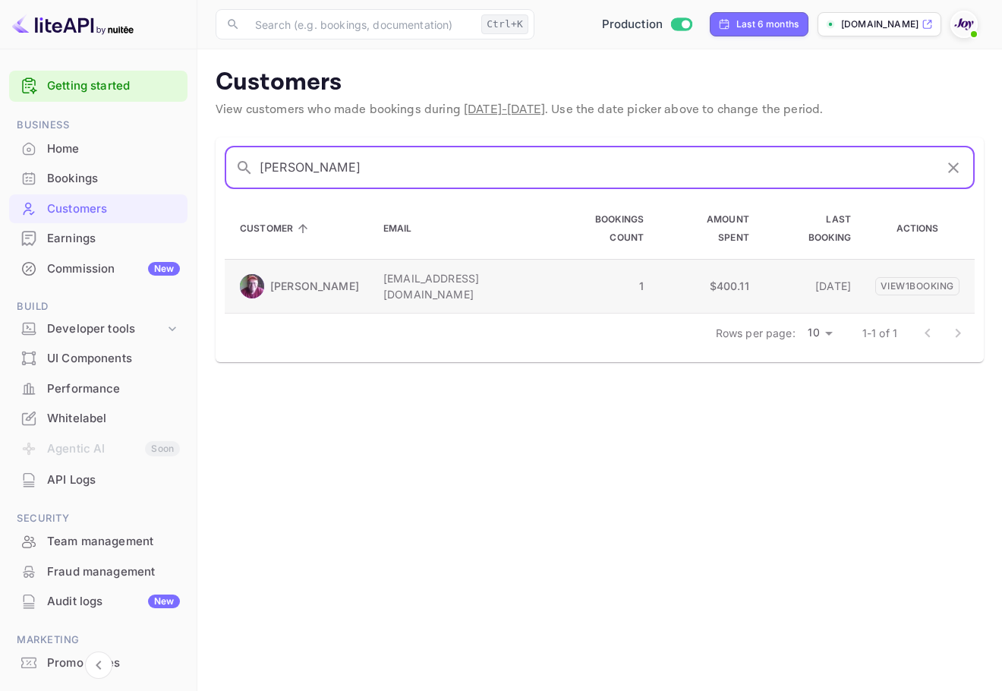
type input "[PERSON_NAME]"
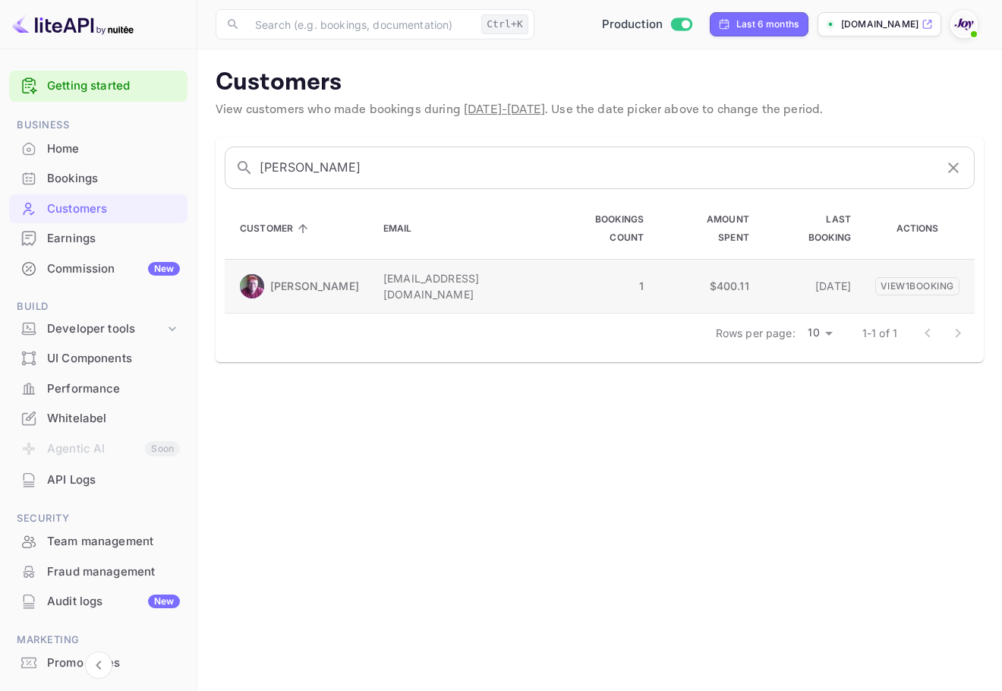
click at [543, 270] on td "1" at bounding box center [599, 286] width 113 height 54
click at [267, 274] on div "[PERSON_NAME]" at bounding box center [299, 286] width 119 height 24
click at [254, 288] on img at bounding box center [252, 286] width 24 height 24
click at [922, 279] on p "View 1 booking" at bounding box center [917, 285] width 84 height 18
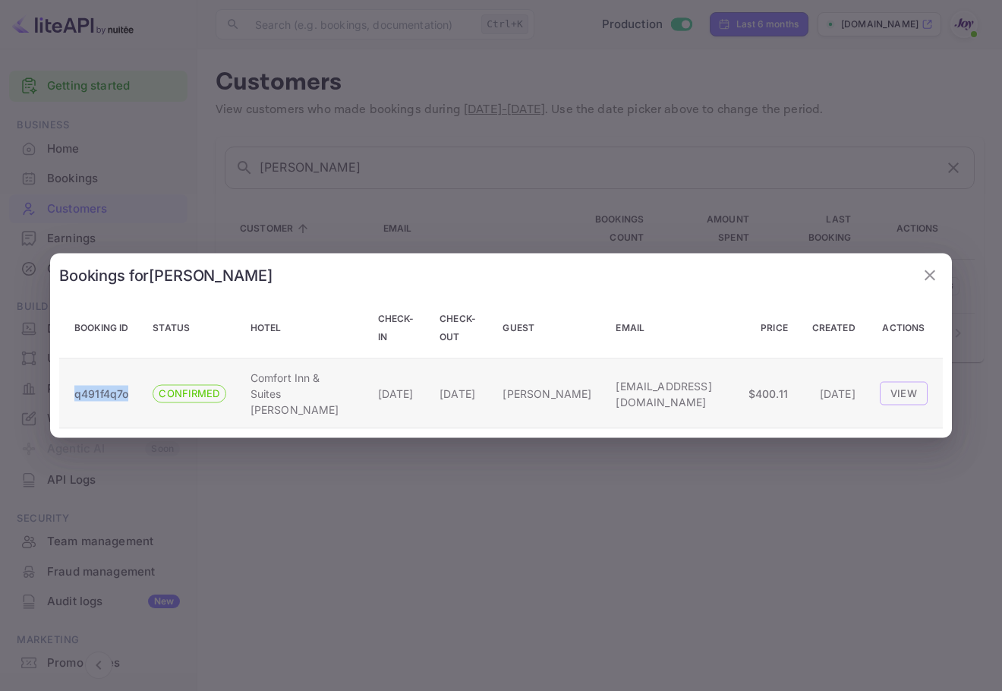
copy p "q491f4q7o"
drag, startPoint x: 134, startPoint y: 397, endPoint x: 166, endPoint y: 337, distance: 67.6
click at [73, 389] on td "q491f4q7o" at bounding box center [99, 393] width 81 height 70
click at [424, 213] on div at bounding box center [501, 345] width 1002 height 691
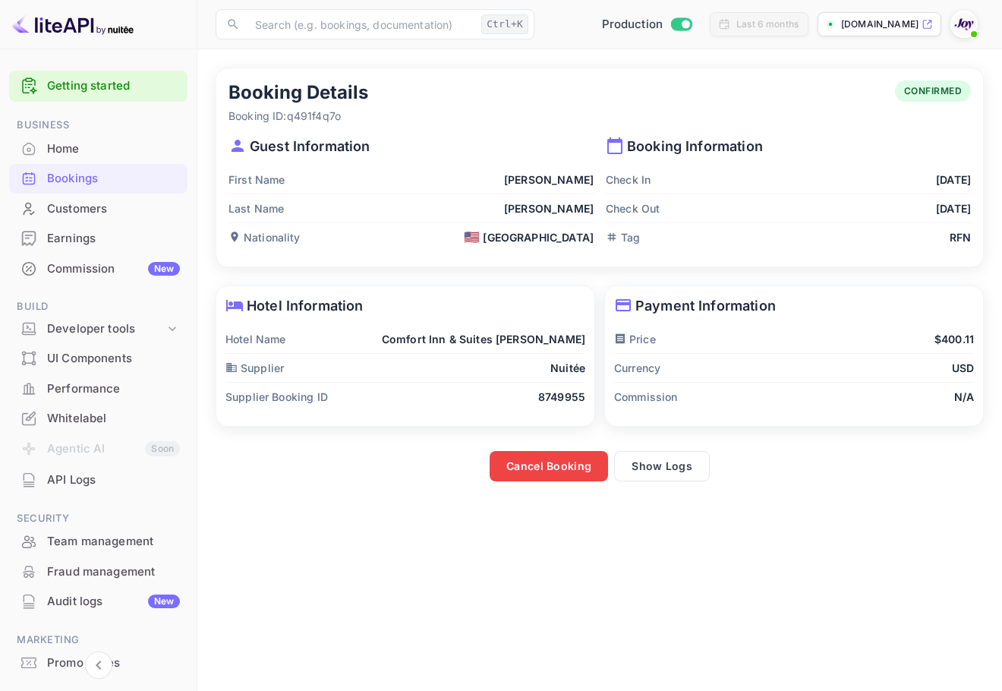
click at [146, 194] on div "Customers" at bounding box center [98, 209] width 178 height 30
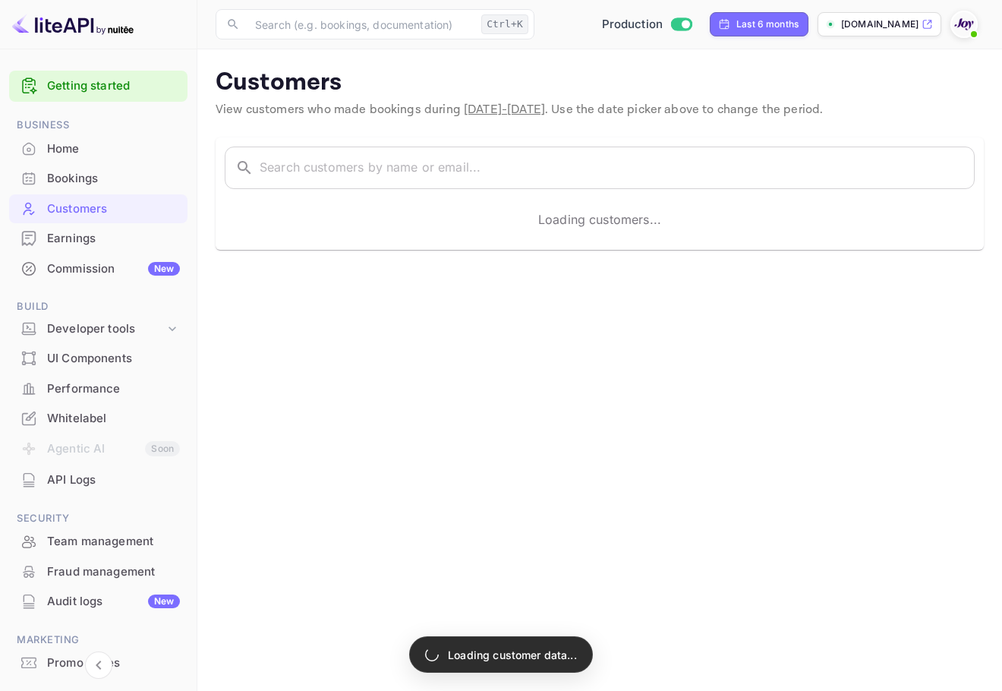
click at [87, 168] on div "Bookings" at bounding box center [98, 179] width 178 height 30
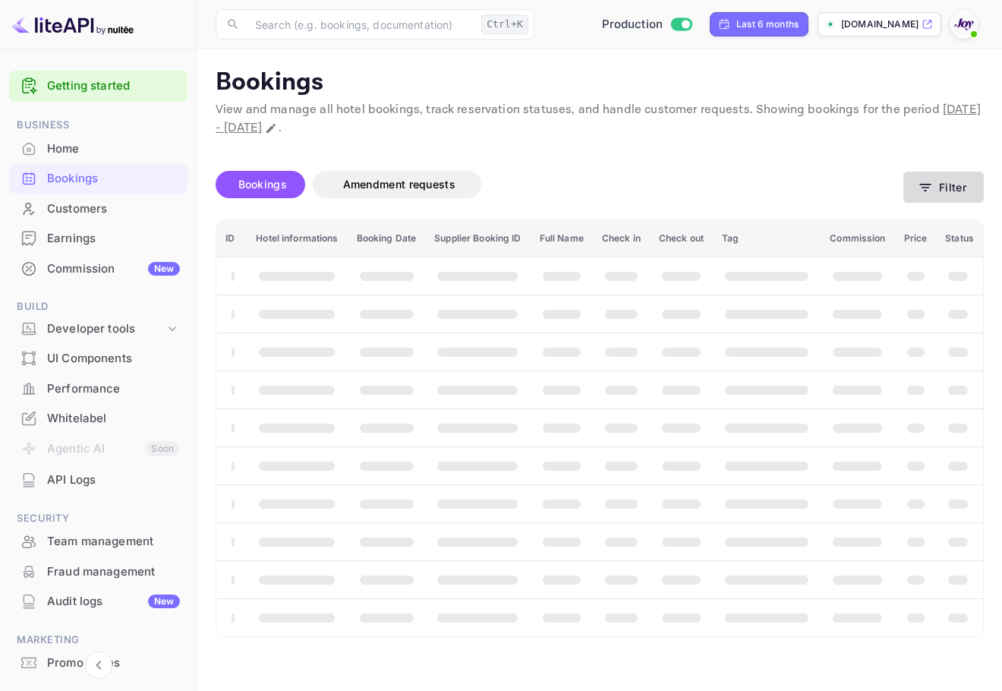
click at [952, 194] on button "Filter" at bounding box center [944, 187] width 80 height 31
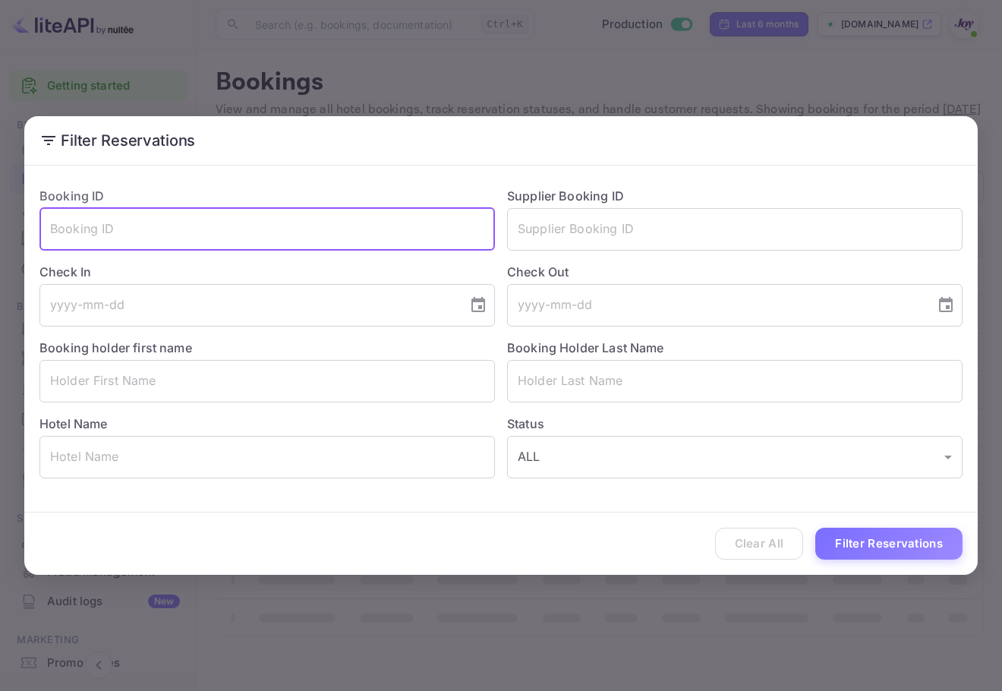
drag, startPoint x: 390, startPoint y: 232, endPoint x: 22, endPoint y: 223, distance: 367.6
click at [24, 224] on div "Booking ID ​ Supplier Booking ID ​ Check In ​ Check Out ​ Booking holder first …" at bounding box center [501, 333] width 954 height 322
paste input "q491f4q7o"
type input "q491f4q7o"
click at [929, 557] on button "Filter Reservations" at bounding box center [888, 544] width 147 height 33
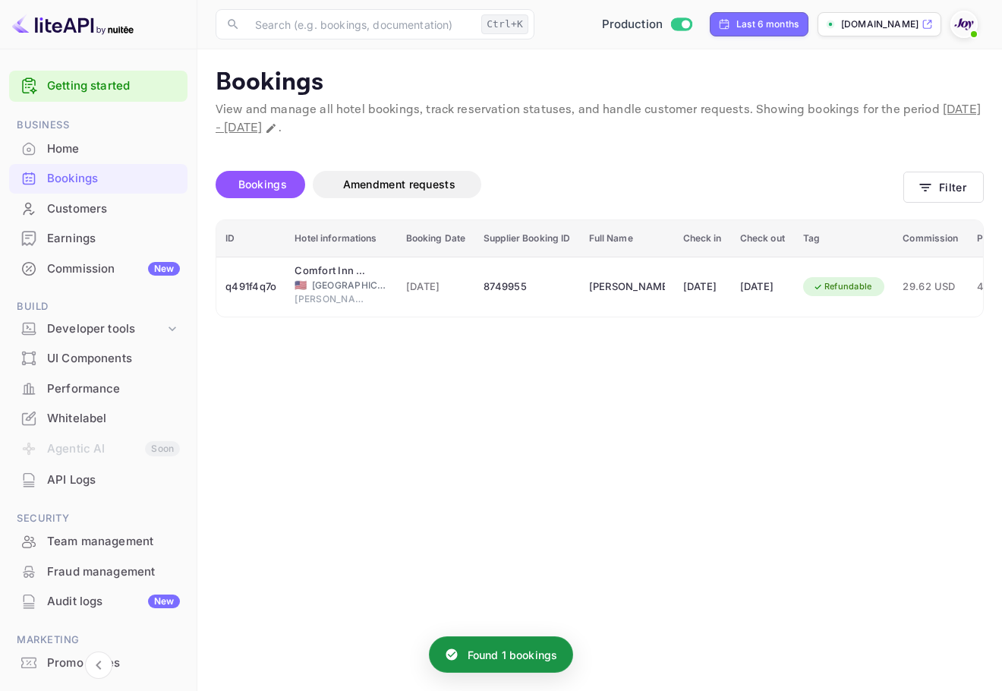
click at [578, 235] on th "Supplier Booking ID" at bounding box center [527, 238] width 105 height 37
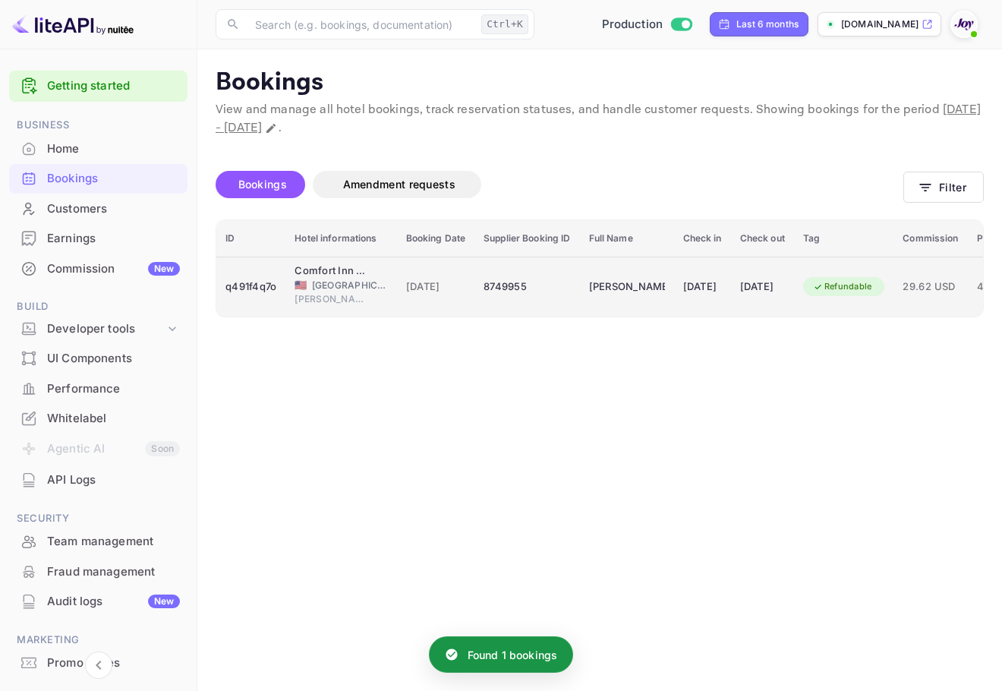
click at [576, 274] on td "8749955" at bounding box center [527, 287] width 105 height 60
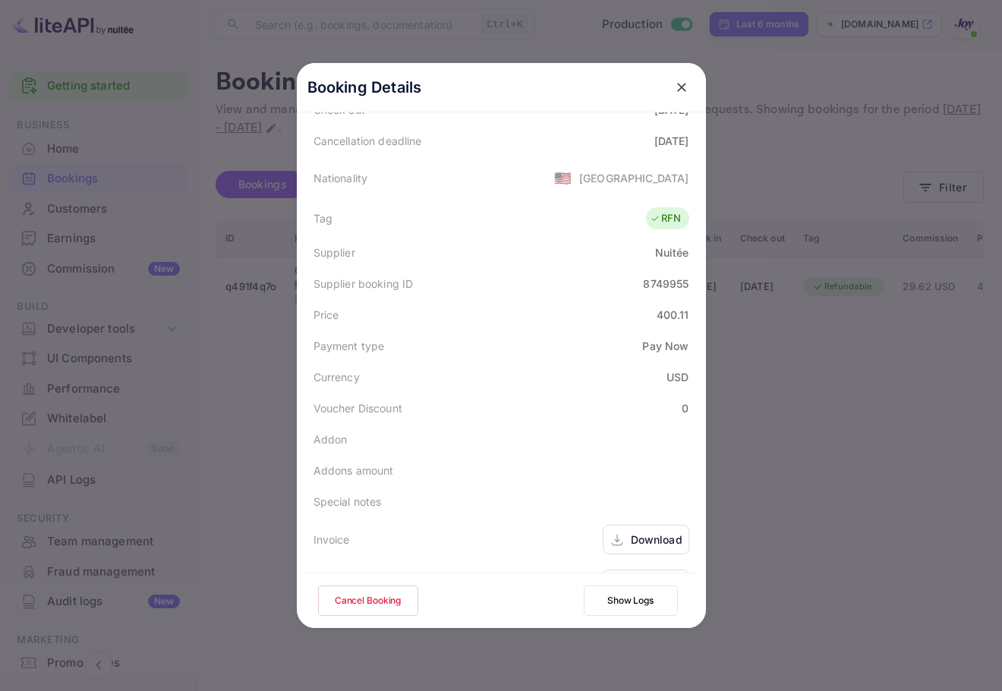
scroll to position [368, 0]
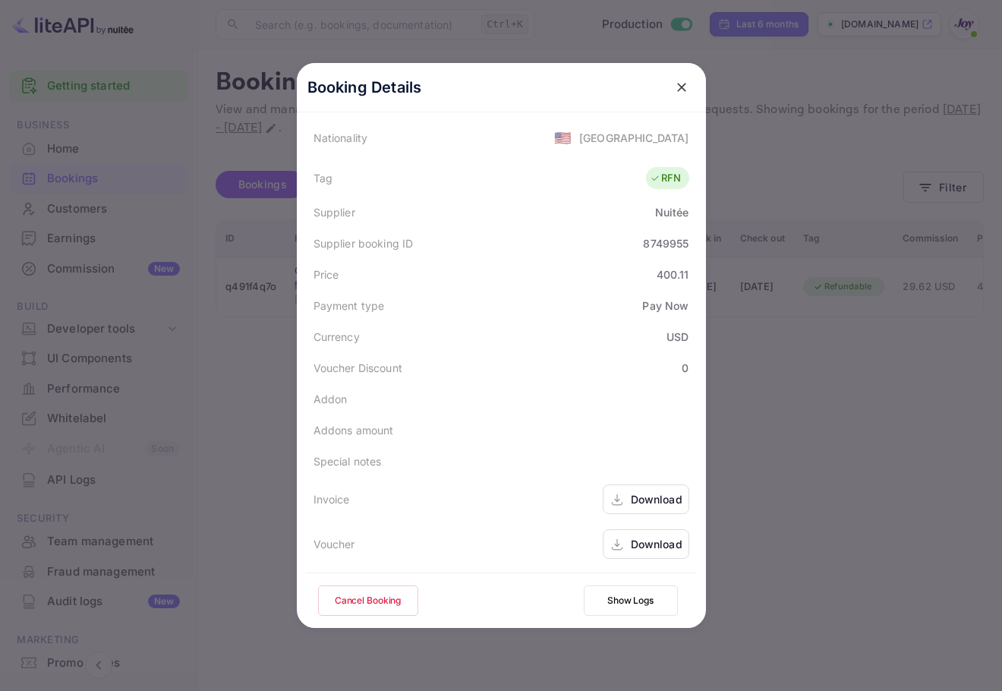
click at [659, 547] on div "Download" at bounding box center [657, 544] width 52 height 16
click at [649, 497] on div "Download" at bounding box center [657, 499] width 52 height 16
click at [677, 90] on icon "close" at bounding box center [681, 87] width 9 height 9
